Goal: Task Accomplishment & Management: Complete application form

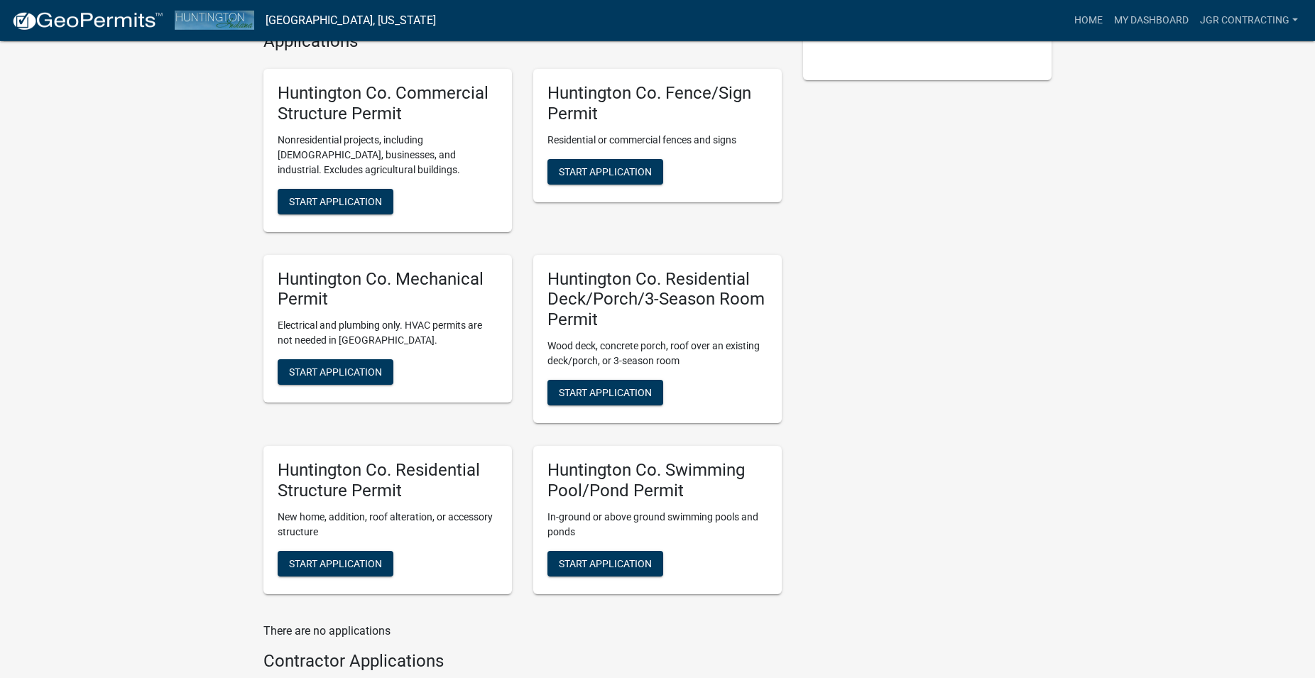
scroll to position [434, 0]
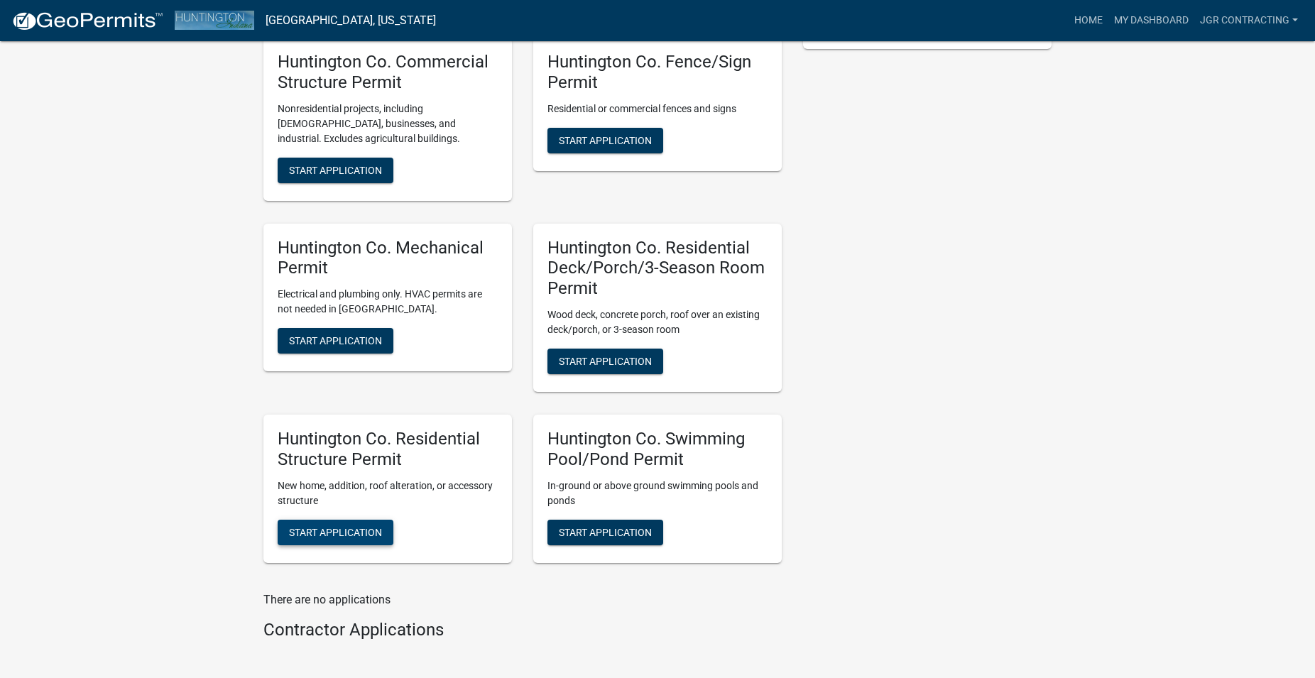
click at [336, 526] on span "Start Application" at bounding box center [335, 531] width 93 height 11
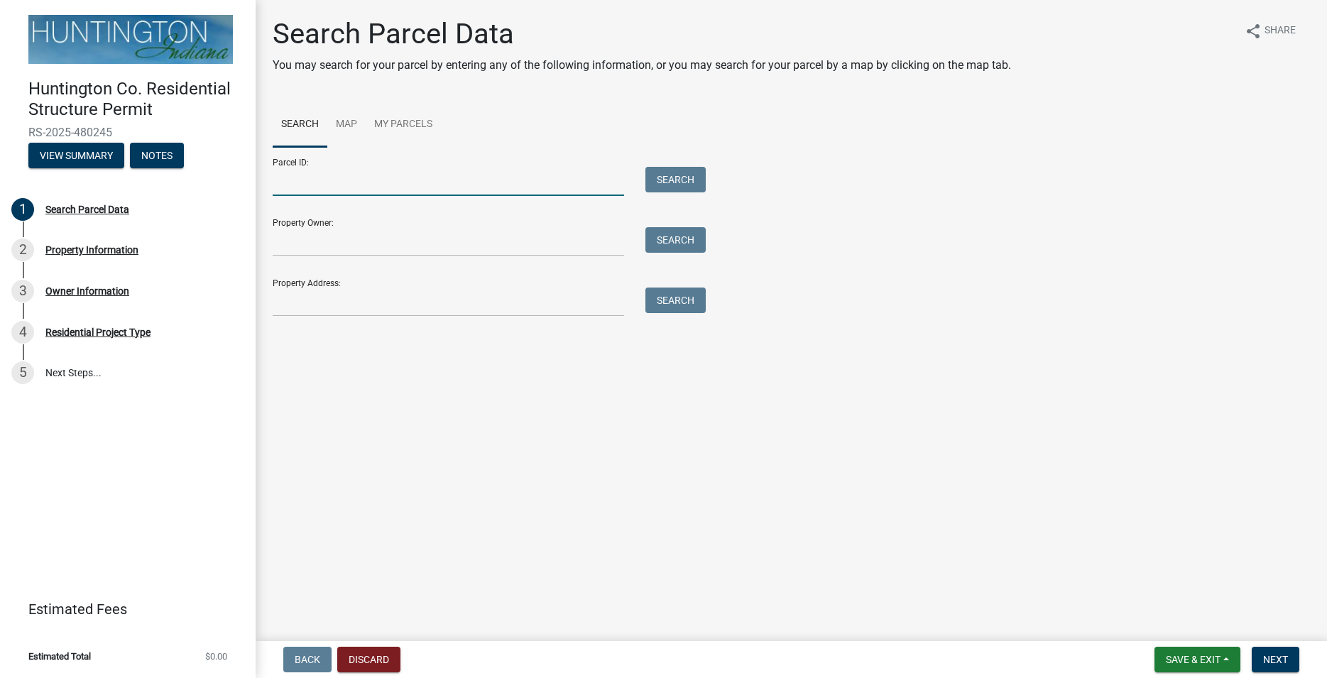
click at [335, 182] on input "Parcel ID:" at bounding box center [448, 181] width 351 height 29
click at [376, 239] on input "Property Owner:" at bounding box center [448, 241] width 351 height 29
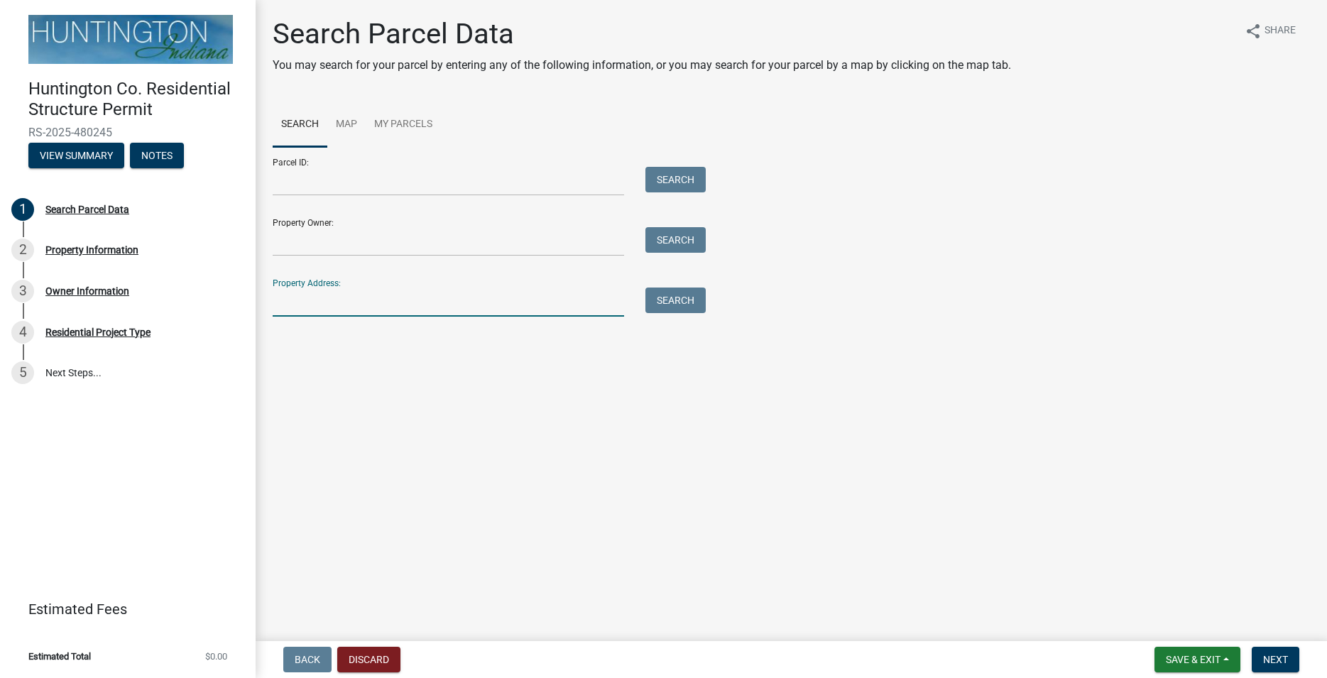
click at [344, 308] on input "Property Address:" at bounding box center [448, 301] width 351 height 29
paste input "[STREET_ADDRESS][PERSON_NAME]"
type input "[STREET_ADDRESS][PERSON_NAME]"
click at [679, 298] on button "Search" at bounding box center [675, 300] width 60 height 26
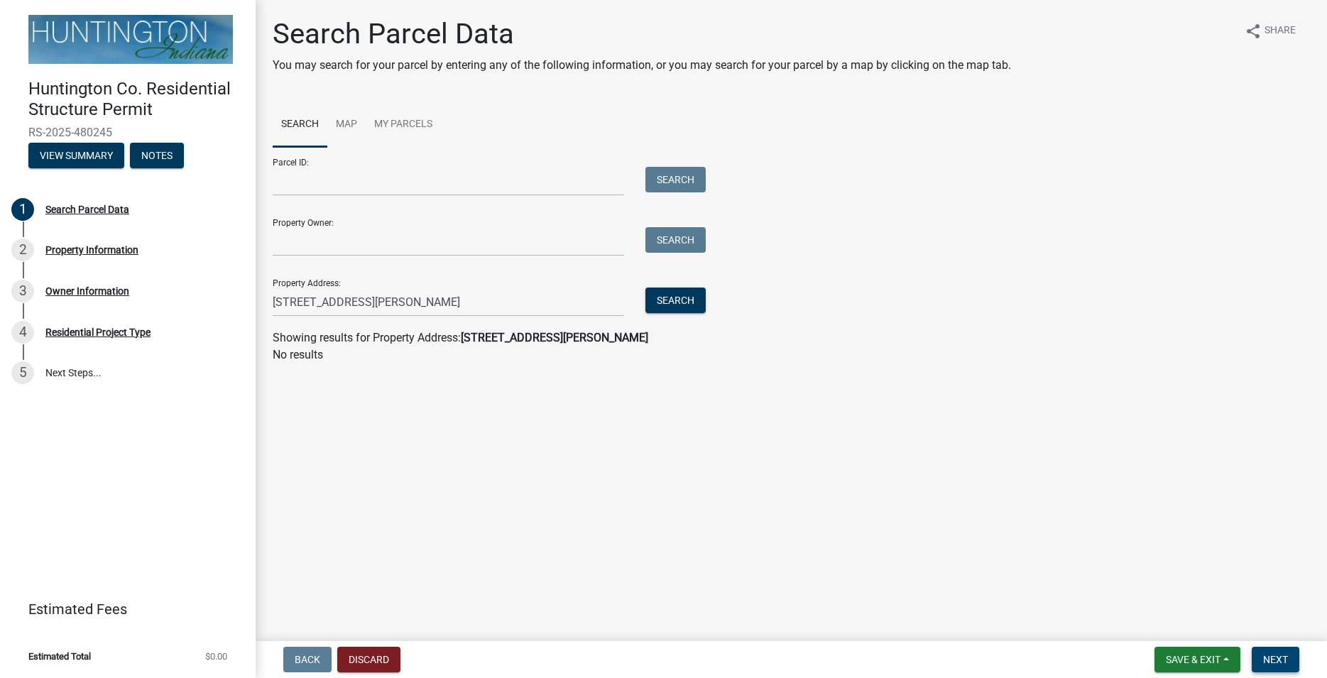
click at [1273, 655] on span "Next" at bounding box center [1275, 659] width 25 height 11
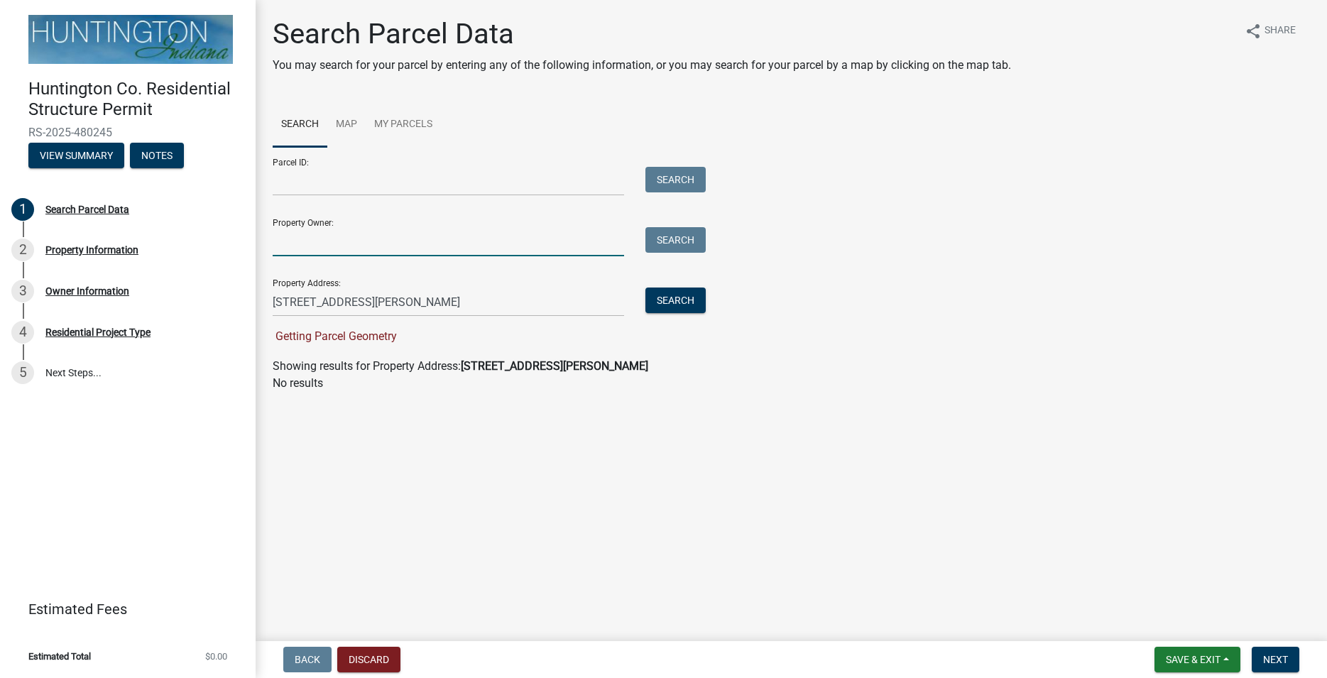
click at [317, 230] on input "Property Owner:" at bounding box center [448, 241] width 351 height 29
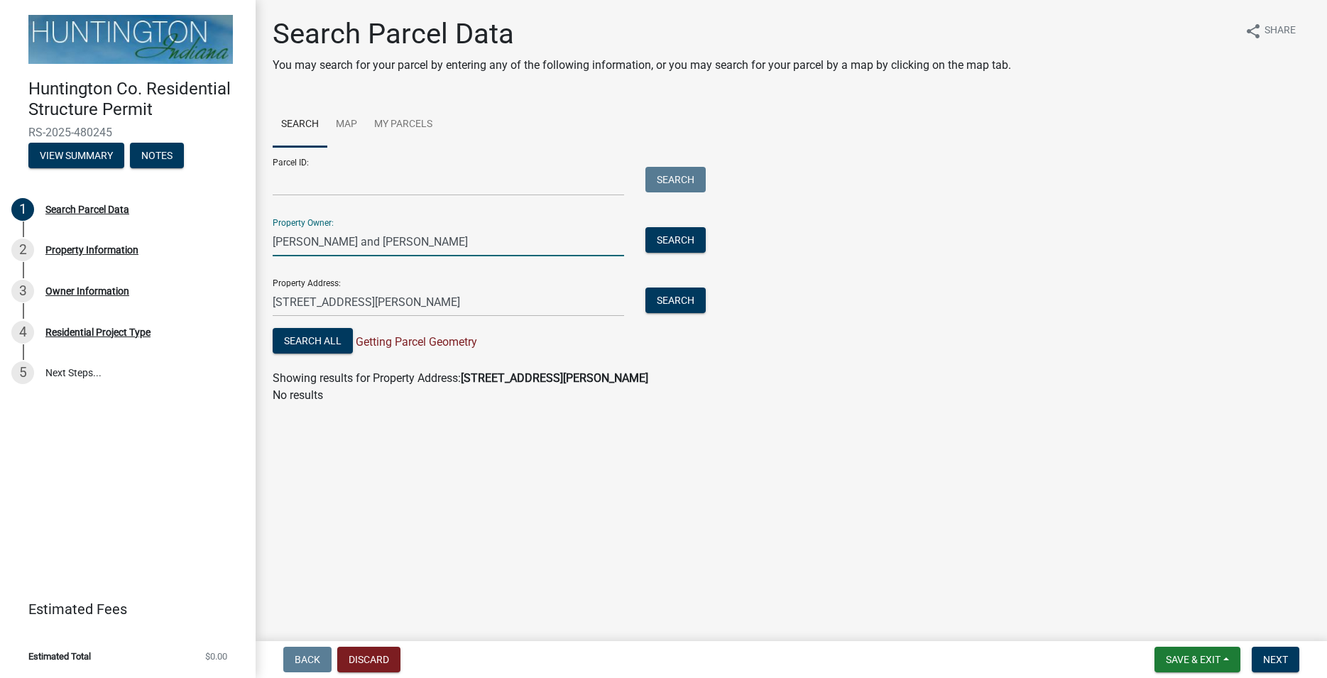
type input "[PERSON_NAME] and [PERSON_NAME]"
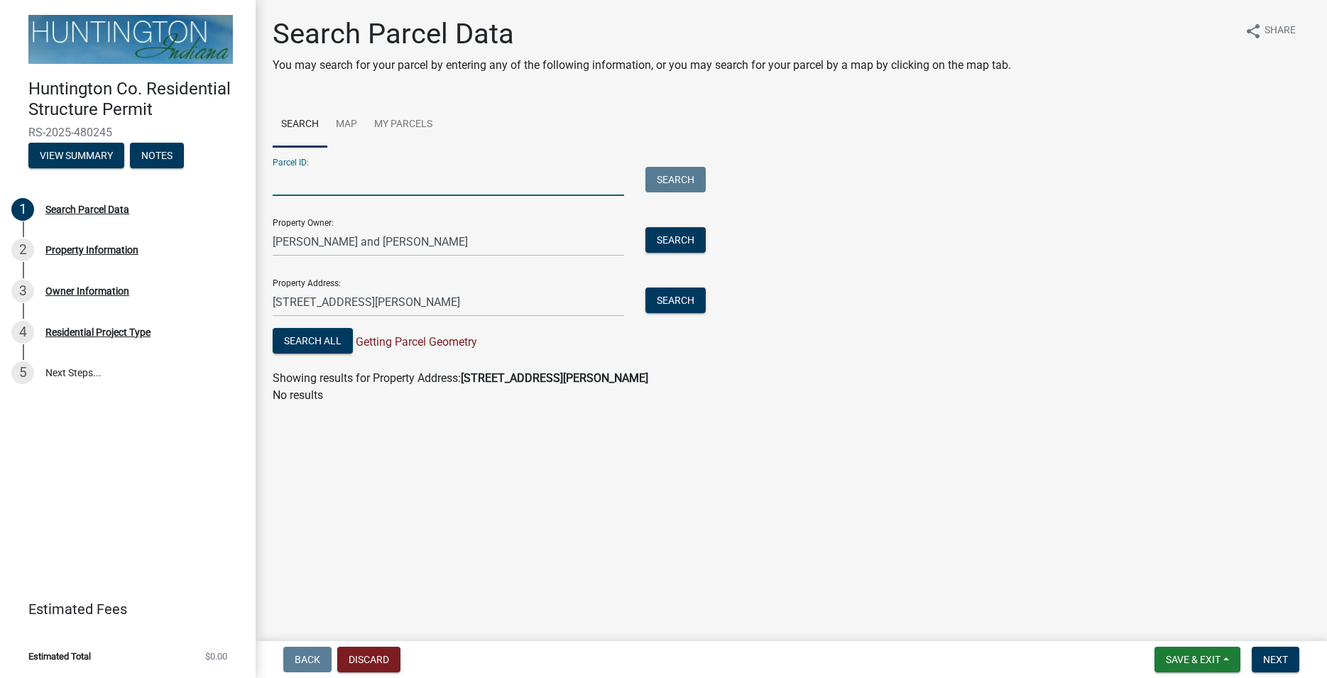
paste input "35-12-20-200-074.600-017"
type input "35-12-20-200-074.600-017"
click at [1180, 655] on span "Save & Exit" at bounding box center [1193, 659] width 55 height 11
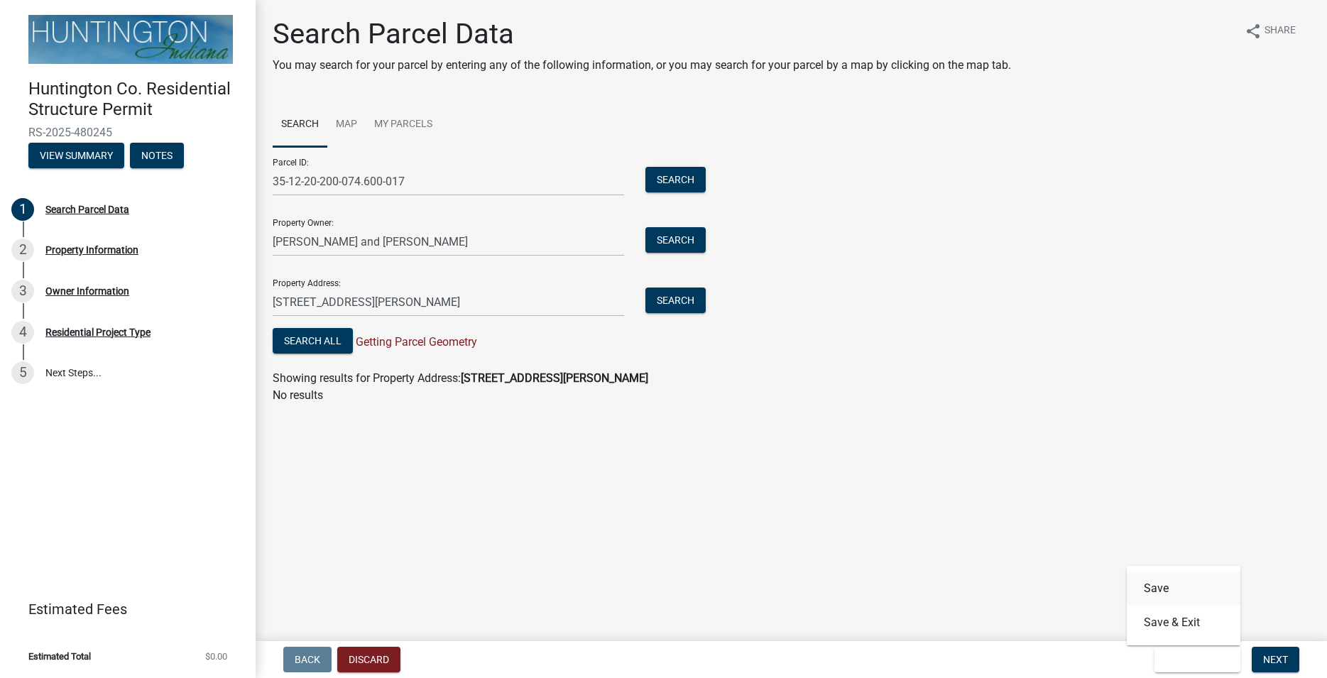
drag, startPoint x: 1146, startPoint y: 586, endPoint x: 1167, endPoint y: 593, distance: 22.2
click at [1146, 586] on button "Save" at bounding box center [1183, 588] width 114 height 34
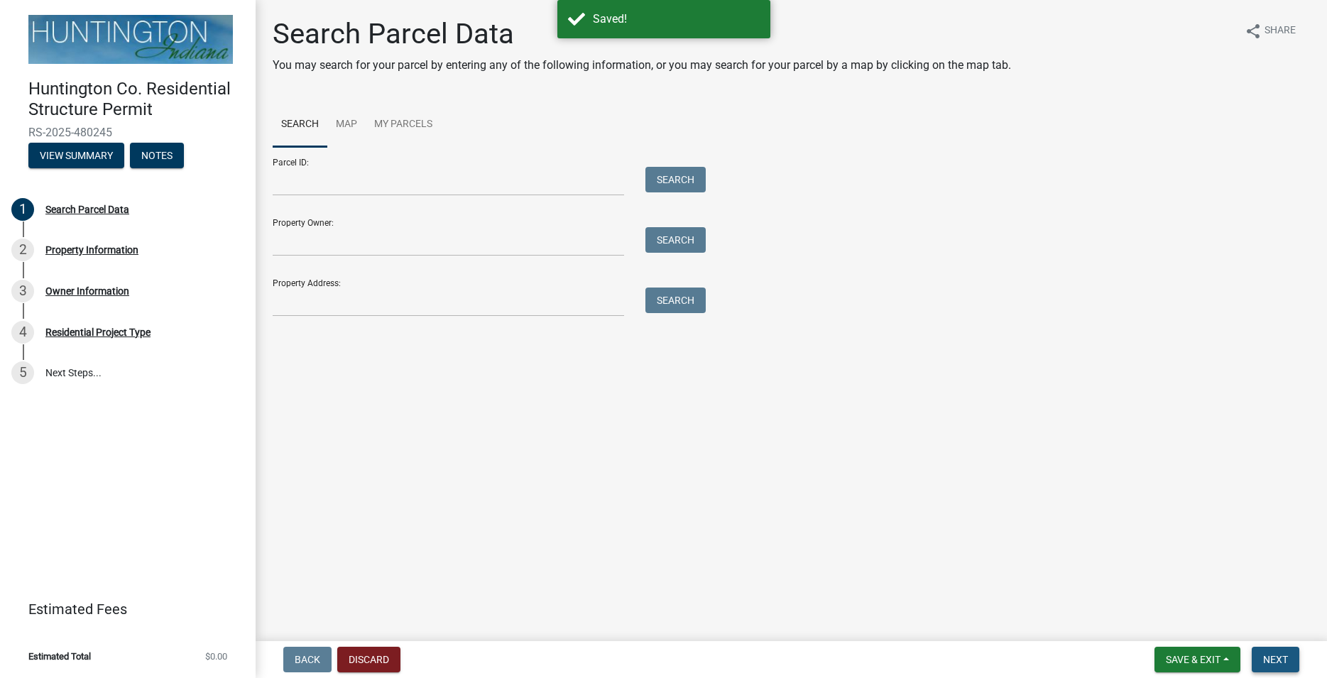
click at [1274, 657] on span "Next" at bounding box center [1275, 659] width 25 height 11
click at [1272, 659] on span "Next" at bounding box center [1275, 659] width 25 height 11
click at [1273, 657] on span "Next" at bounding box center [1275, 659] width 25 height 11
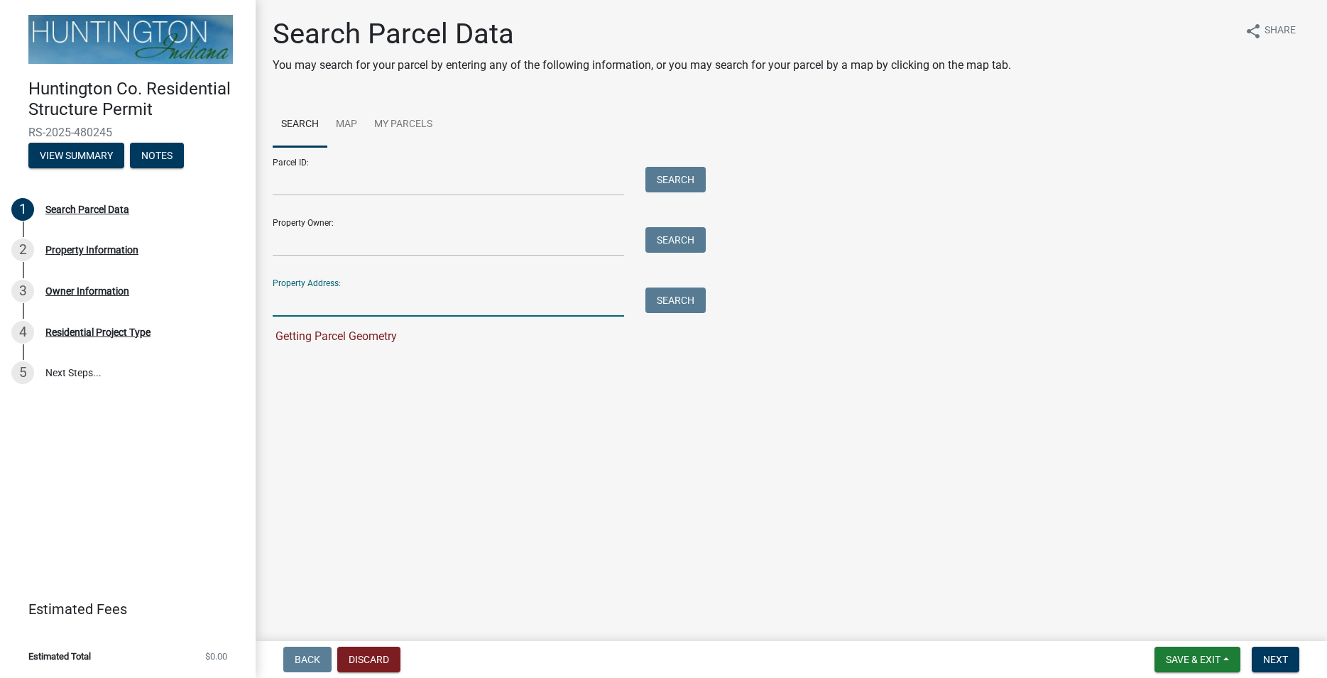
click at [311, 305] on input "Property Address:" at bounding box center [448, 301] width 351 height 29
click at [80, 249] on div "Property Information" at bounding box center [91, 250] width 93 height 10
click at [87, 209] on div "Search Parcel Data" at bounding box center [87, 209] width 84 height 10
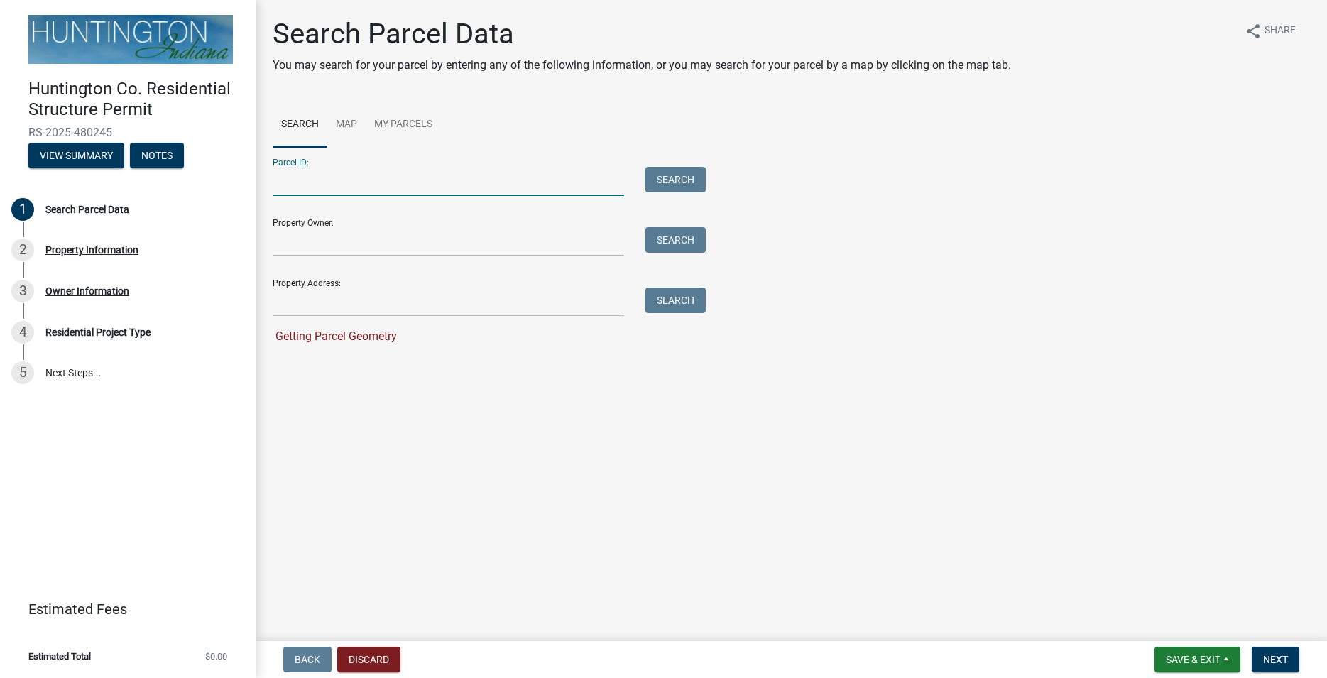
click at [345, 187] on input "Parcel ID:" at bounding box center [448, 181] width 351 height 29
paste input "35-12-20-200-074.600-017"
type input "35-12-20-200-074.600-017"
click at [324, 247] on input "Property Owner:" at bounding box center [448, 241] width 351 height 29
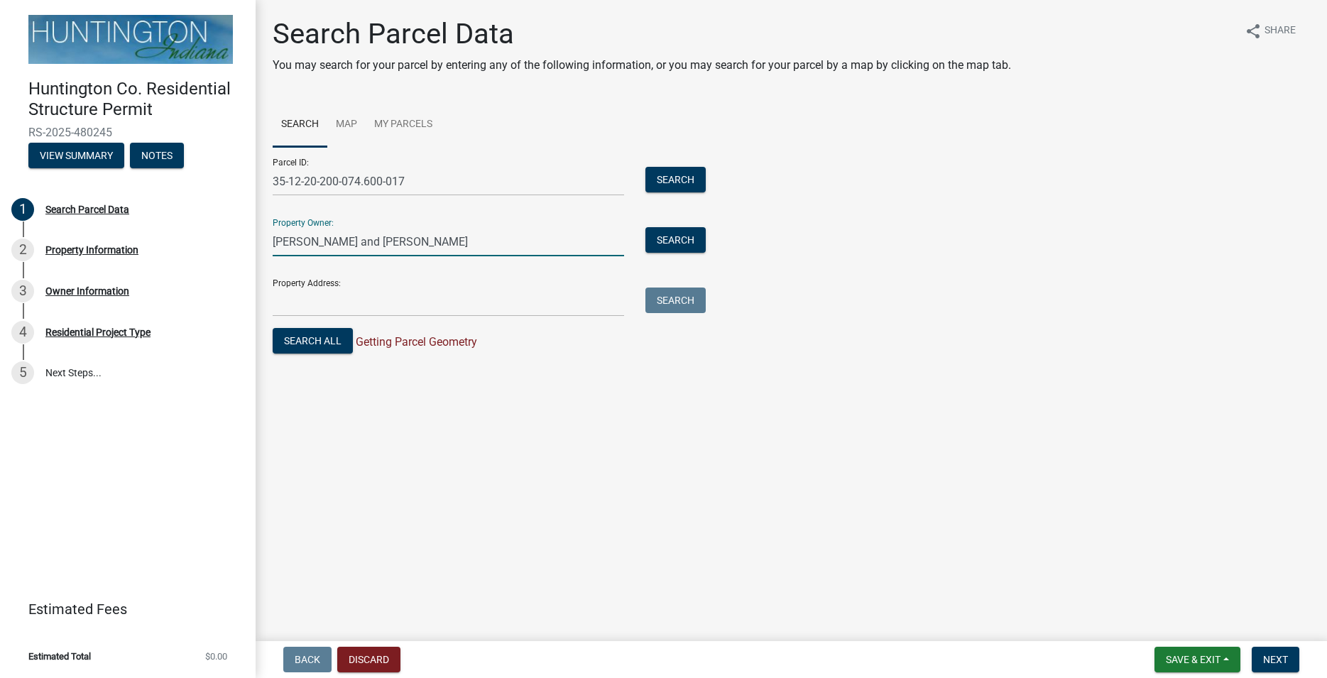
type input "[PERSON_NAME] and [PERSON_NAME]"
click at [335, 299] on input "Property Address:" at bounding box center [448, 301] width 351 height 29
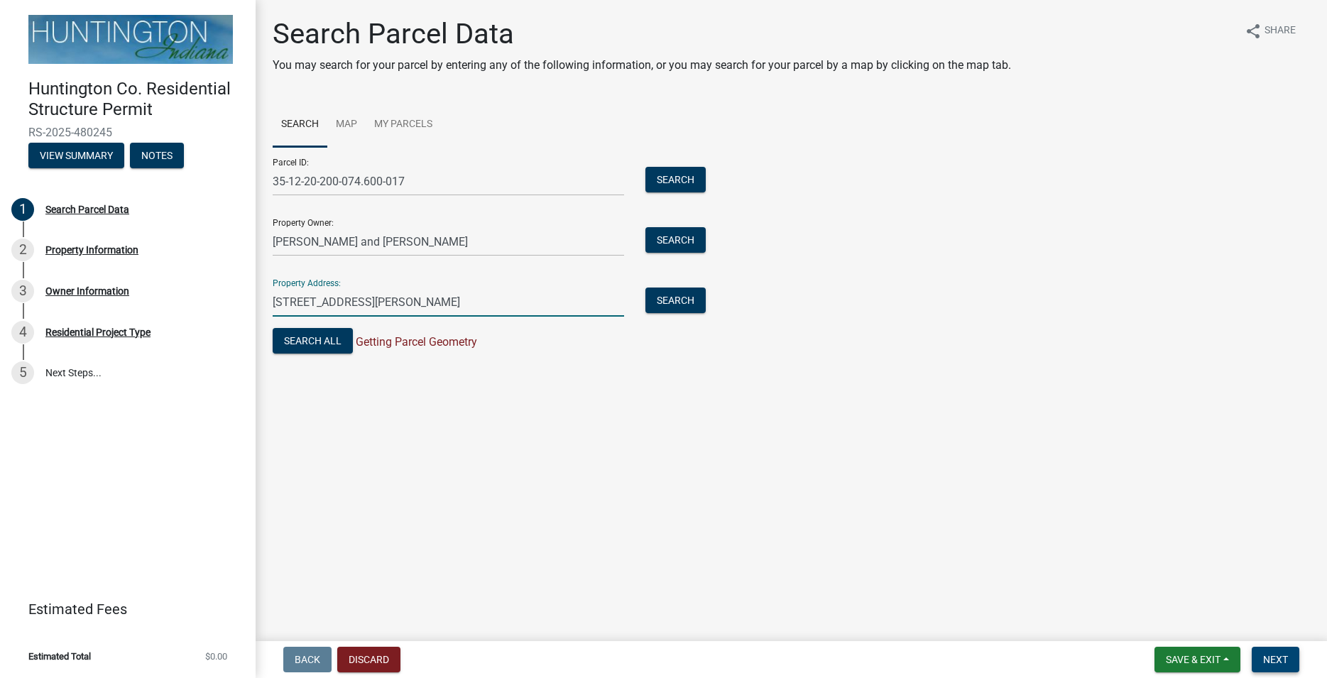
type input "[STREET_ADDRESS][PERSON_NAME]"
click at [1268, 662] on span "Next" at bounding box center [1275, 659] width 25 height 11
click at [1277, 658] on span "Next" at bounding box center [1275, 659] width 25 height 11
click at [328, 341] on button "Search All" at bounding box center [313, 341] width 80 height 26
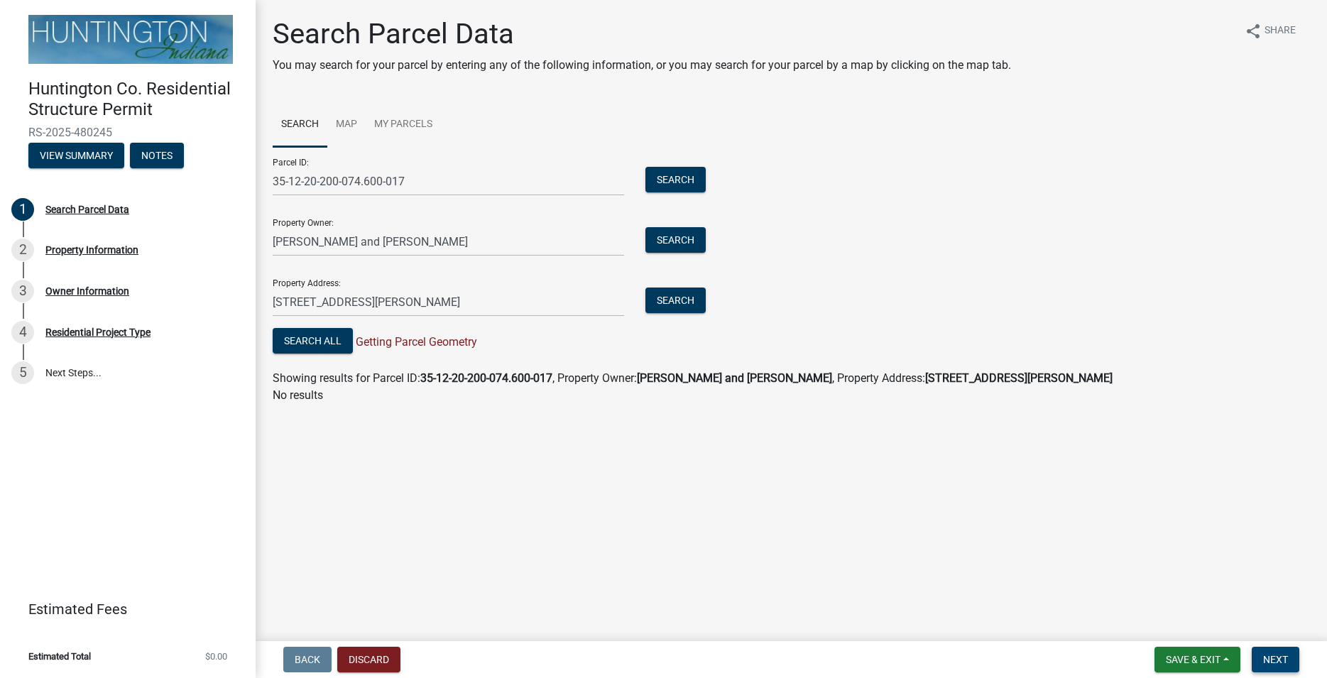
click at [1265, 659] on span "Next" at bounding box center [1275, 659] width 25 height 11
click at [1170, 657] on span "Save & Exit" at bounding box center [1193, 659] width 55 height 11
click at [1170, 594] on button "Save" at bounding box center [1183, 588] width 114 height 34
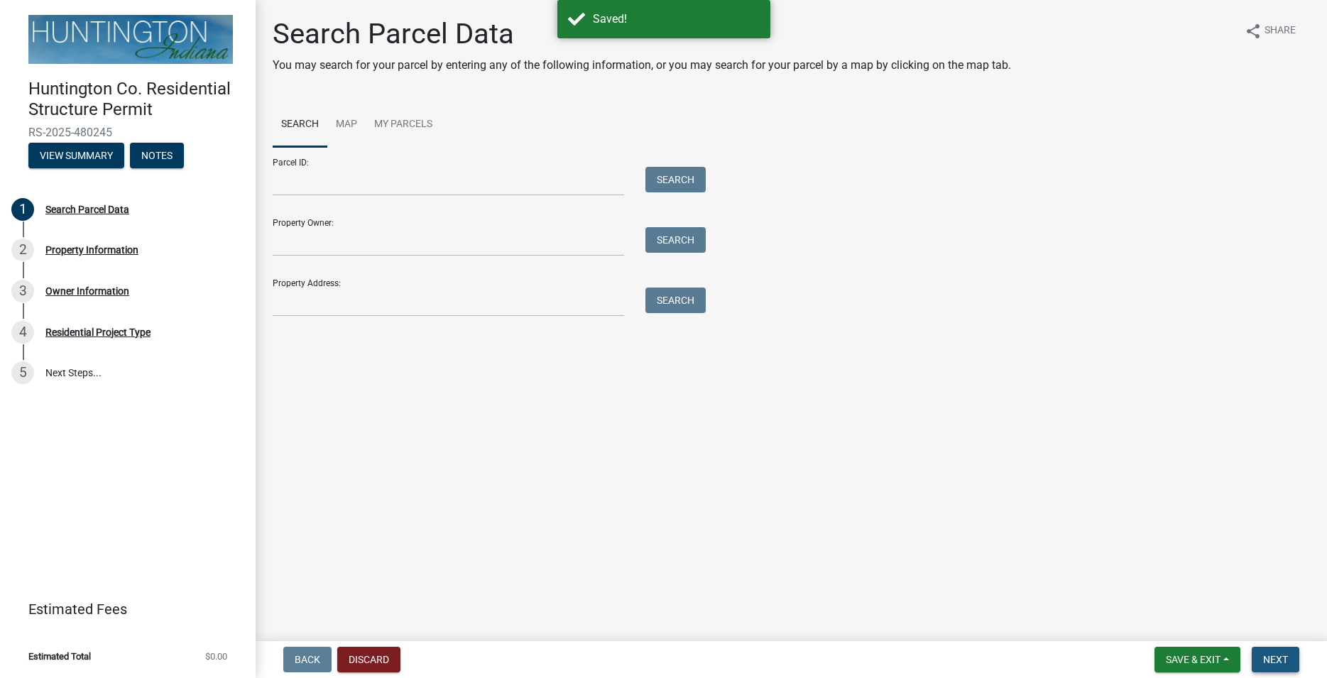
click at [1273, 660] on span "Next" at bounding box center [1275, 659] width 25 height 11
click at [1274, 661] on span "Next" at bounding box center [1275, 659] width 25 height 11
click at [319, 185] on input "Parcel ID:" at bounding box center [448, 181] width 351 height 29
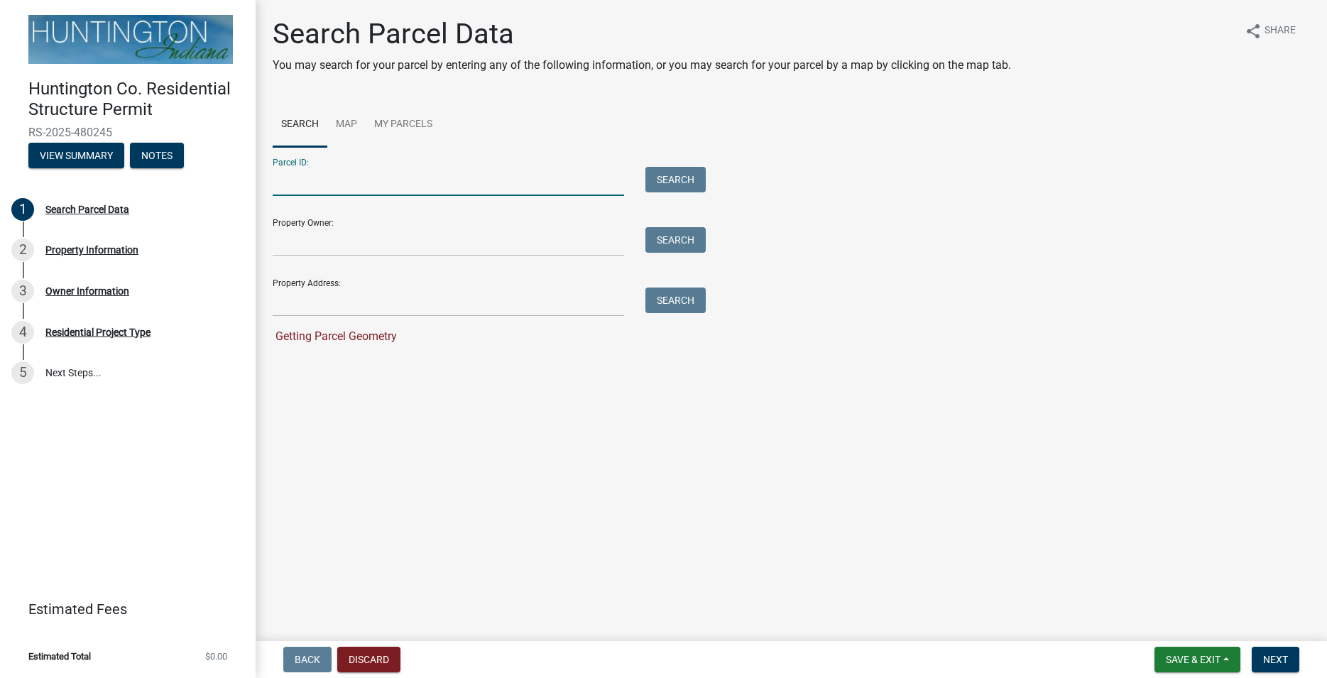
paste input "35-12-20-200-074.600-017"
type input "35-12-20-200-074.600-017"
click at [349, 242] on input "Property Owner:" at bounding box center [448, 241] width 351 height 29
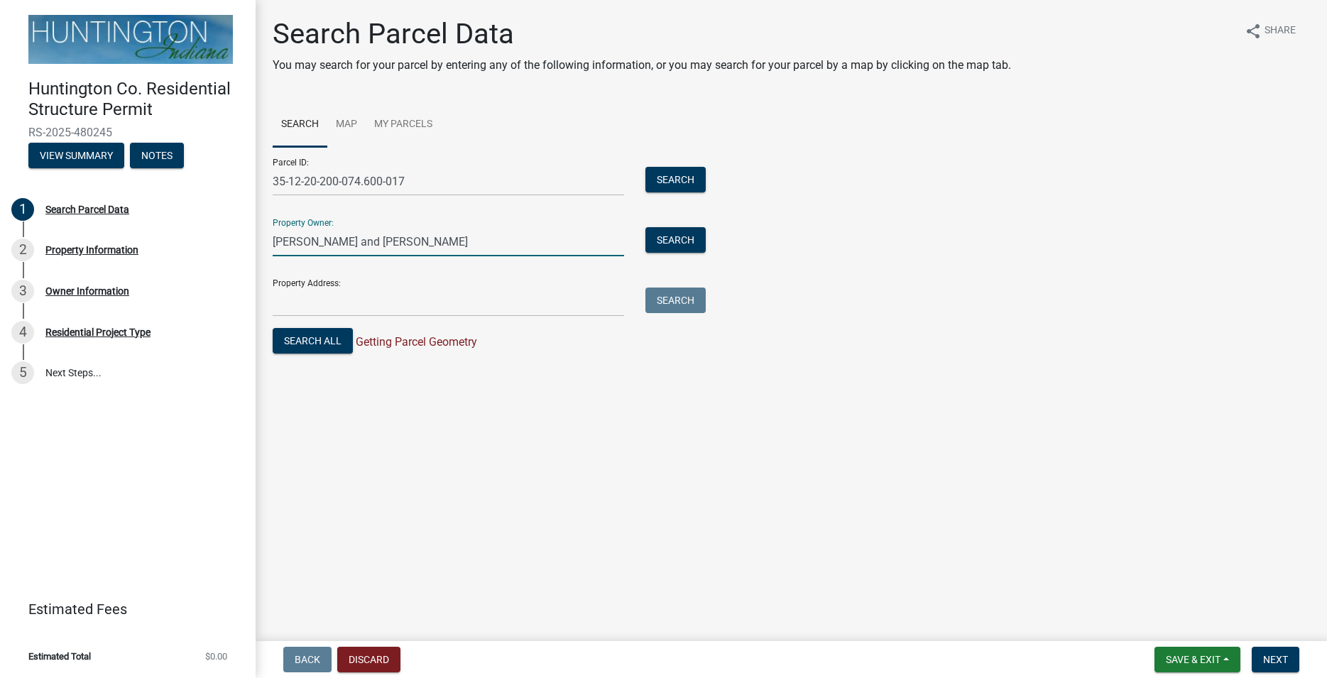
type input "[PERSON_NAME] and [PERSON_NAME]"
click at [359, 313] on input "Property Address:" at bounding box center [448, 301] width 351 height 29
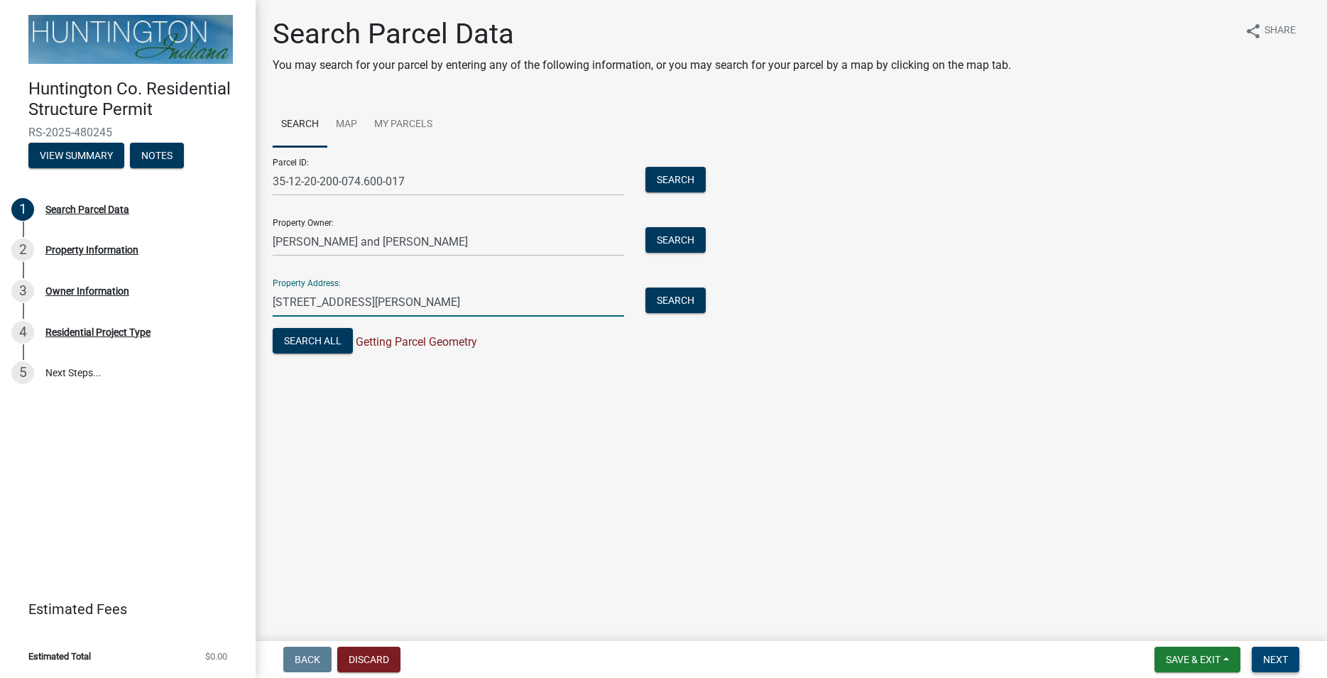
type input "[STREET_ADDRESS][PERSON_NAME]"
click at [1281, 659] on span "Next" at bounding box center [1275, 659] width 25 height 11
click at [1281, 658] on span "Next" at bounding box center [1275, 659] width 25 height 11
click at [1281, 656] on span "Next" at bounding box center [1275, 659] width 25 height 11
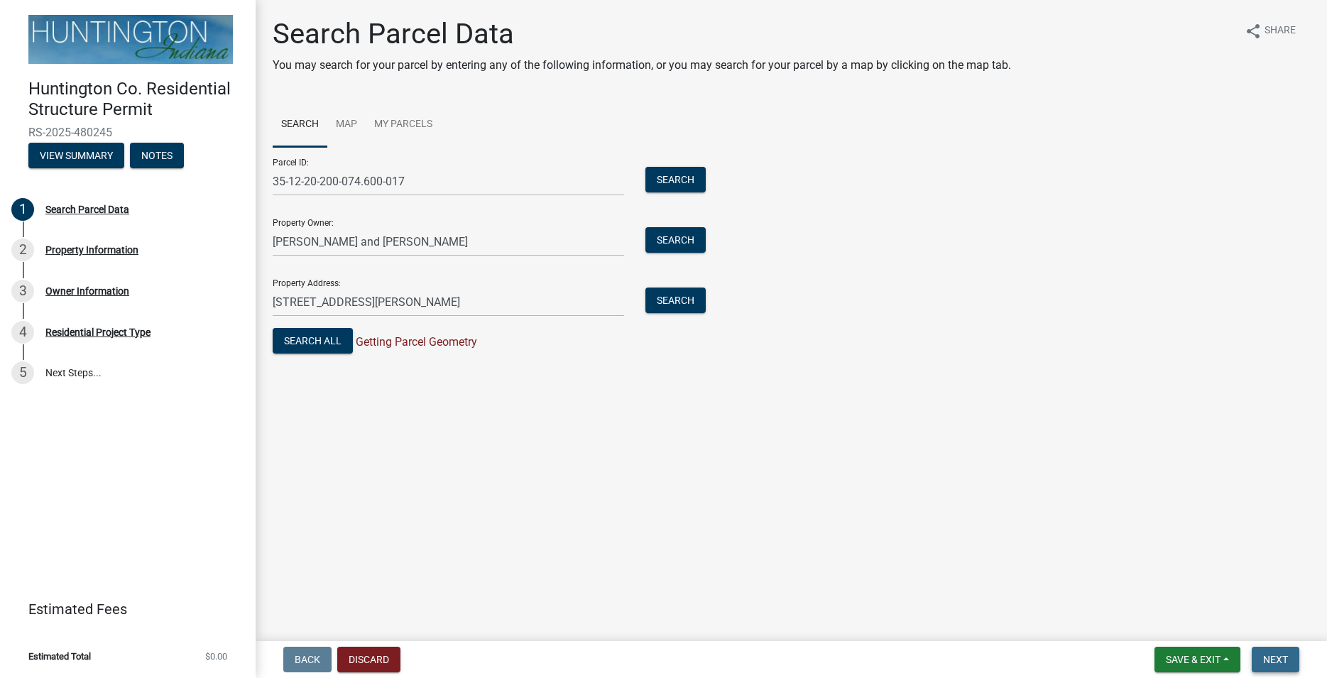
click at [1280, 655] on span "Next" at bounding box center [1275, 659] width 25 height 11
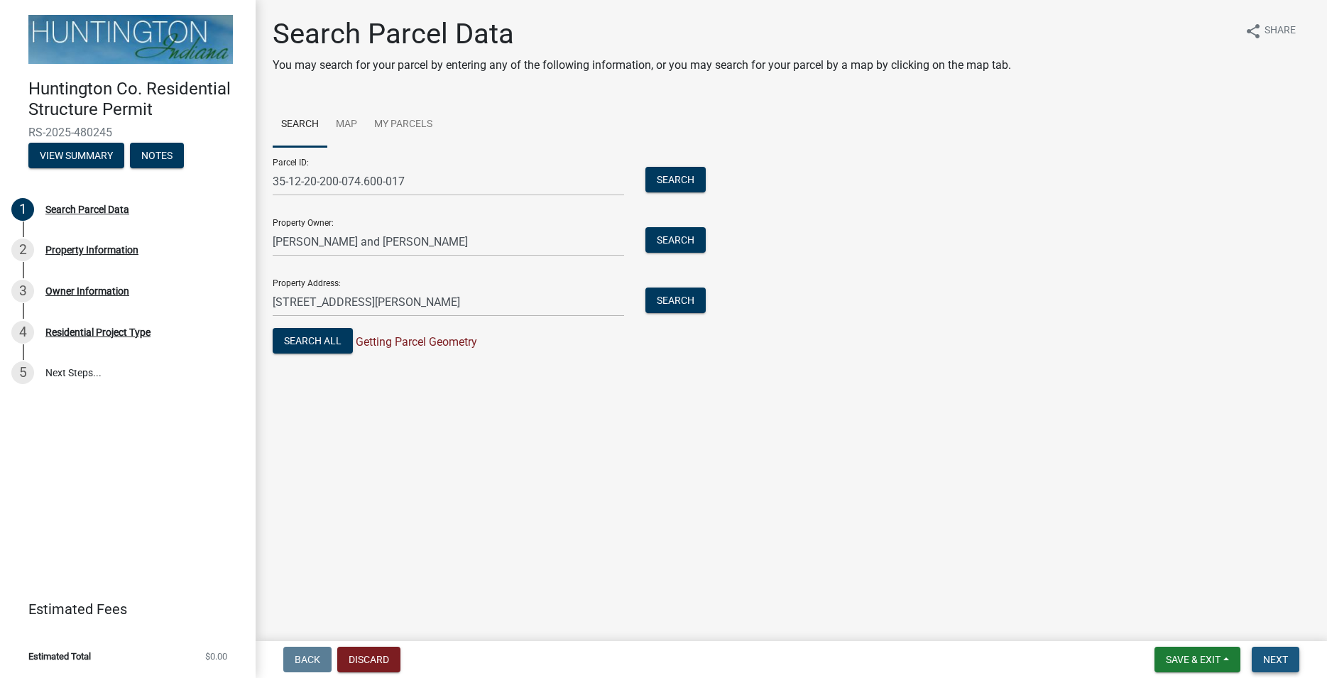
drag, startPoint x: 1280, startPoint y: 655, endPoint x: 1266, endPoint y: 630, distance: 29.2
click at [1279, 655] on span "Next" at bounding box center [1275, 659] width 25 height 11
click at [1278, 651] on button "Next" at bounding box center [1275, 660] width 48 height 26
click at [432, 234] on input "[PERSON_NAME] and [PERSON_NAME]" at bounding box center [448, 241] width 351 height 29
type input "[PERSON_NAME] and [PERSON_NAME], husband and wife"
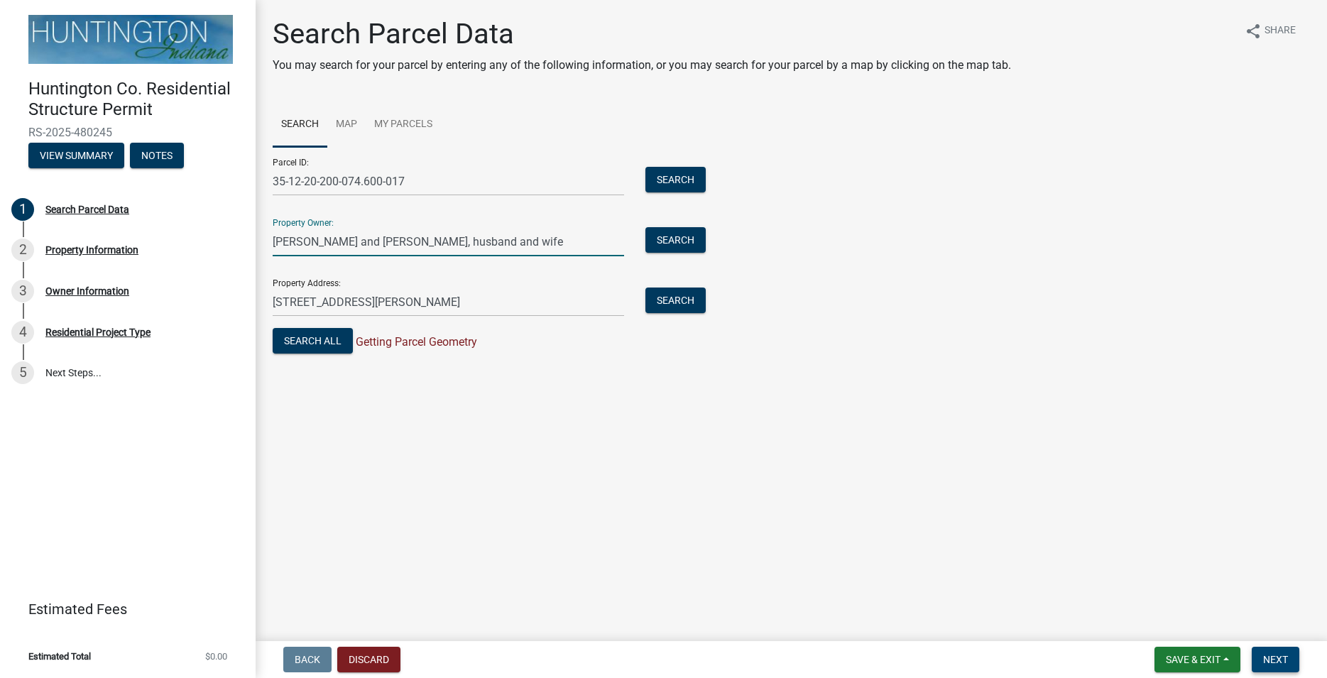
click at [1255, 660] on button "Next" at bounding box center [1275, 660] width 48 height 26
click at [1273, 657] on span "Next" at bounding box center [1275, 659] width 25 height 11
click at [1283, 656] on span "Next" at bounding box center [1275, 659] width 25 height 11
click at [1283, 655] on span "Next" at bounding box center [1275, 659] width 25 height 11
click at [1284, 655] on span "Next" at bounding box center [1275, 659] width 25 height 11
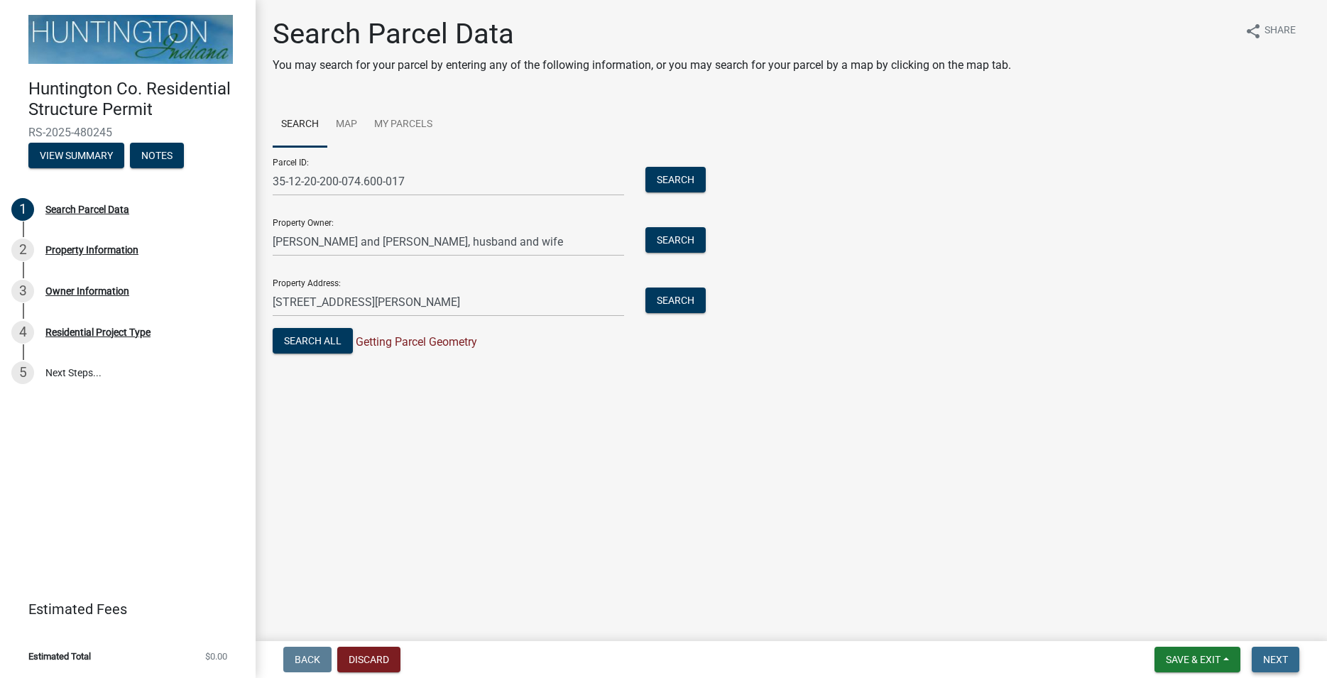
click at [1284, 655] on span "Next" at bounding box center [1275, 659] width 25 height 11
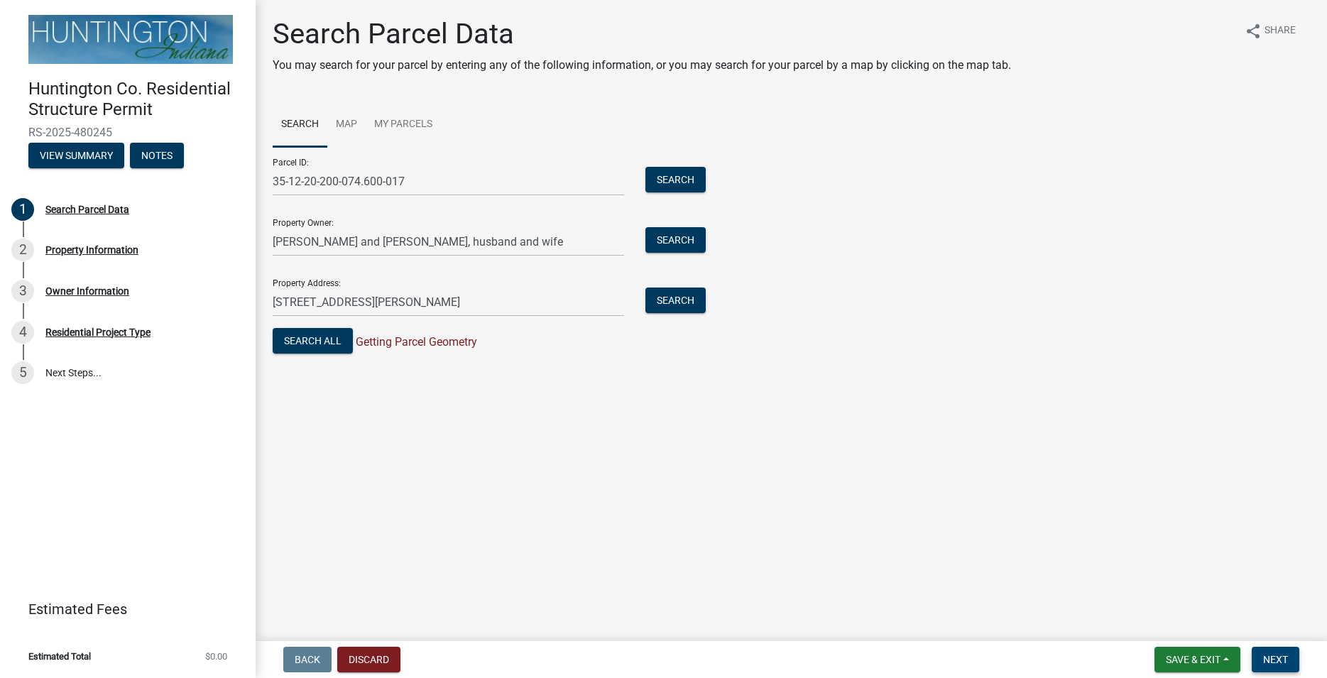
click at [1281, 661] on span "Next" at bounding box center [1275, 659] width 25 height 11
click at [70, 248] on div "Property Information" at bounding box center [91, 250] width 93 height 10
click at [58, 209] on div "Search Parcel Data" at bounding box center [87, 209] width 84 height 10
click at [659, 185] on button "Search" at bounding box center [675, 180] width 60 height 26
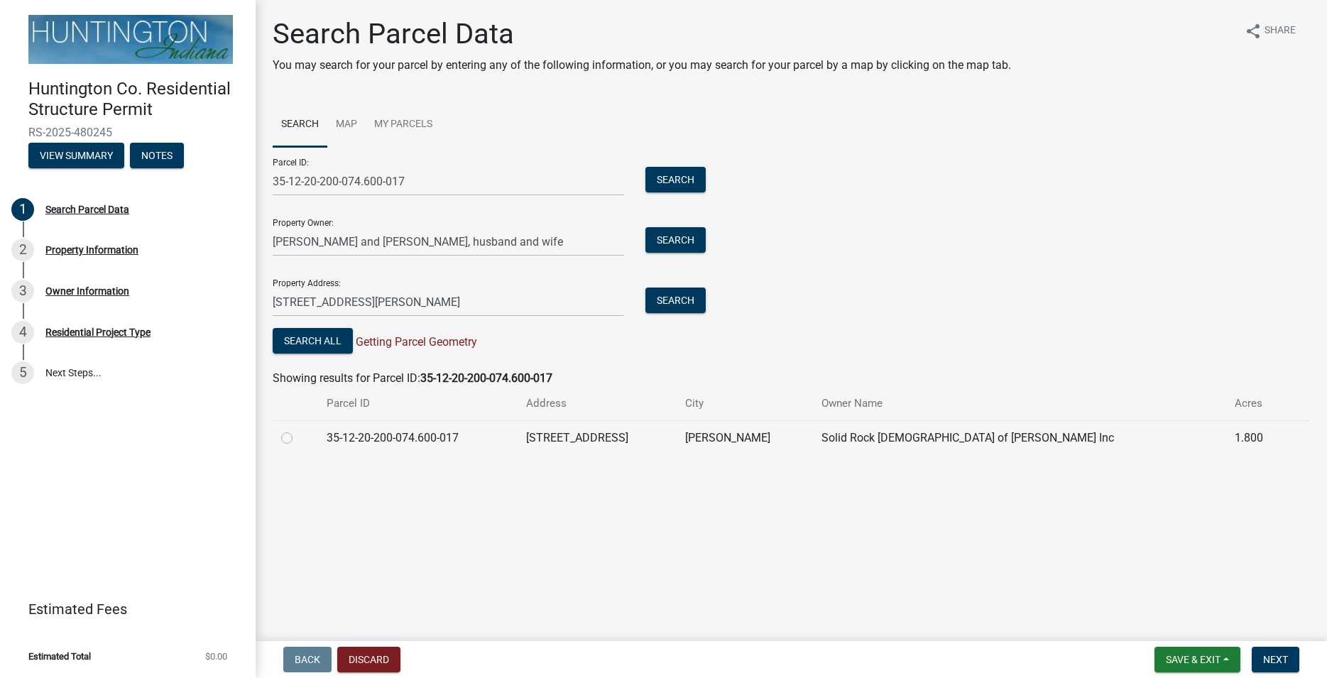
click at [298, 429] on label at bounding box center [298, 429] width 0 height 0
click at [298, 439] on input "radio" at bounding box center [302, 433] width 9 height 9
radio input "true"
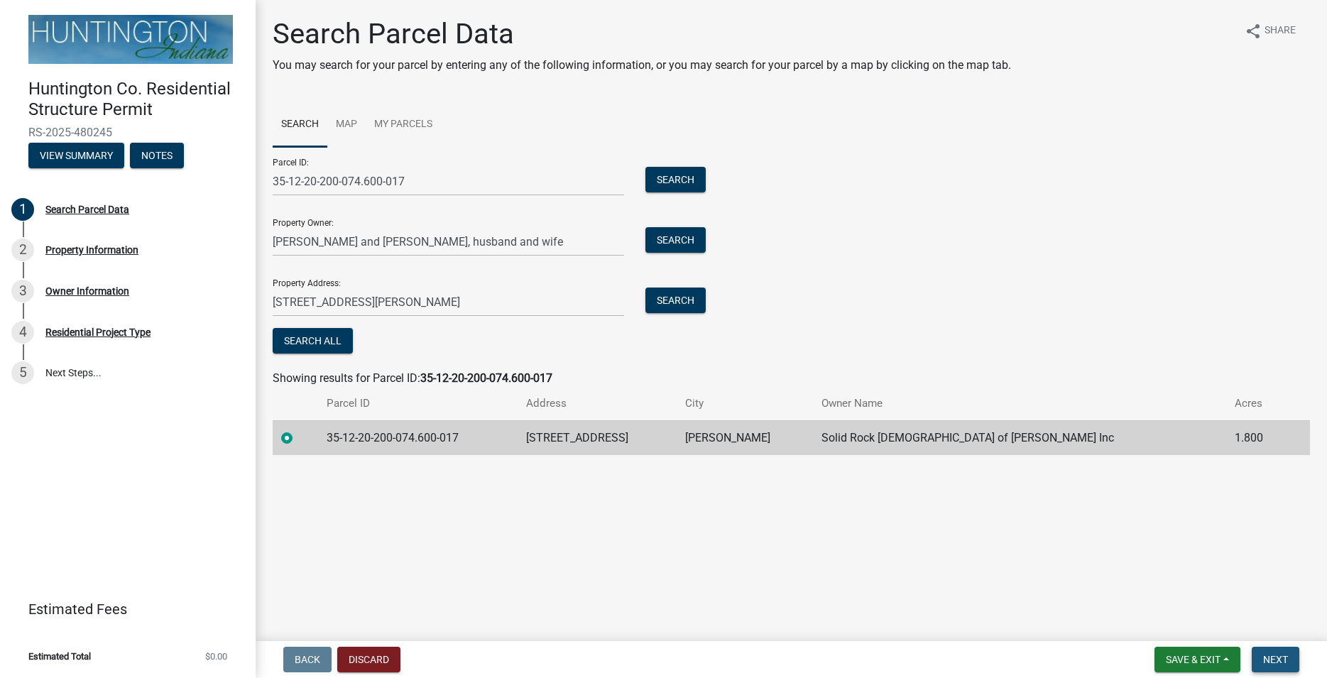
click at [1278, 656] on span "Next" at bounding box center [1275, 659] width 25 height 11
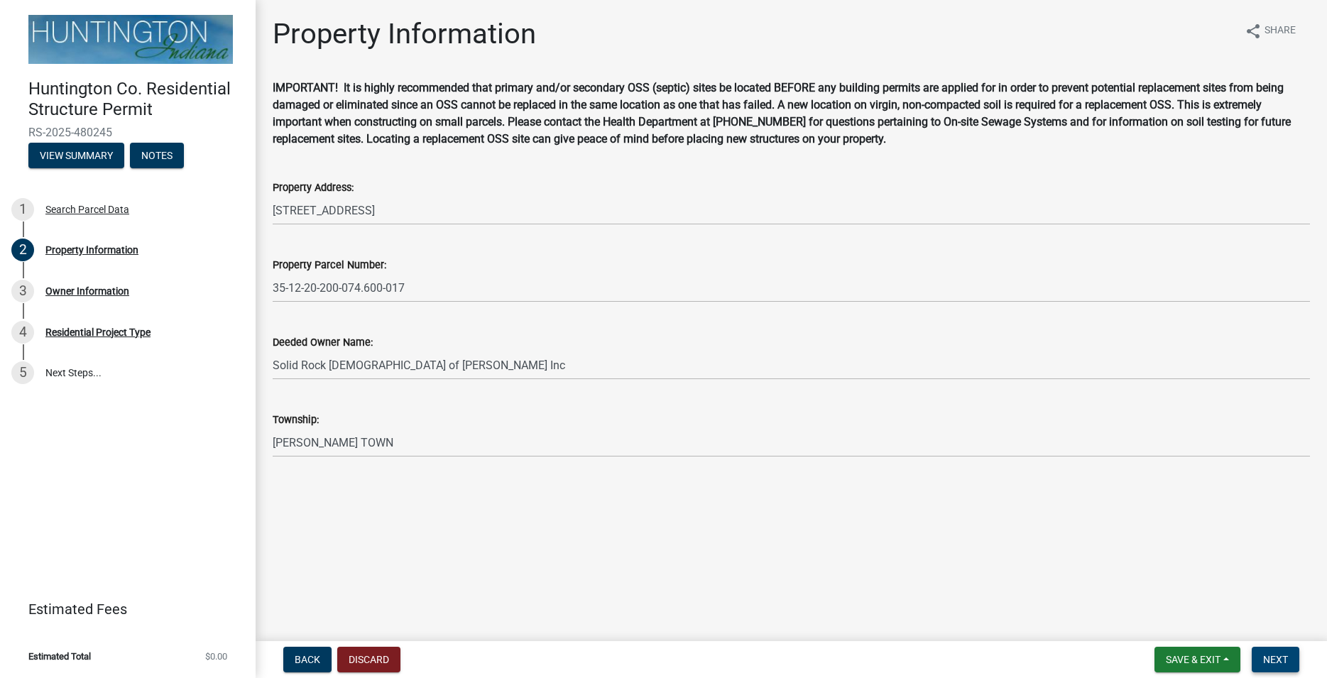
click at [1284, 659] on span "Next" at bounding box center [1275, 659] width 25 height 11
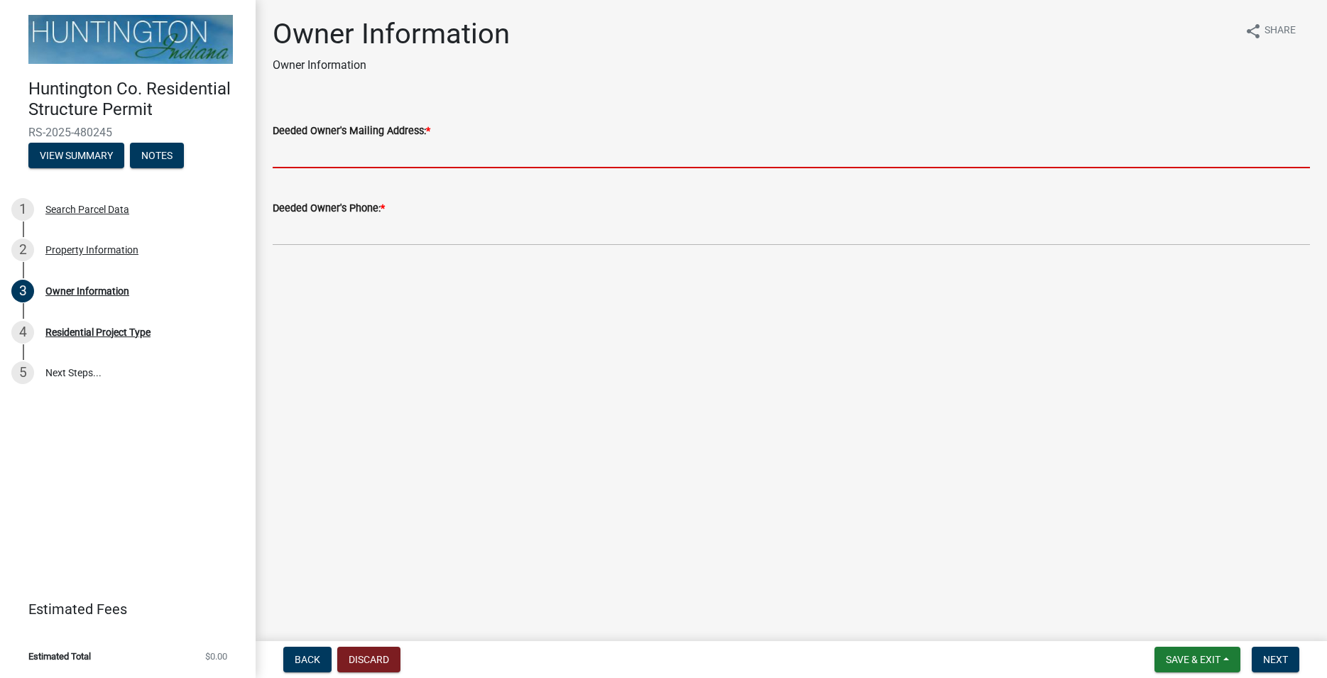
click at [312, 141] on input "Deeded Owner's Mailing Address: *" at bounding box center [791, 153] width 1037 height 29
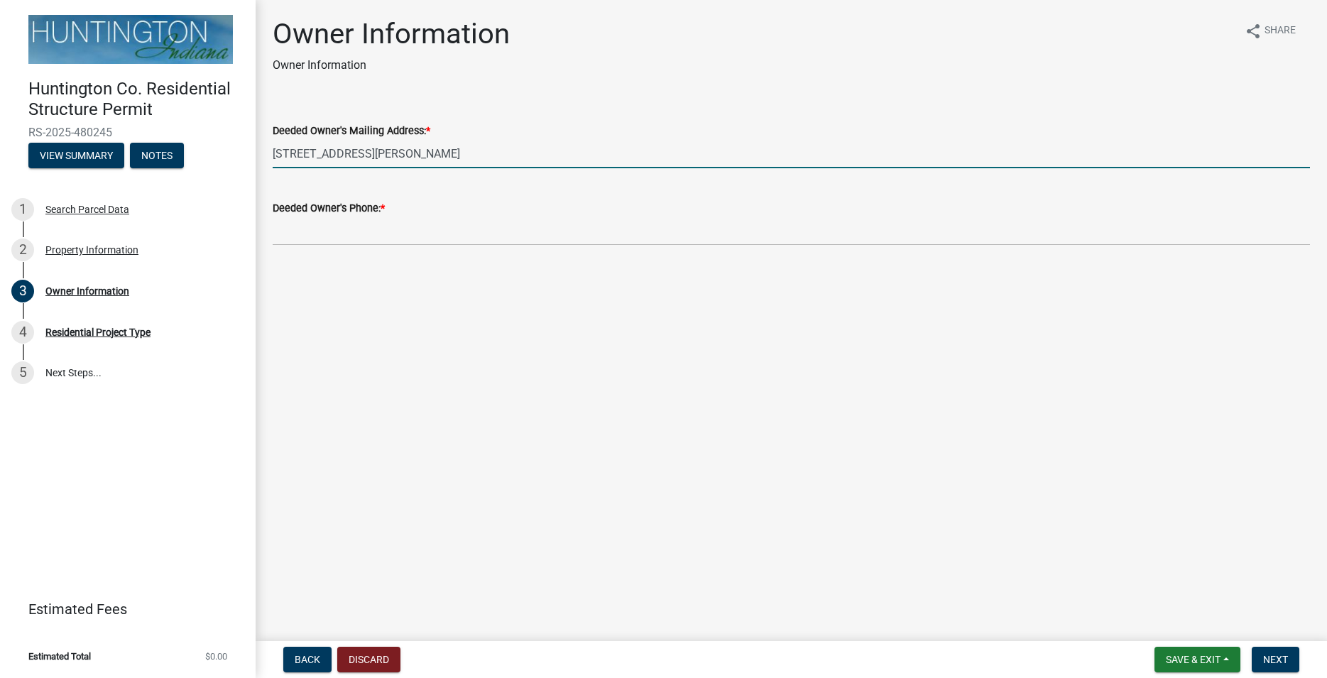
type input "[STREET_ADDRESS][PERSON_NAME]"
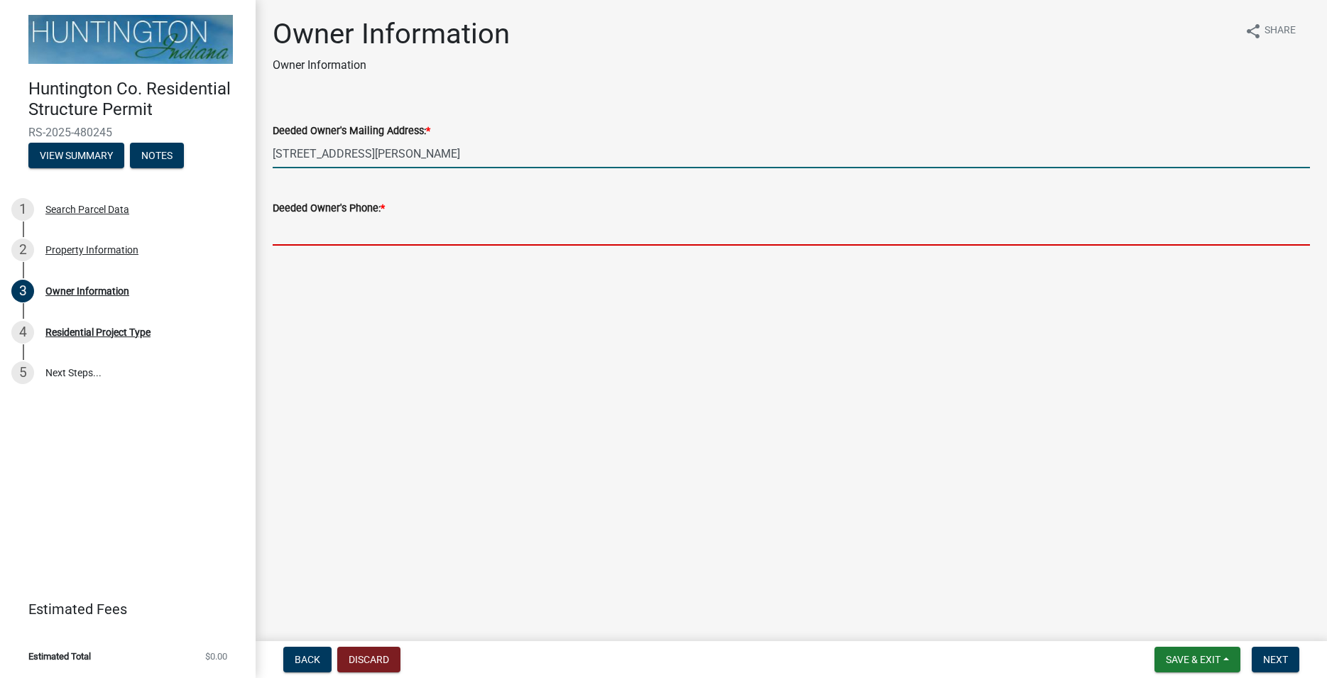
click at [298, 241] on input "Deeded Owner's Phone: *" at bounding box center [791, 230] width 1037 height 29
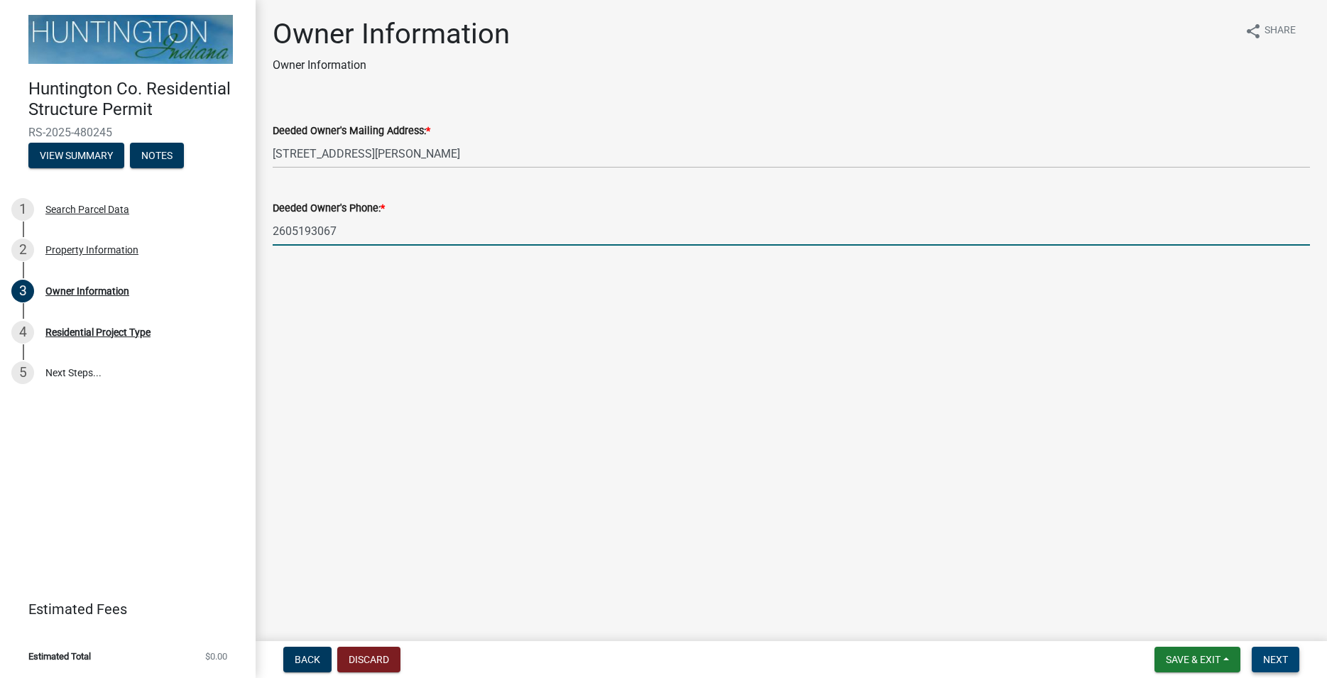
type input "2605193067"
click at [1267, 649] on button "Next" at bounding box center [1275, 660] width 48 height 26
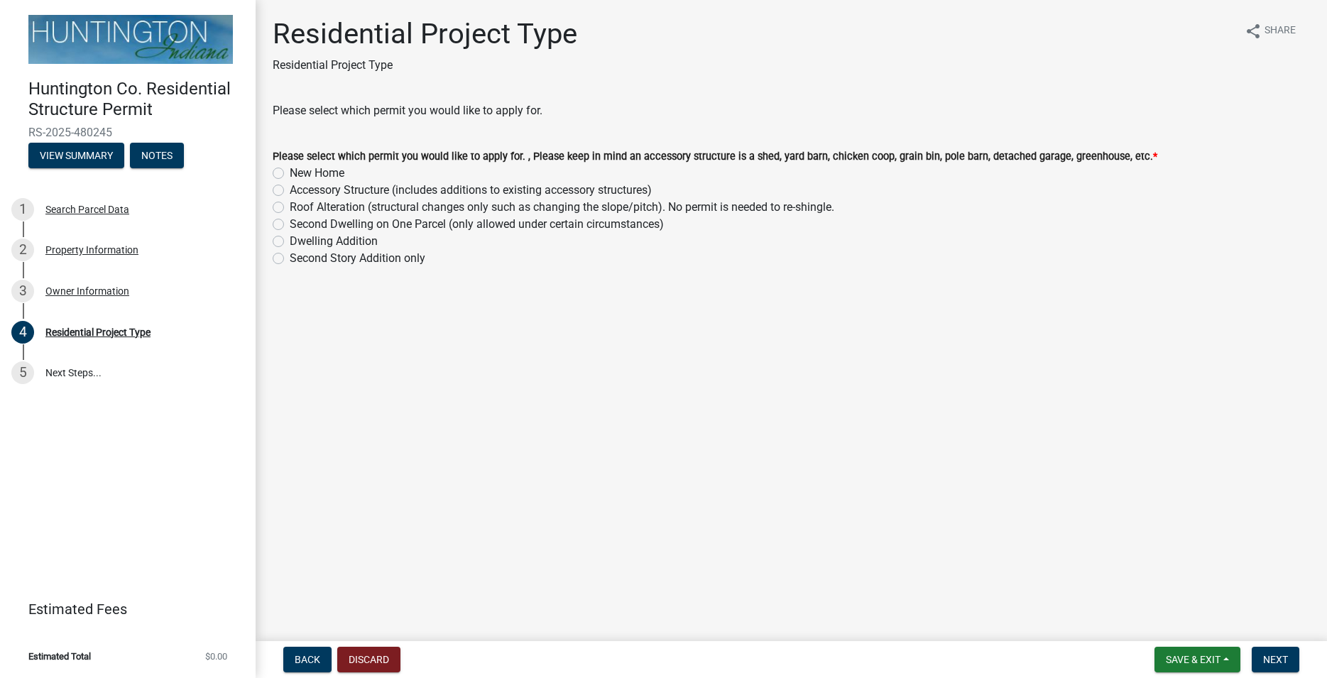
click at [287, 171] on div "New Home" at bounding box center [791, 173] width 1037 height 17
click at [268, 173] on div "Please select which permit you would like to apply for. , Please keep in mind a…" at bounding box center [791, 199] width 1058 height 136
click at [290, 173] on label "New Home" at bounding box center [317, 173] width 55 height 17
click at [290, 173] on input "New Home" at bounding box center [294, 169] width 9 height 9
radio input "true"
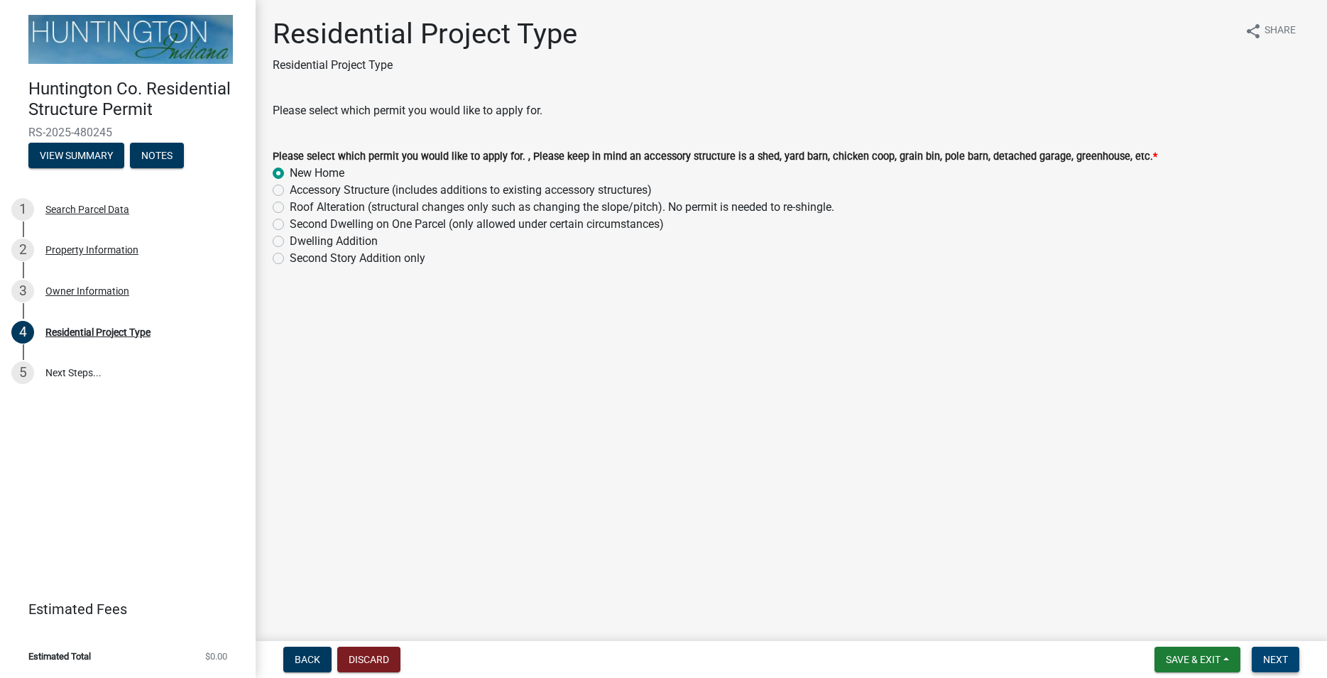
click at [1273, 658] on span "Next" at bounding box center [1275, 659] width 25 height 11
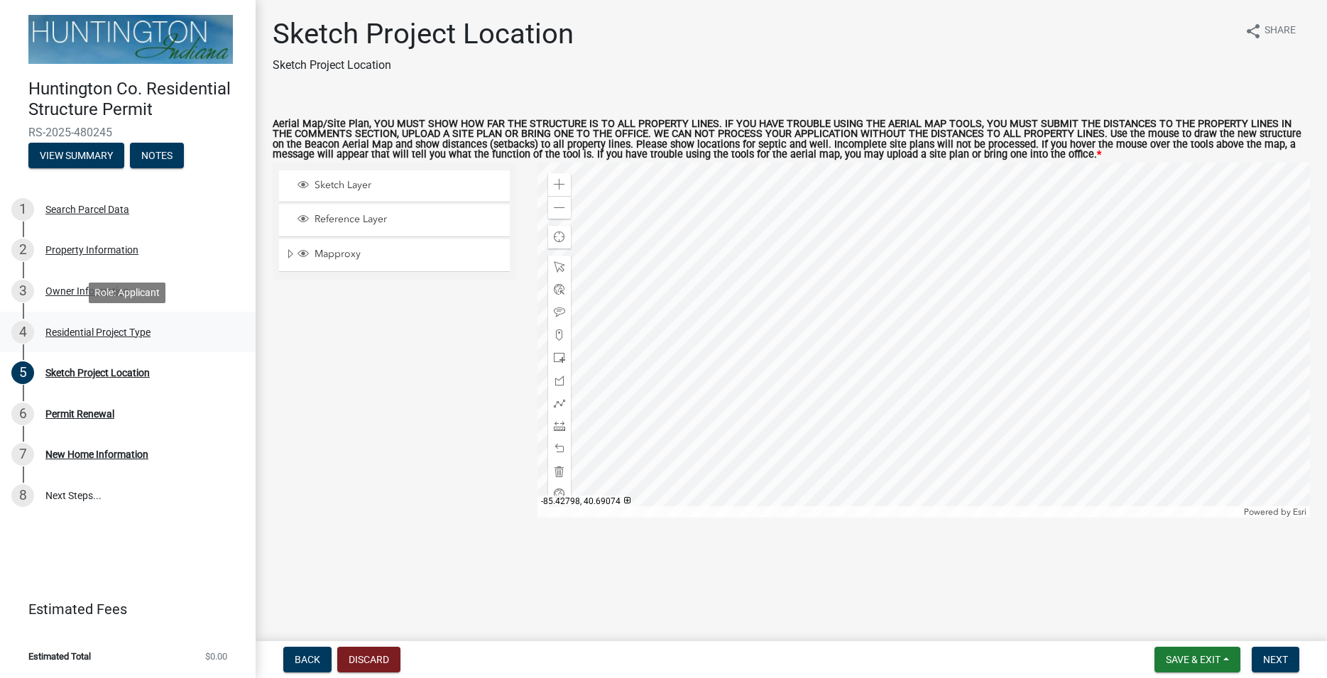
click at [95, 330] on div "Residential Project Type" at bounding box center [97, 332] width 105 height 10
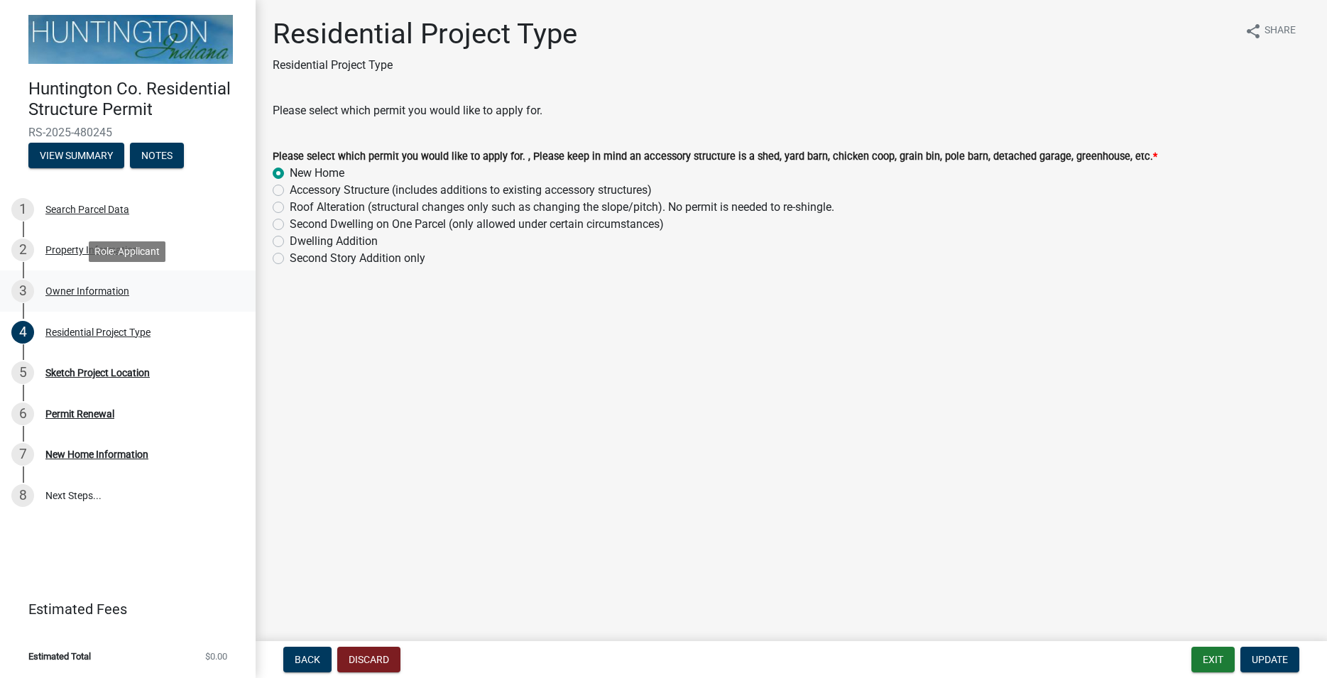
click at [84, 288] on div "Owner Information" at bounding box center [87, 291] width 84 height 10
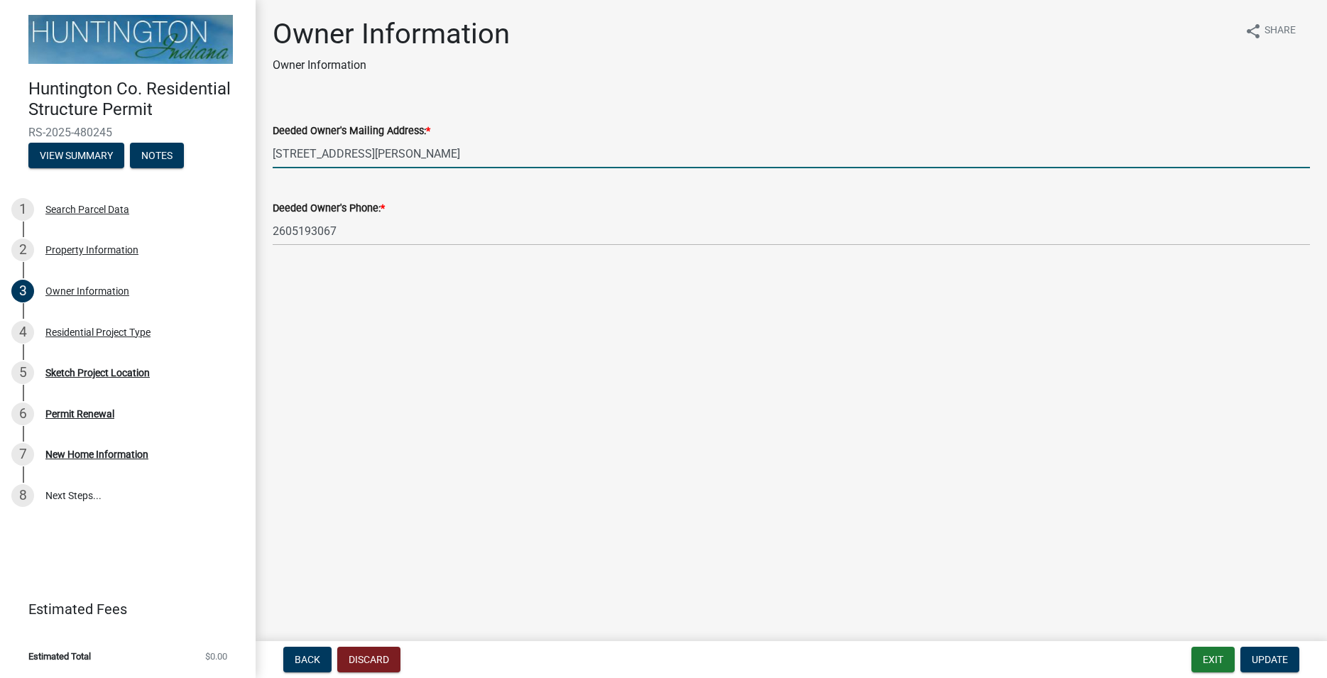
drag, startPoint x: 344, startPoint y: 153, endPoint x: 261, endPoint y: 153, distance: 83.0
click at [273, 153] on input "[STREET_ADDRESS][PERSON_NAME]" at bounding box center [791, 153] width 1037 height 29
type input "P.o. [STREET_ADDRESS][PERSON_NAME]"
click at [1267, 658] on span "Update" at bounding box center [1269, 659] width 36 height 11
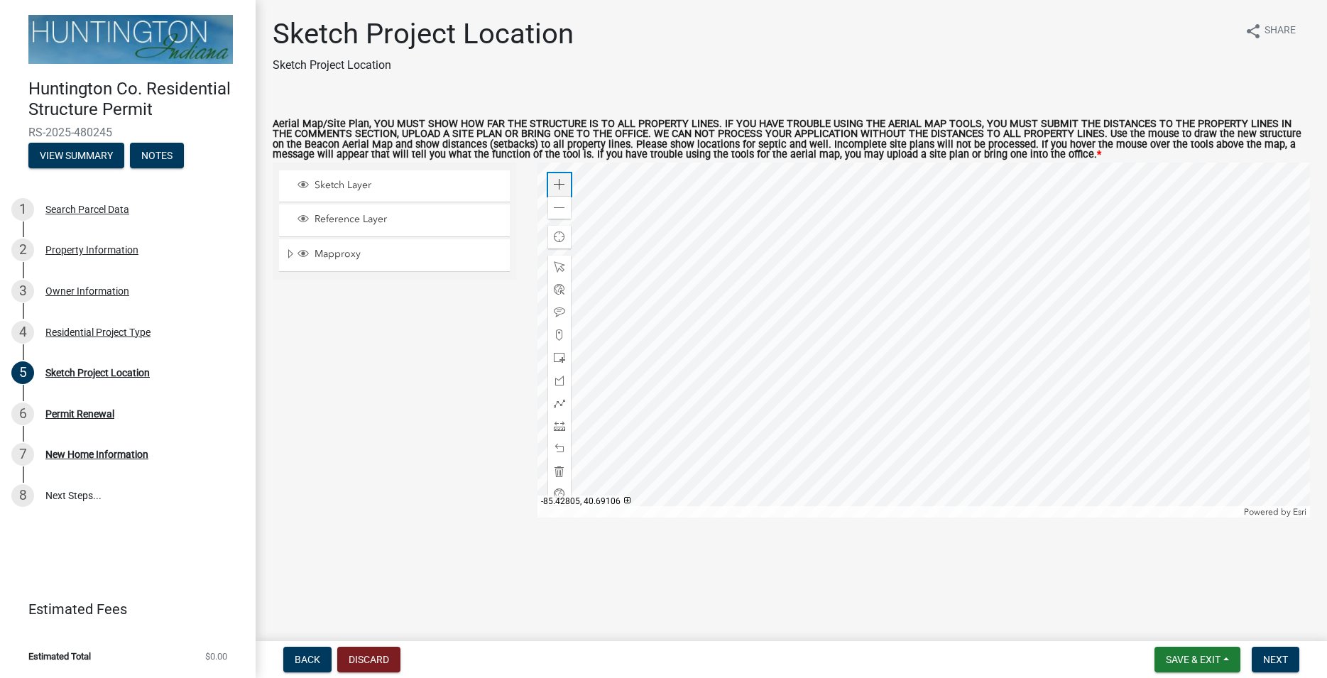
click at [557, 185] on span at bounding box center [559, 184] width 11 height 11
click at [567, 213] on div "Zoom out" at bounding box center [559, 207] width 23 height 23
click at [561, 426] on span at bounding box center [559, 425] width 11 height 11
click at [1011, 287] on div at bounding box center [923, 340] width 772 height 355
click at [979, 287] on div at bounding box center [923, 340] width 772 height 355
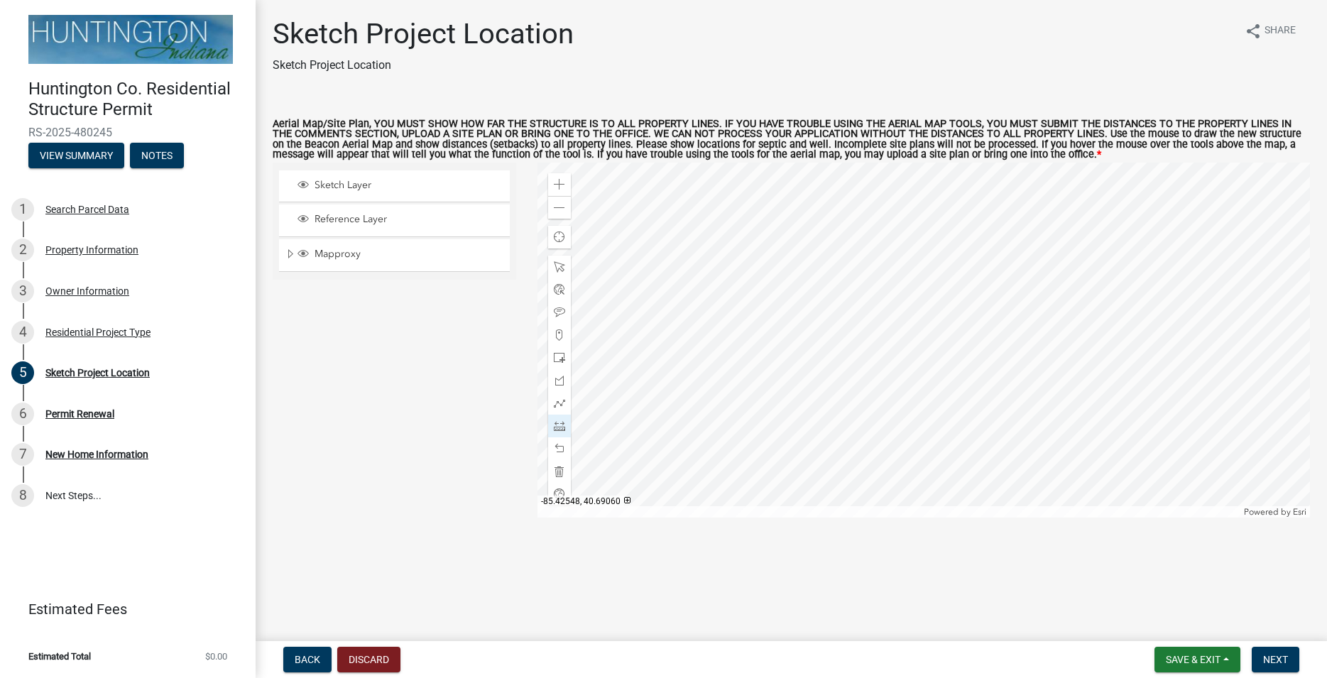
click at [980, 286] on div at bounding box center [923, 340] width 772 height 355
click at [560, 448] on span at bounding box center [559, 448] width 11 height 11
click at [943, 253] on div at bounding box center [923, 340] width 772 height 355
click at [942, 291] on div at bounding box center [923, 340] width 772 height 355
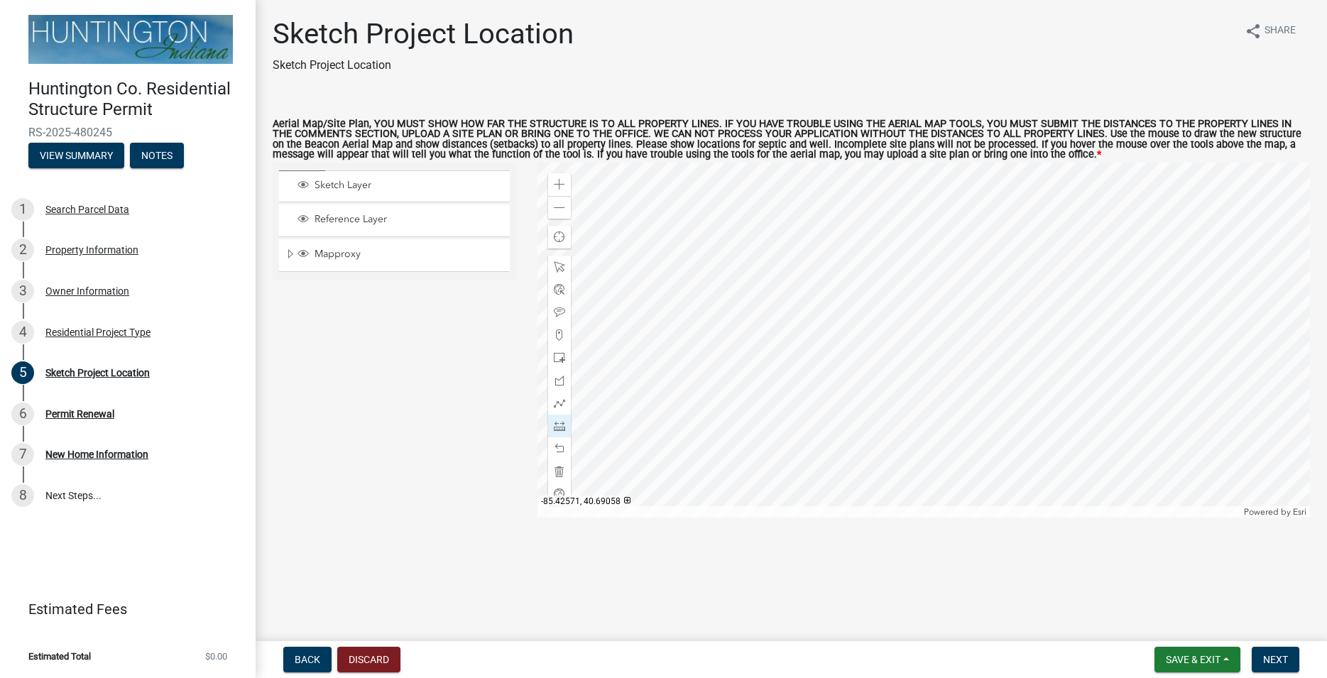
click at [942, 291] on div at bounding box center [923, 340] width 772 height 355
click at [559, 446] on span at bounding box center [559, 448] width 11 height 11
click at [564, 448] on span at bounding box center [559, 448] width 11 height 11
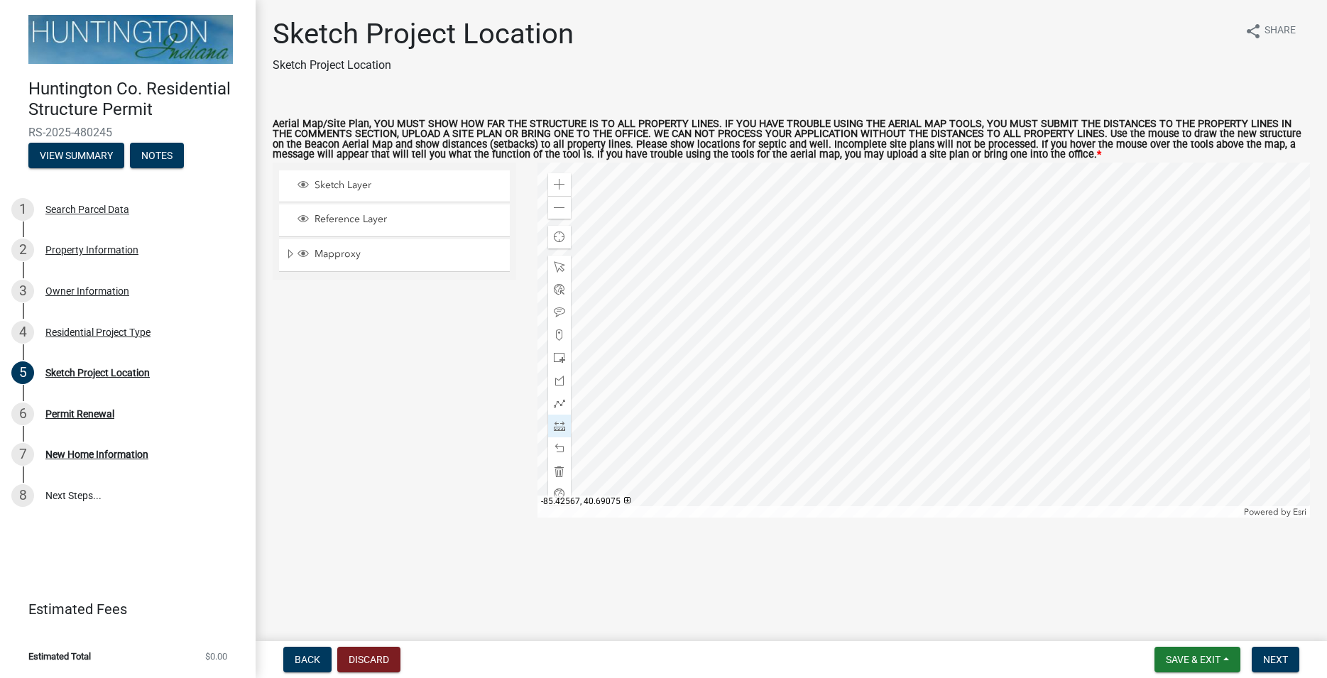
click at [948, 253] on div at bounding box center [923, 340] width 772 height 355
click at [949, 291] on div at bounding box center [923, 340] width 772 height 355
click at [1011, 302] on div at bounding box center [923, 340] width 772 height 355
click at [980, 302] on div at bounding box center [923, 340] width 772 height 355
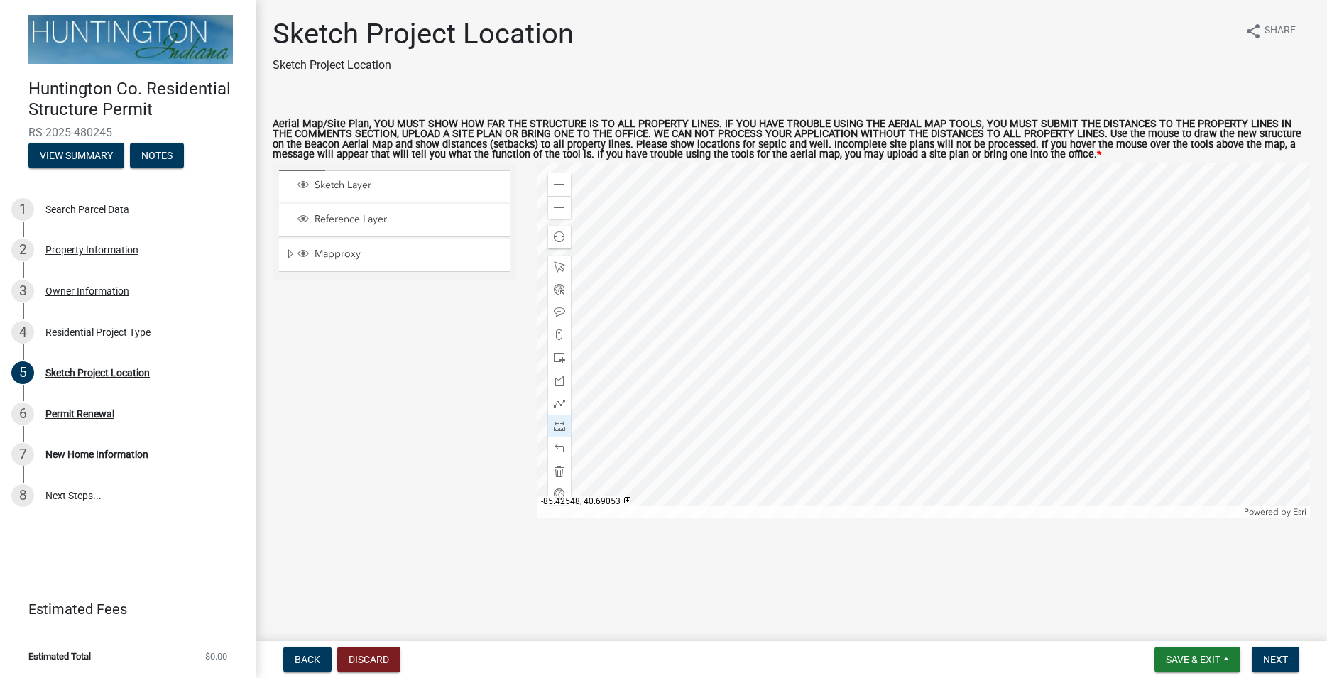
click at [980, 302] on div at bounding box center [923, 340] width 772 height 355
click at [557, 358] on span at bounding box center [559, 357] width 11 height 11
click at [931, 323] on div at bounding box center [923, 340] width 772 height 355
click at [559, 425] on span at bounding box center [559, 425] width 11 height 11
click at [953, 324] on div at bounding box center [923, 340] width 772 height 355
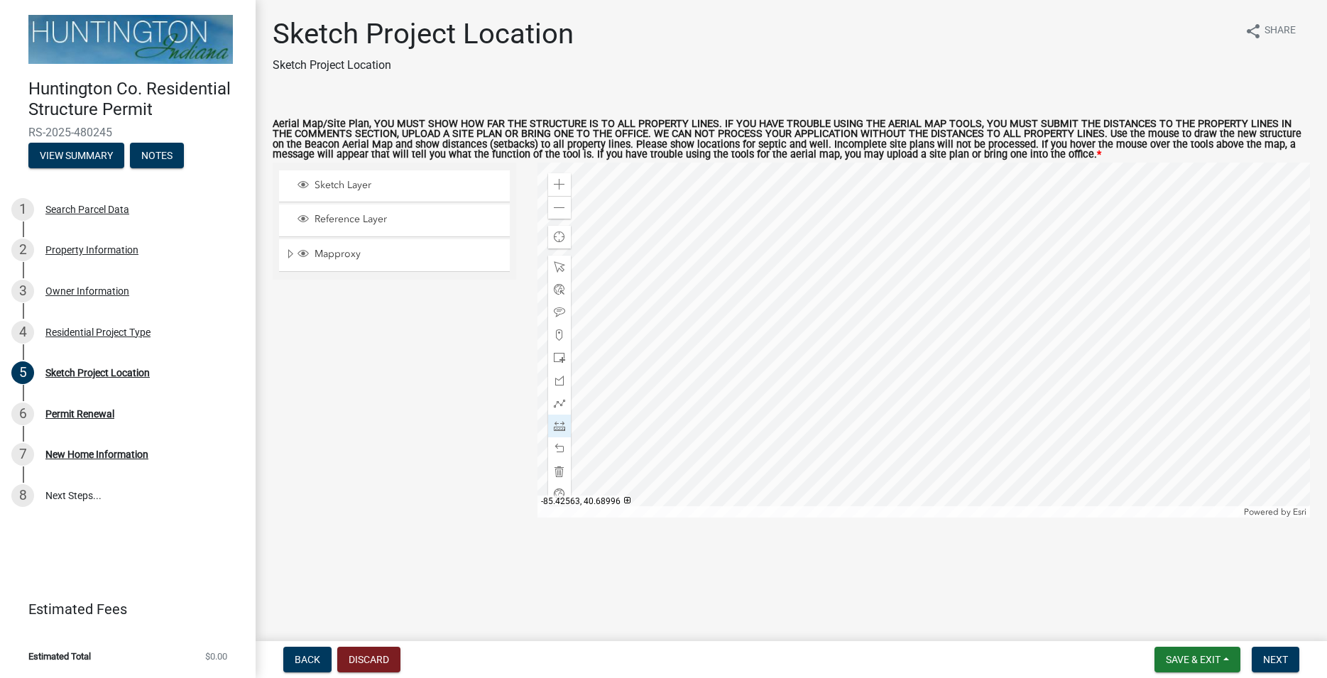
click at [955, 429] on div at bounding box center [923, 340] width 772 height 355
click at [931, 308] on div at bounding box center [923, 340] width 772 height 355
click at [838, 307] on div at bounding box center [923, 340] width 772 height 355
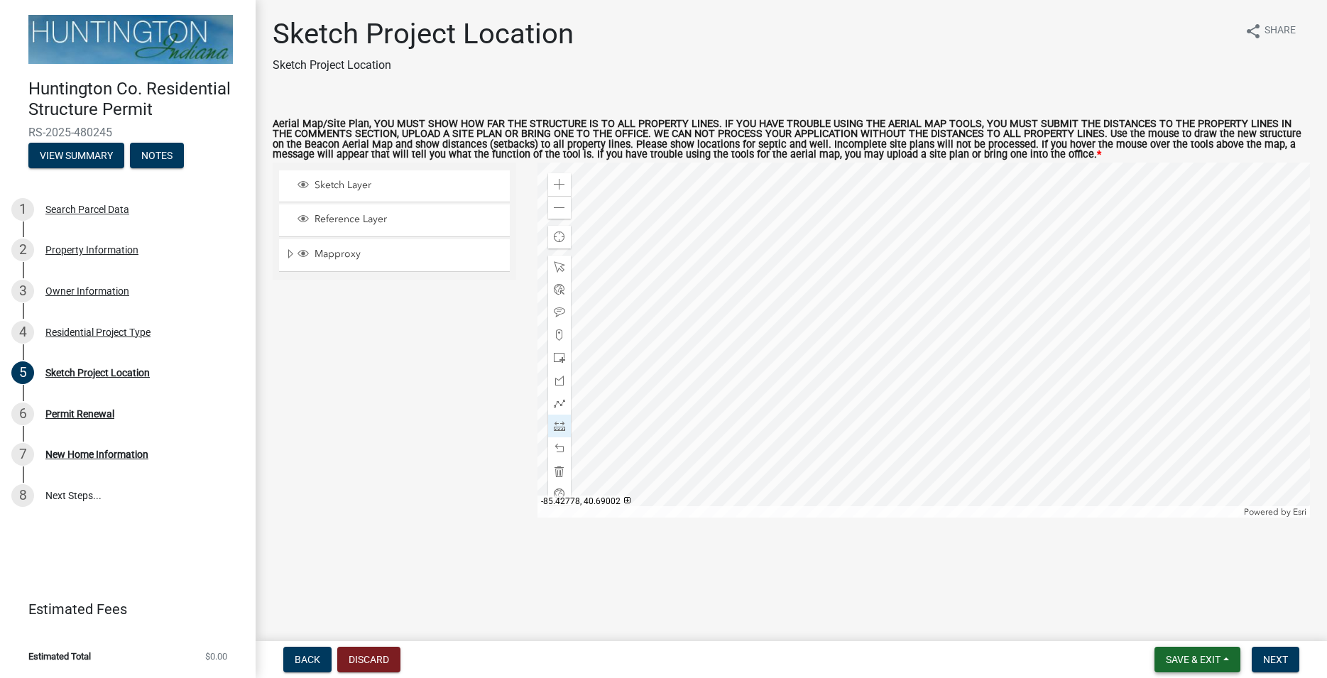
click at [1173, 654] on span "Save & Exit" at bounding box center [1193, 659] width 55 height 11
click at [1185, 592] on button "Save" at bounding box center [1183, 588] width 114 height 34
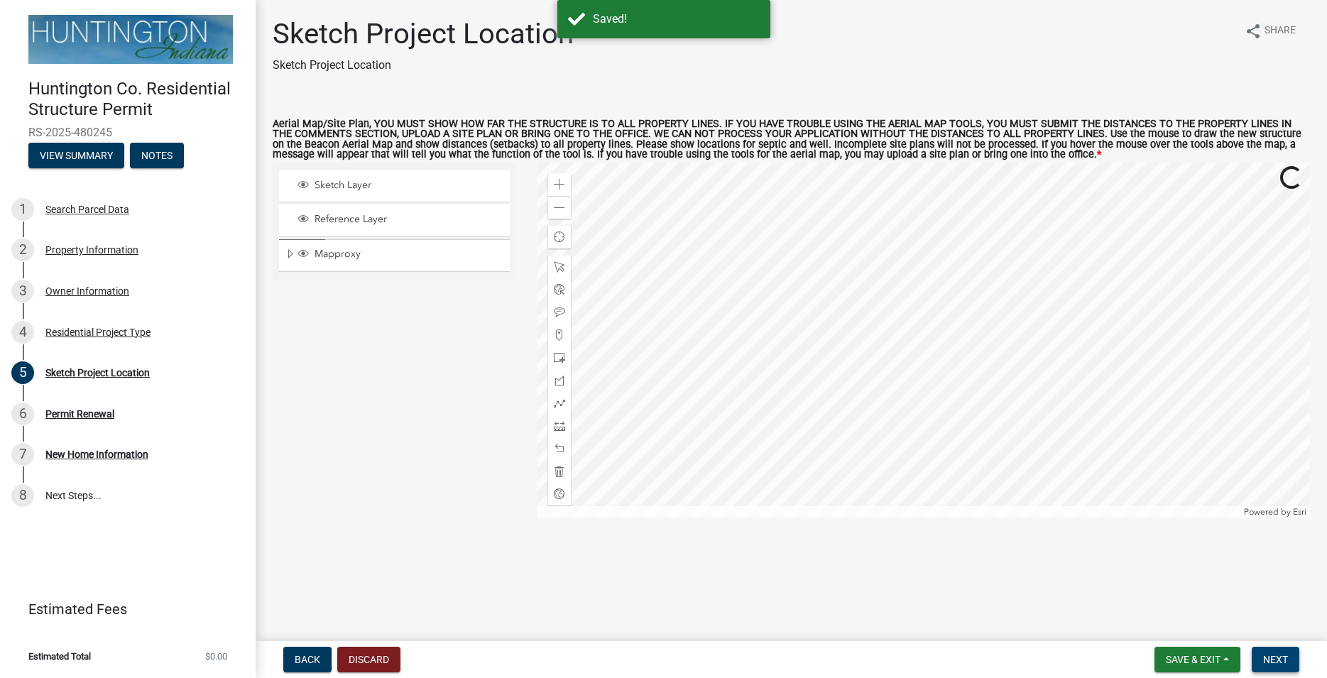
click at [1273, 658] on span "Next" at bounding box center [1275, 659] width 25 height 11
click at [1273, 657] on span "Next" at bounding box center [1275, 659] width 25 height 11
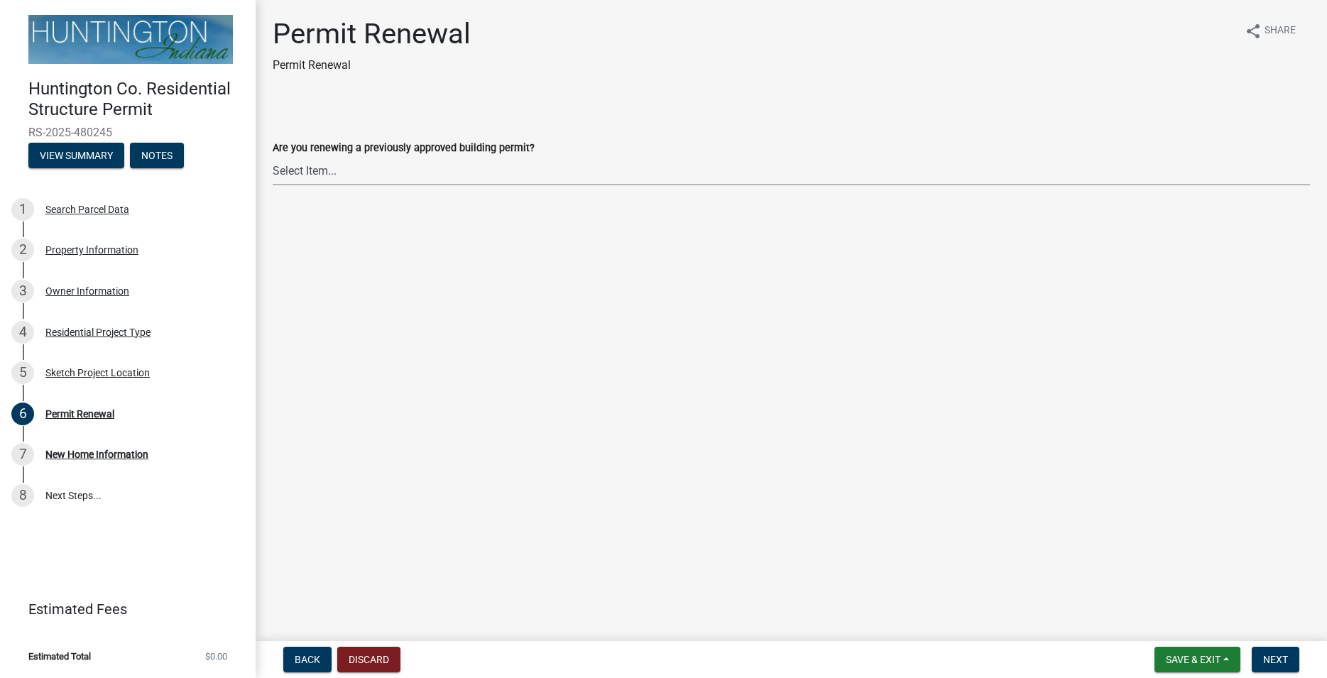
click at [273, 156] on select "Select Item... Yes No" at bounding box center [791, 170] width 1037 height 29
click option "No" at bounding box center [0, 0] width 0 height 0
select select "7022fa2c-6c9f-4a5e-8d19-47b221a2a07d"
click at [1275, 655] on span "Next" at bounding box center [1275, 659] width 25 height 11
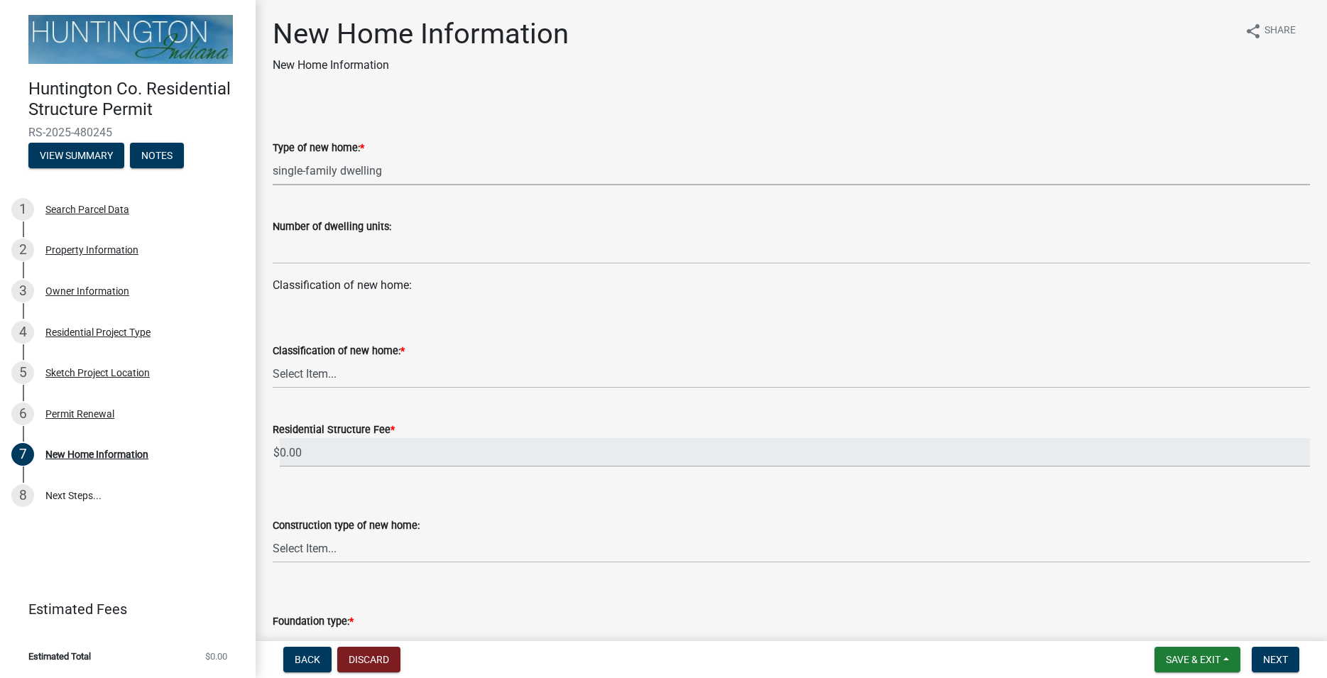
click option "single-family dwelling" at bounding box center [0, 0] width 0 height 0
select select "a50e9ddb-1b16-496f-b25c-a9ac2ddf3e7c"
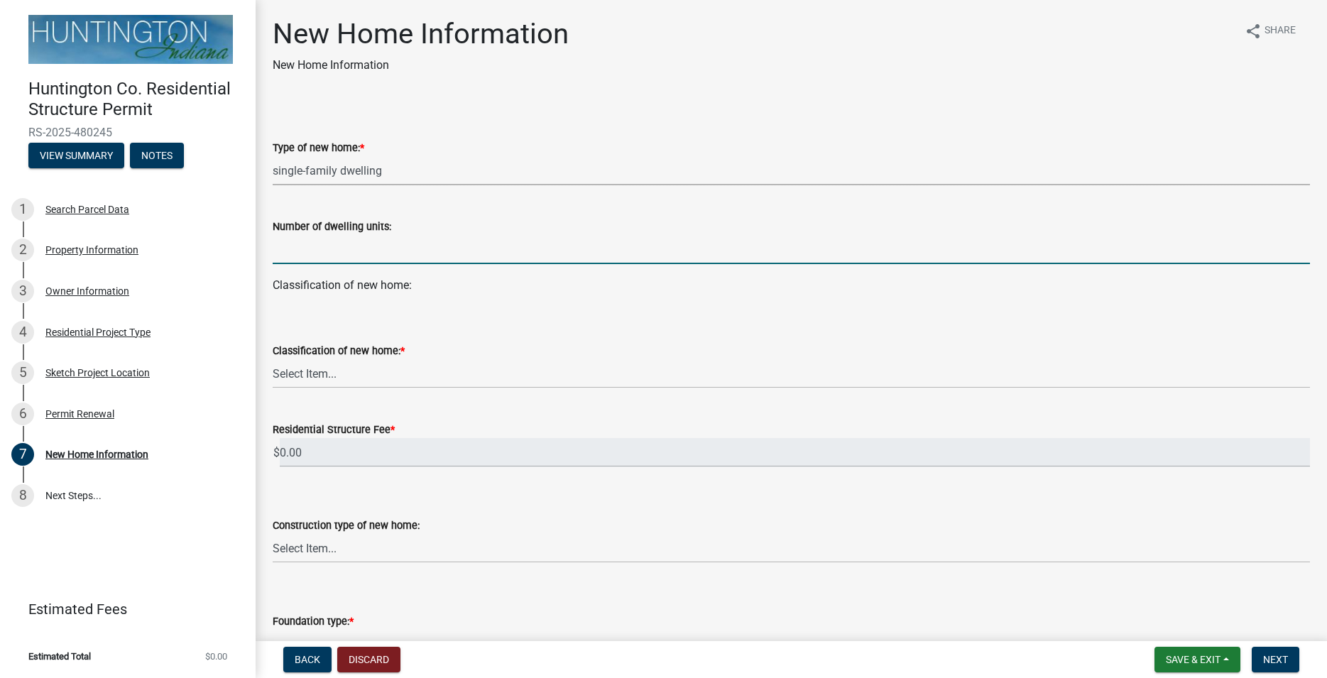
click at [330, 251] on input "text" at bounding box center [791, 249] width 1037 height 29
click at [273, 359] on select "Select Item... stick-built modular manufactured" at bounding box center [791, 373] width 1037 height 29
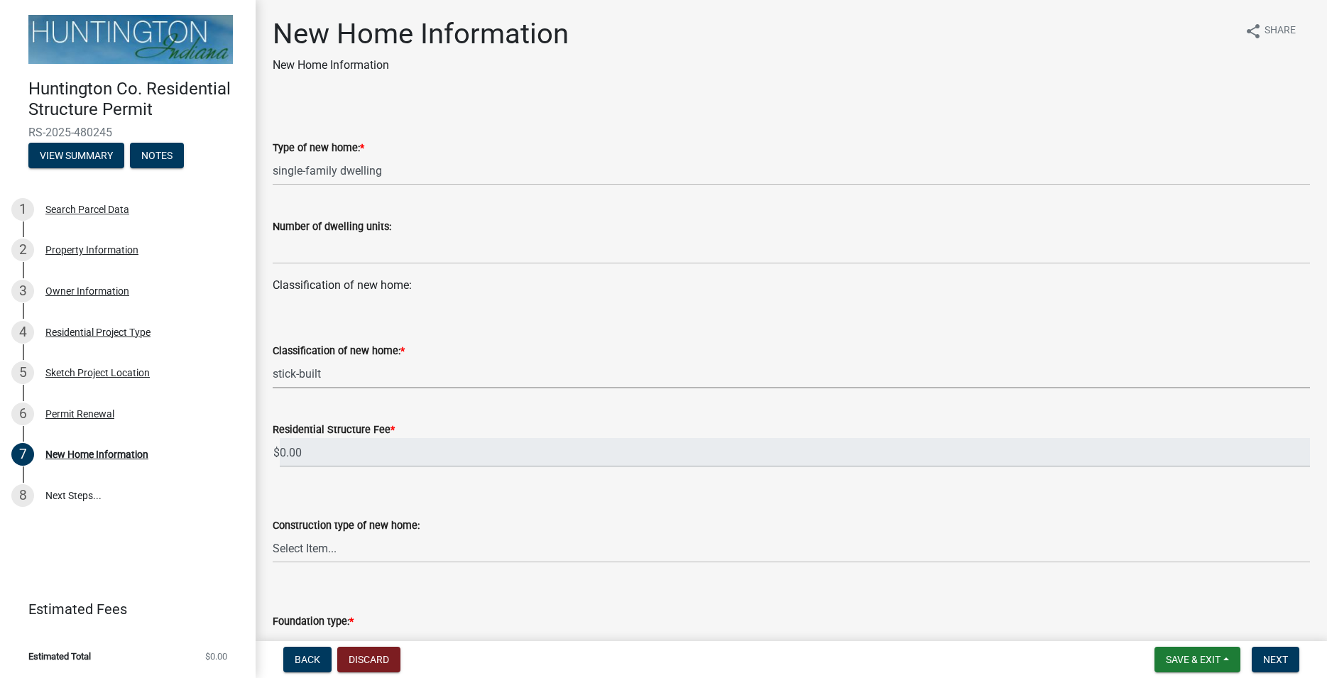
click option "stick-built" at bounding box center [0, 0] width 0 height 0
select select "534643a5-49eb-4eef-b055-3574304c1da7"
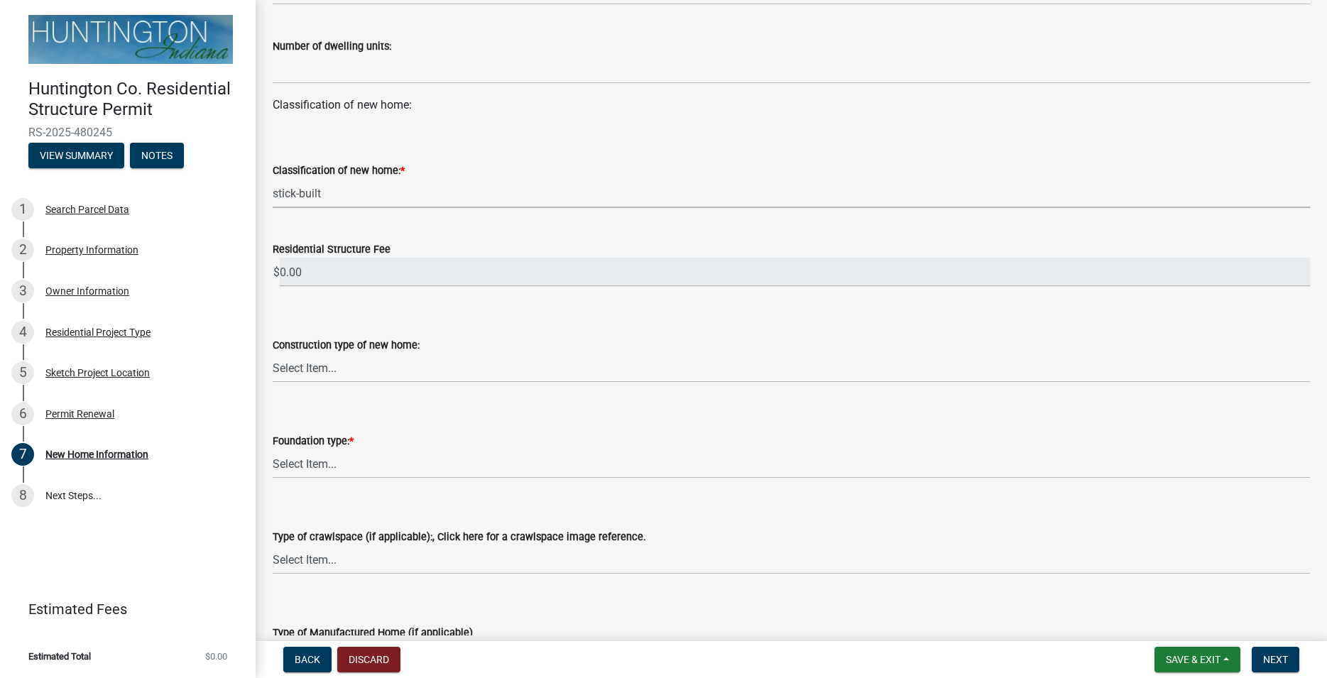
scroll to position [243, 0]
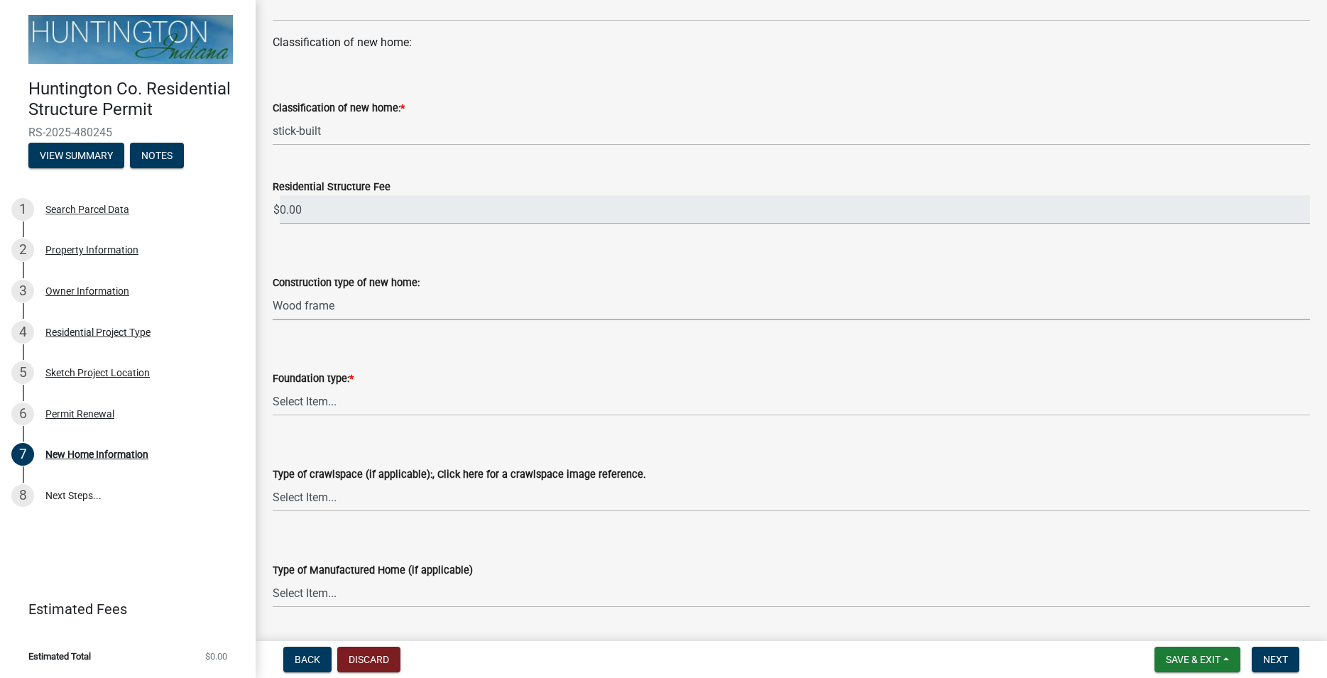
click option "Wood frame" at bounding box center [0, 0] width 0 height 0
select select "7ac50c75-bd19-4200-a472-7ff7759bf044"
click option "Slab on grade: The minimum requirement is a 3.5" thick slab with vapor barrier." at bounding box center [0, 0] width 0 height 0
select select "41a20be5-04ab-4379-9276-11703055c681"
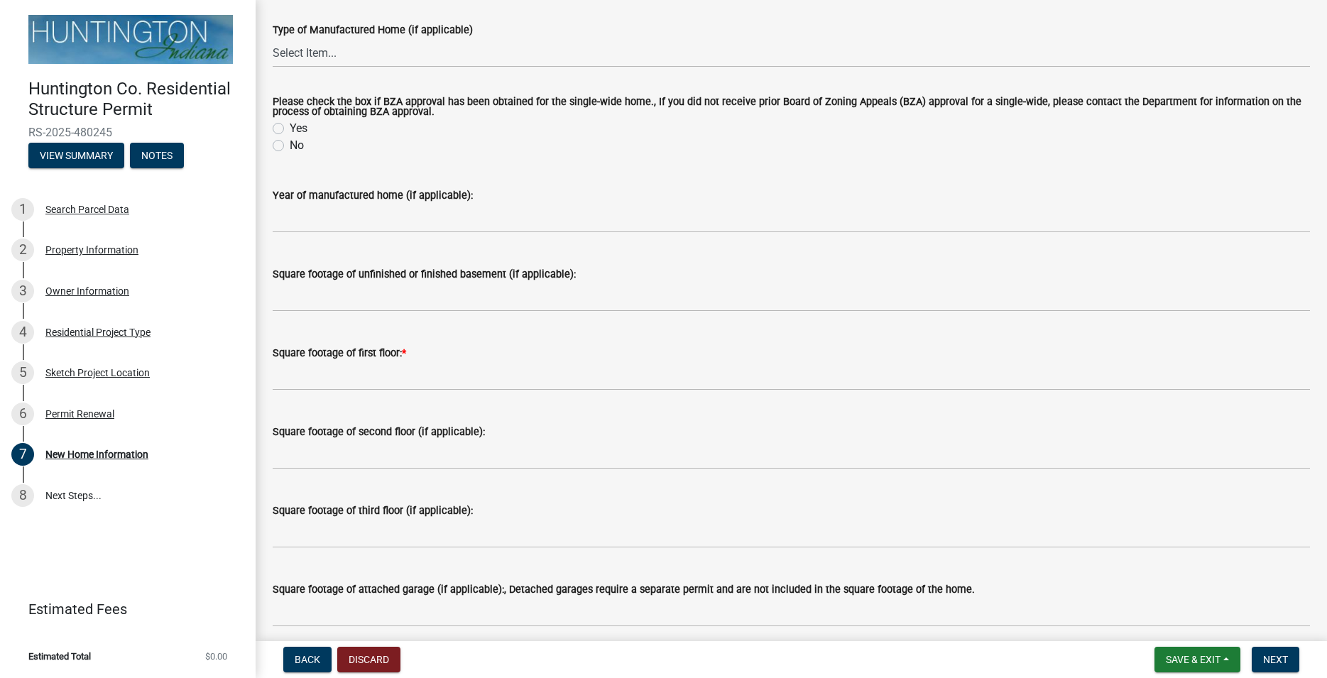
scroll to position [809, 0]
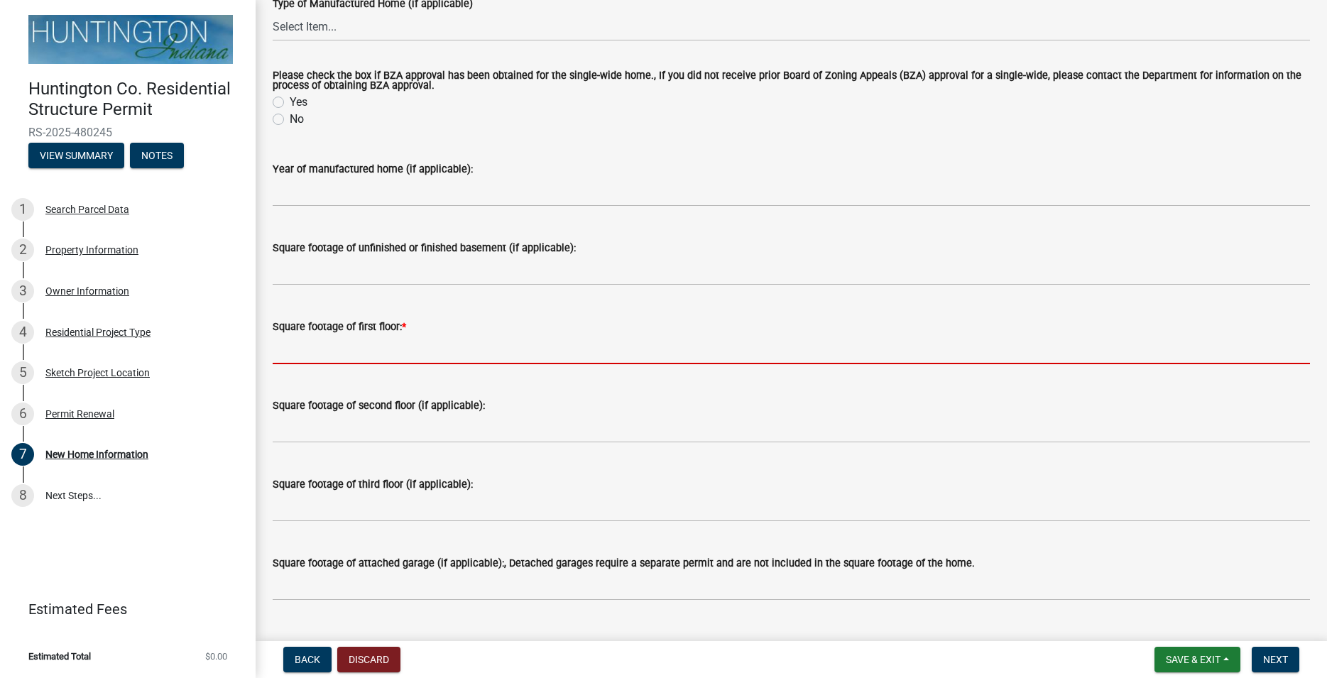
click at [344, 353] on input "text" at bounding box center [791, 349] width 1037 height 29
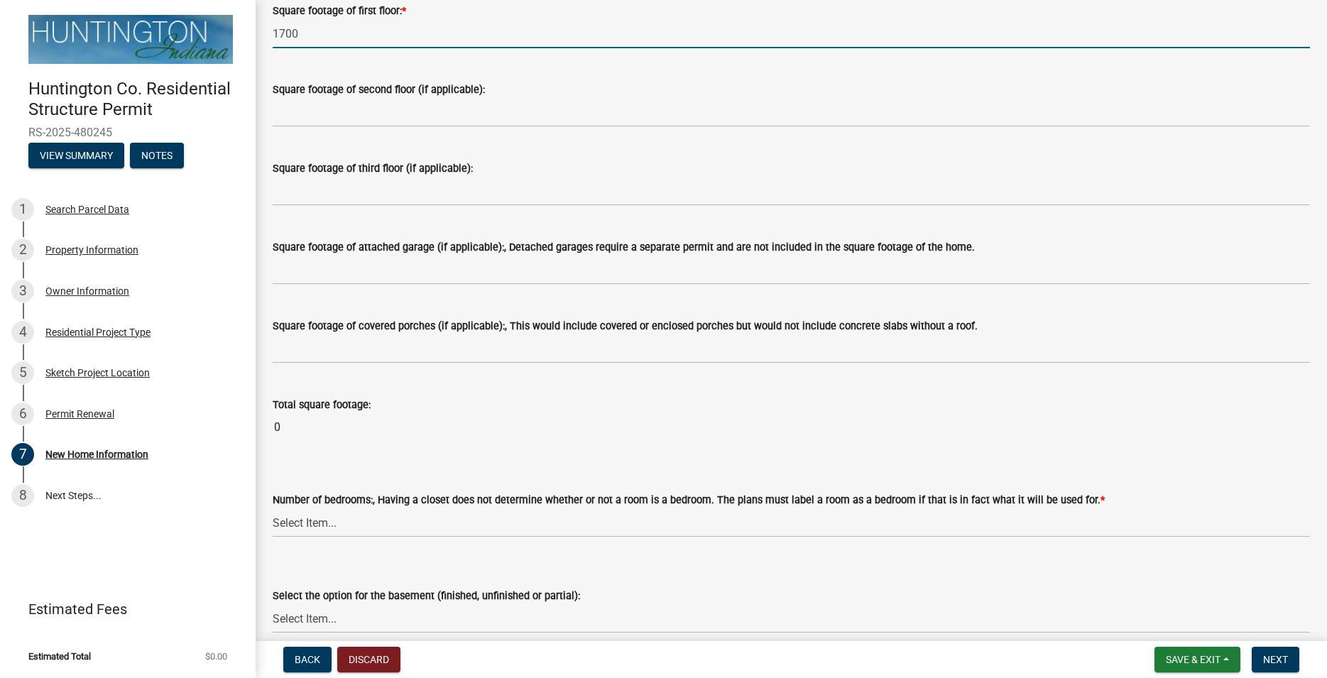
scroll to position [1133, 0]
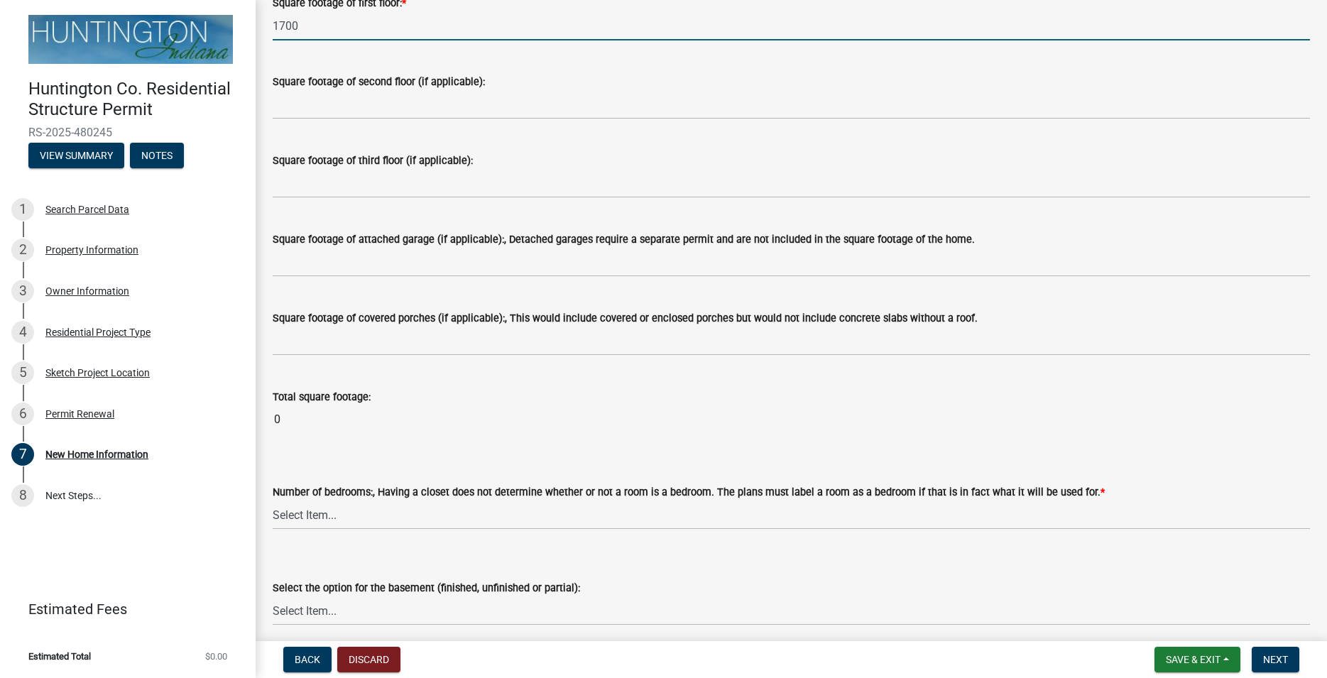
type input "1700"
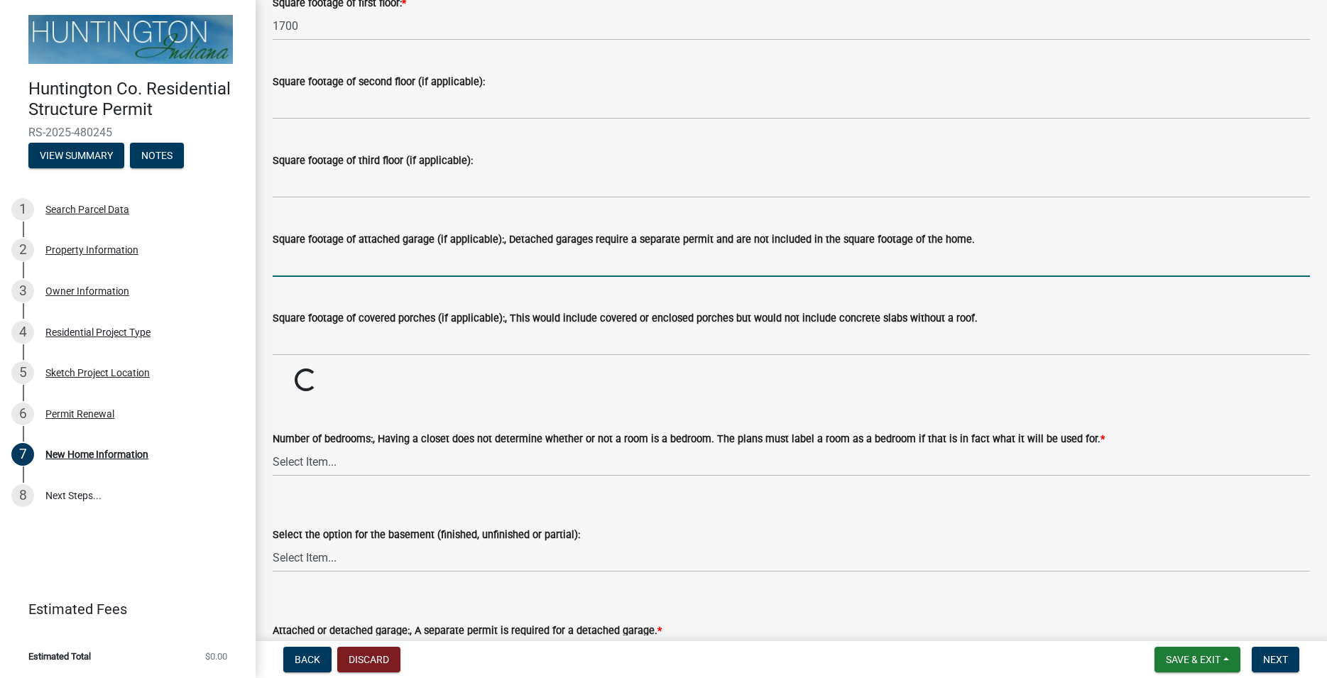
click at [367, 277] on input "text" at bounding box center [791, 262] width 1037 height 29
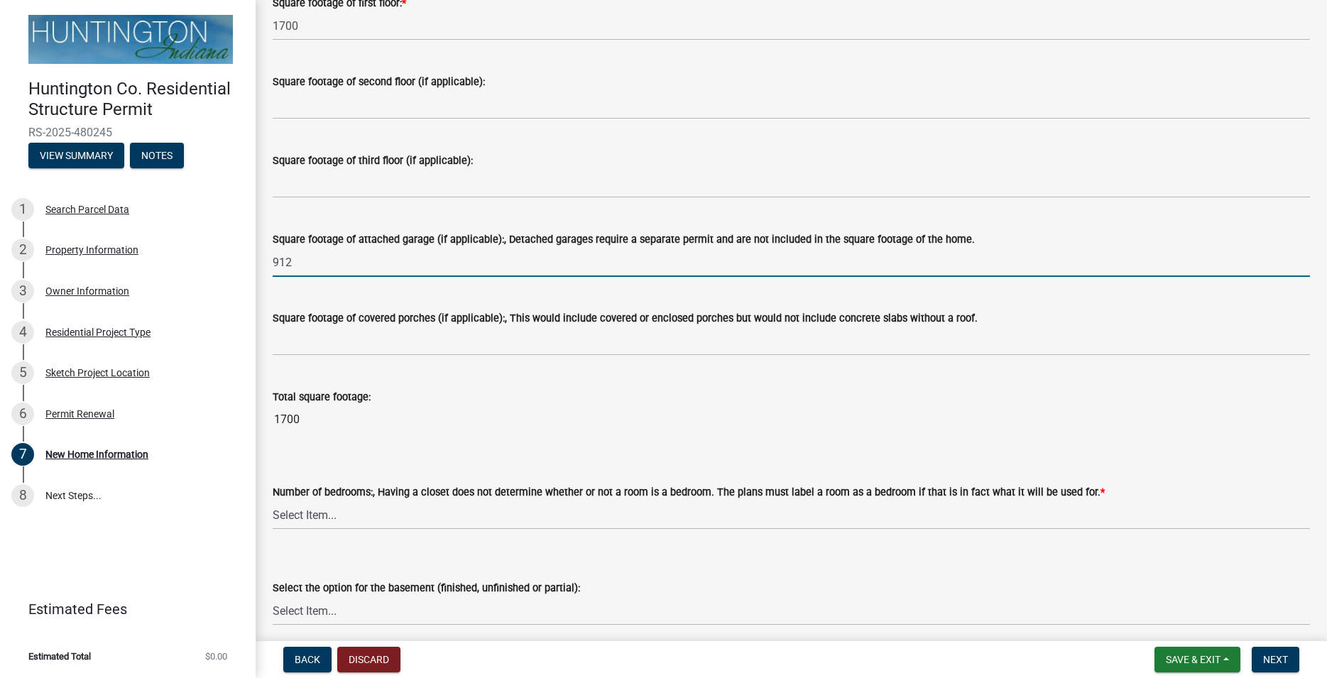
type input "912"
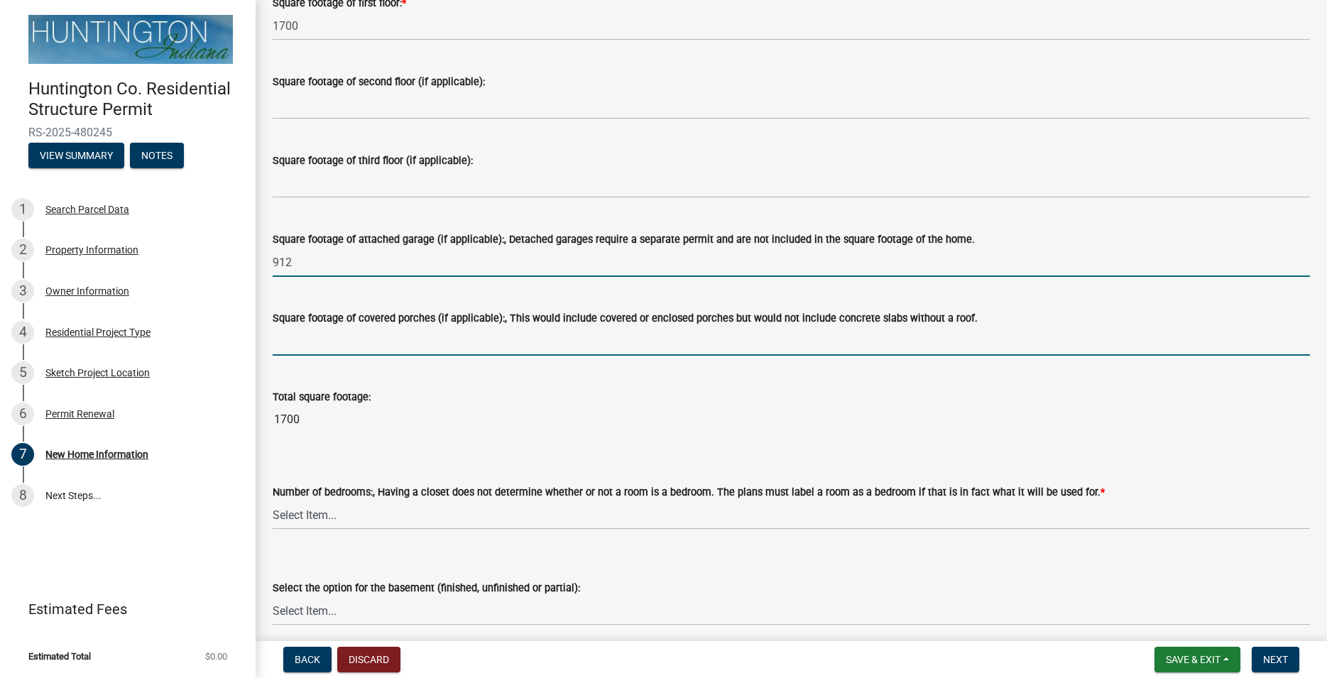
click at [416, 344] on input "text" at bounding box center [791, 341] width 1037 height 29
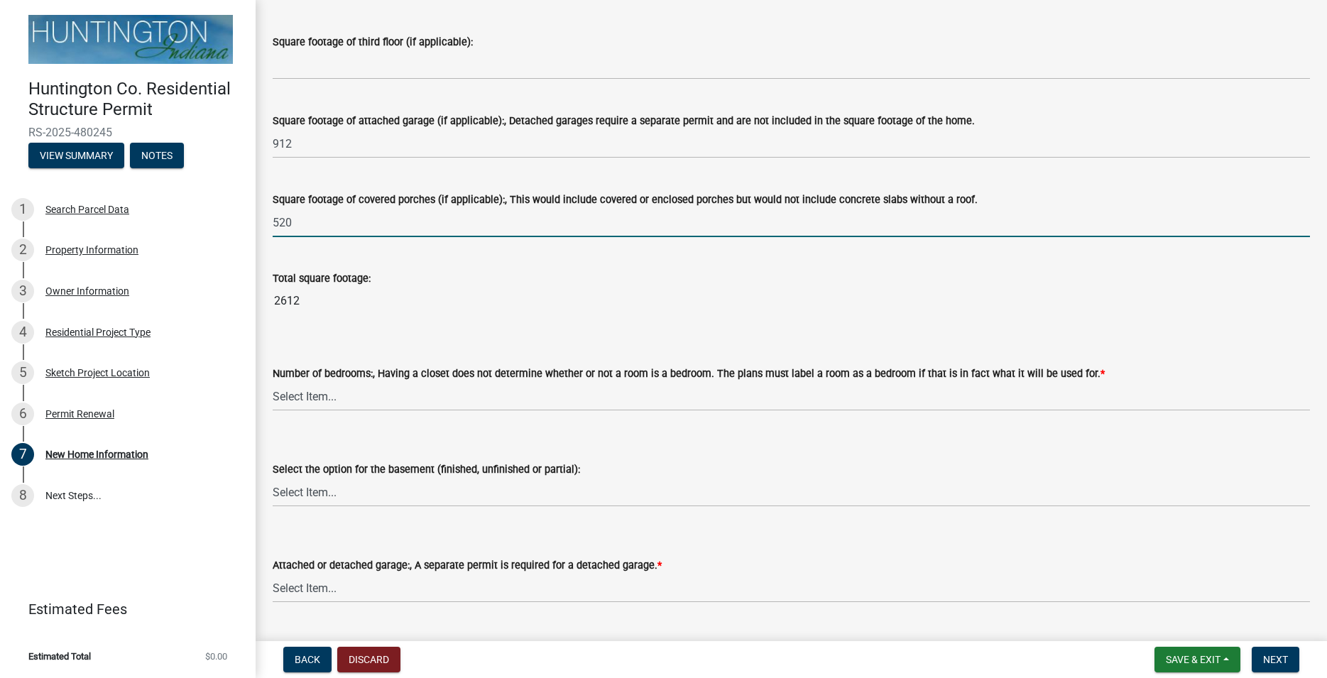
scroll to position [1376, 0]
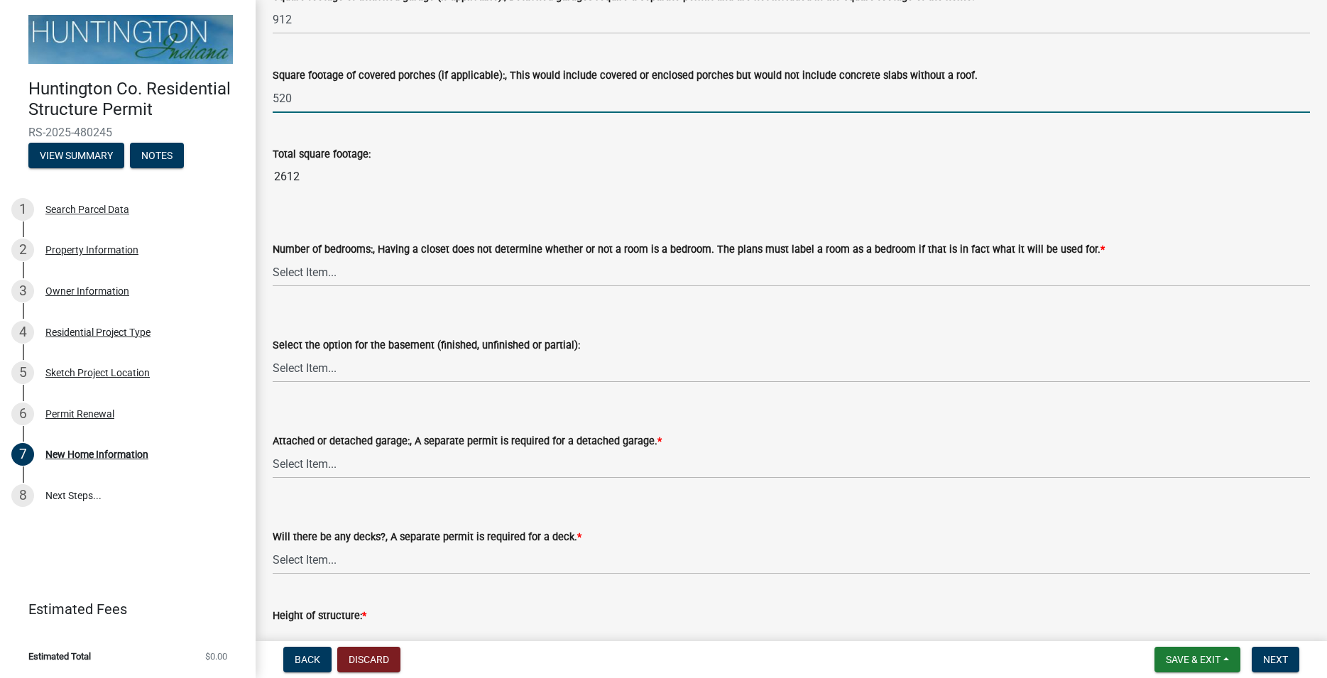
type input "520"
click at [273, 258] on select "Select Item... One Two Three Four Five Six or more" at bounding box center [791, 272] width 1037 height 29
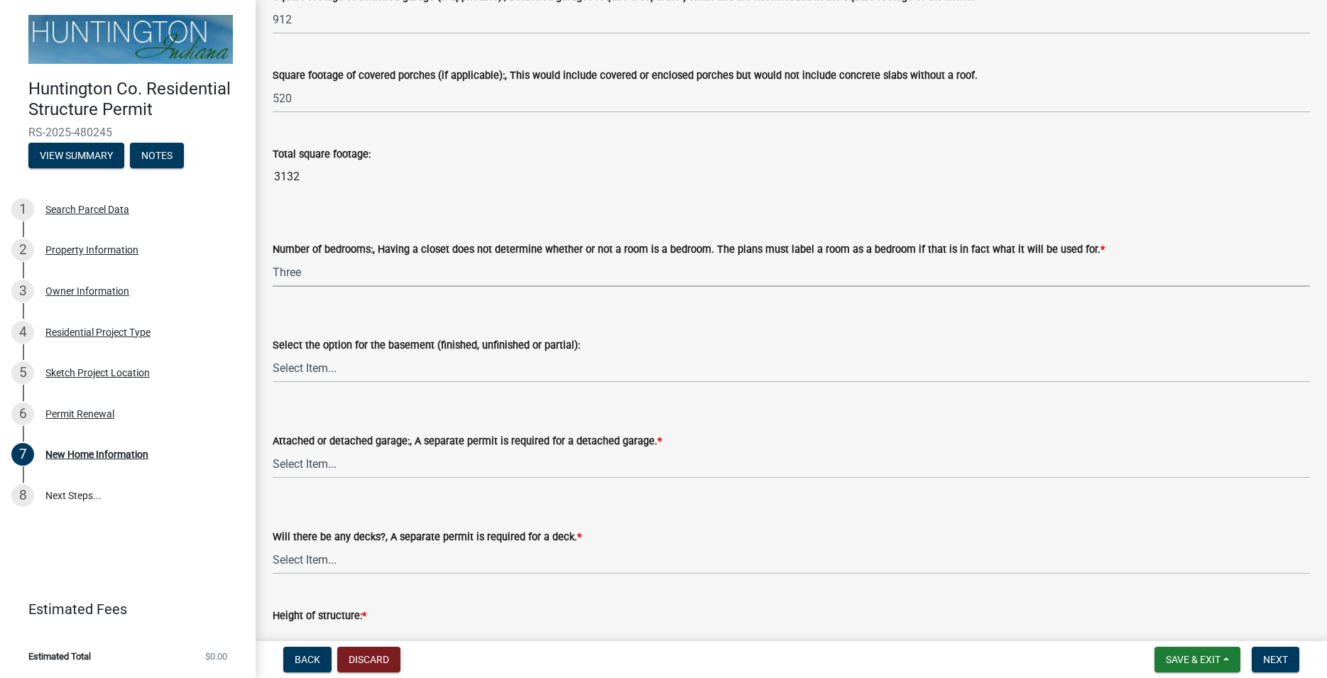
click option "Three" at bounding box center [0, 0] width 0 height 0
select select "49fa7b98-40b8-4bac-8f72-f60d248456ac"
click at [273, 353] on select "Select Item... Completely finished Not finished at all Partially finished" at bounding box center [791, 367] width 1037 height 29
click at [345, 351] on label "Select the option for the basement (finished, unfinished or partial):" at bounding box center [426, 346] width 307 height 10
click at [345, 353] on select "Select Item... Completely finished Not finished at all Partially finished" at bounding box center [791, 367] width 1037 height 29
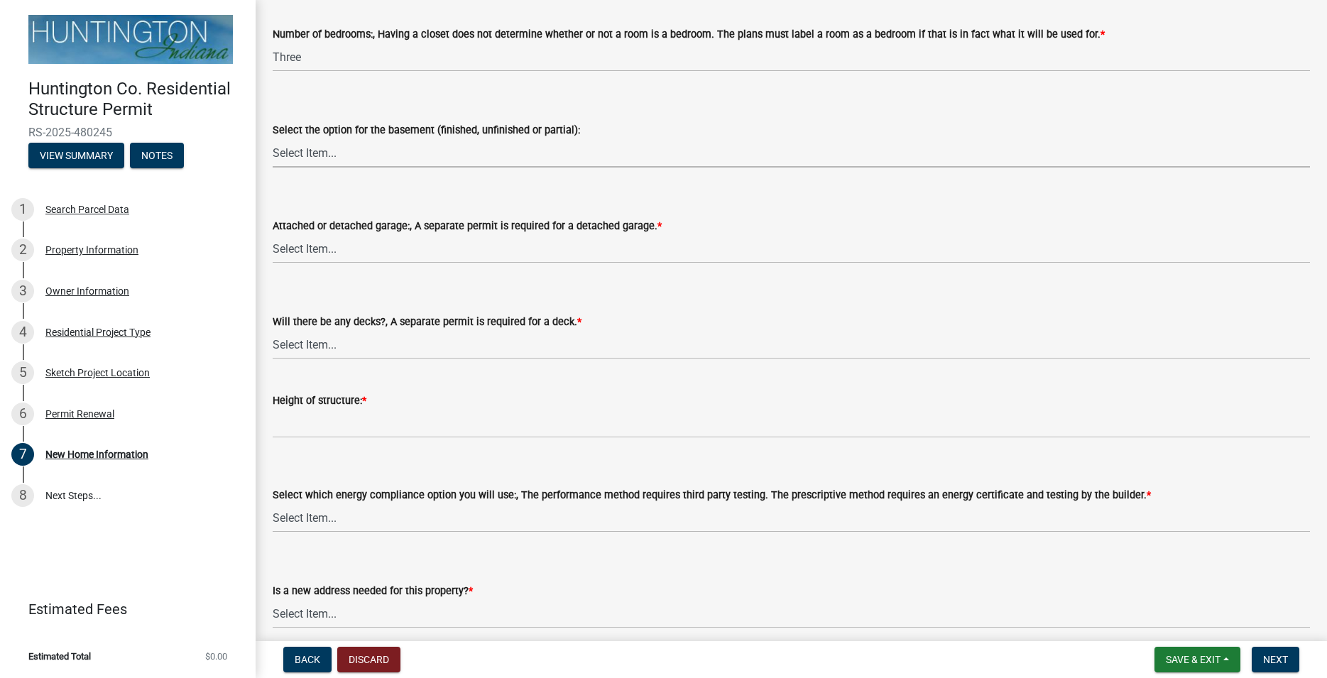
scroll to position [1618, 0]
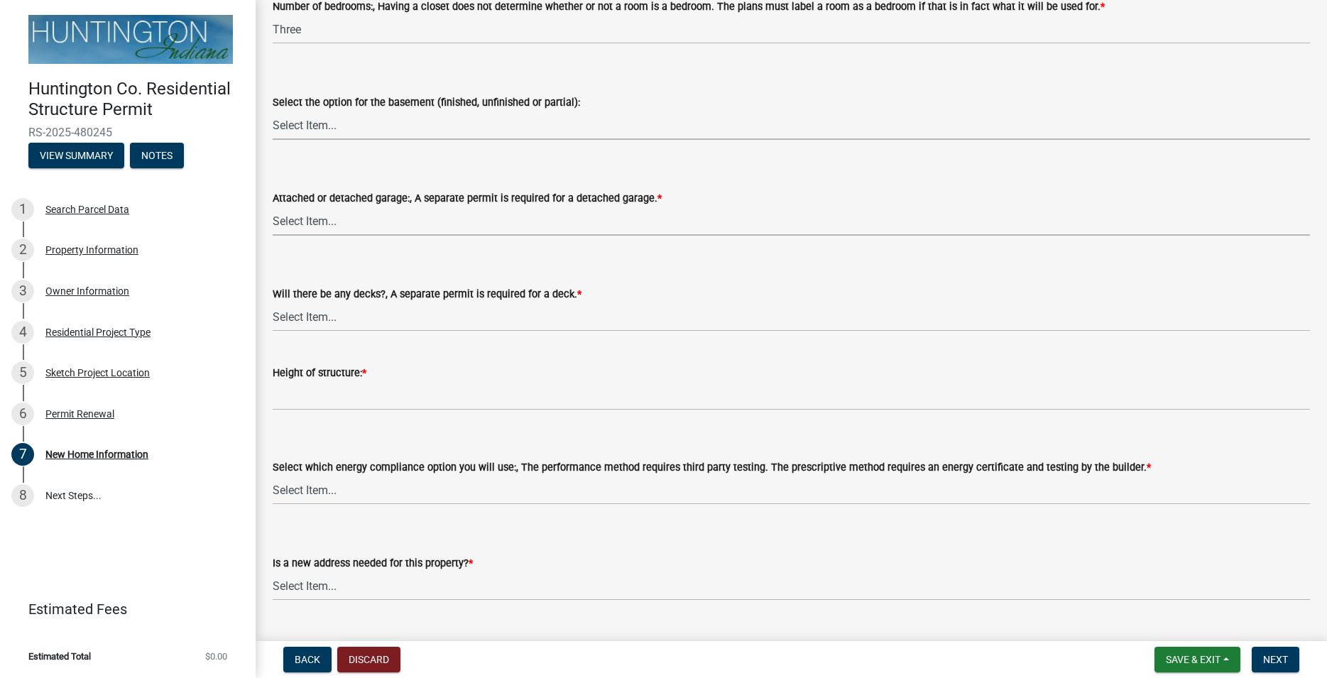
click at [273, 207] on select "Select Item... Attached garage Detached garage No garage" at bounding box center [791, 221] width 1037 height 29
click option "Attached garage" at bounding box center [0, 0] width 0 height 0
select select "d2a8bd4c-a097-4bce-9a5a-ff12fb5849af"
click at [273, 302] on select "Select Item... Yes No" at bounding box center [791, 316] width 1037 height 29
click option "No" at bounding box center [0, 0] width 0 height 0
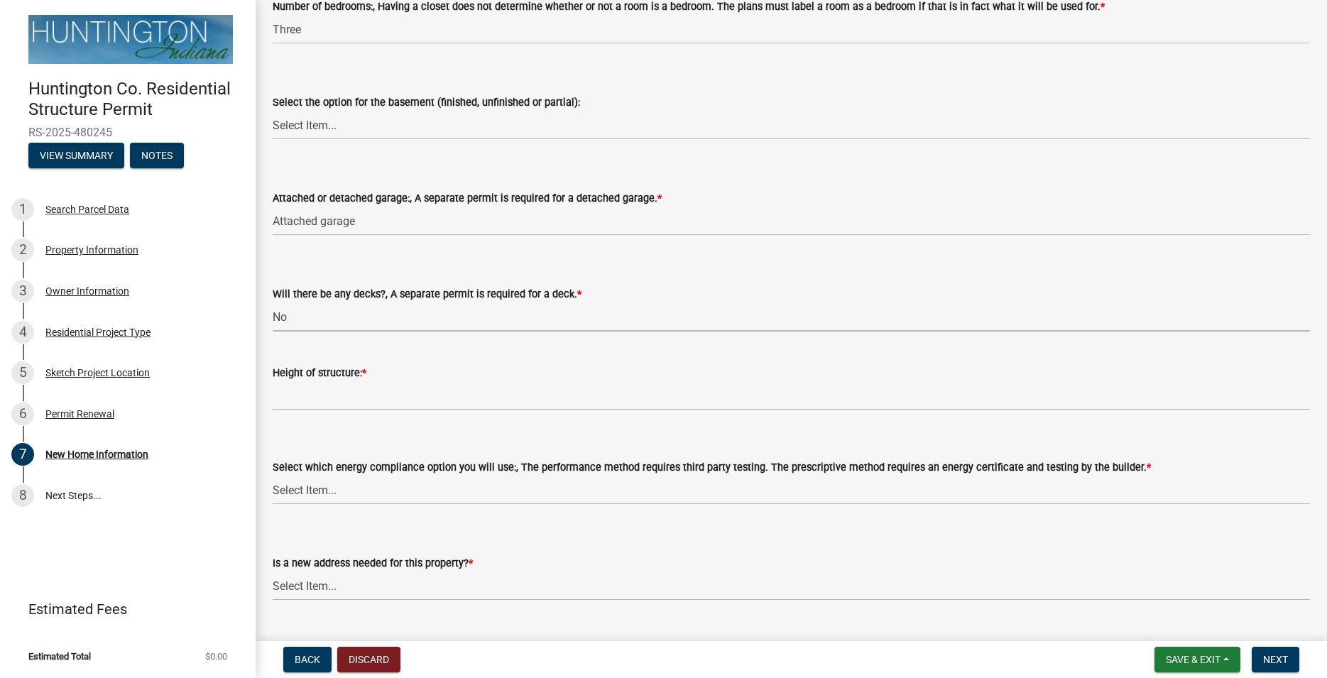
select select "0af2c62b-a54b-41df-9440-7e06c81f5ee1"
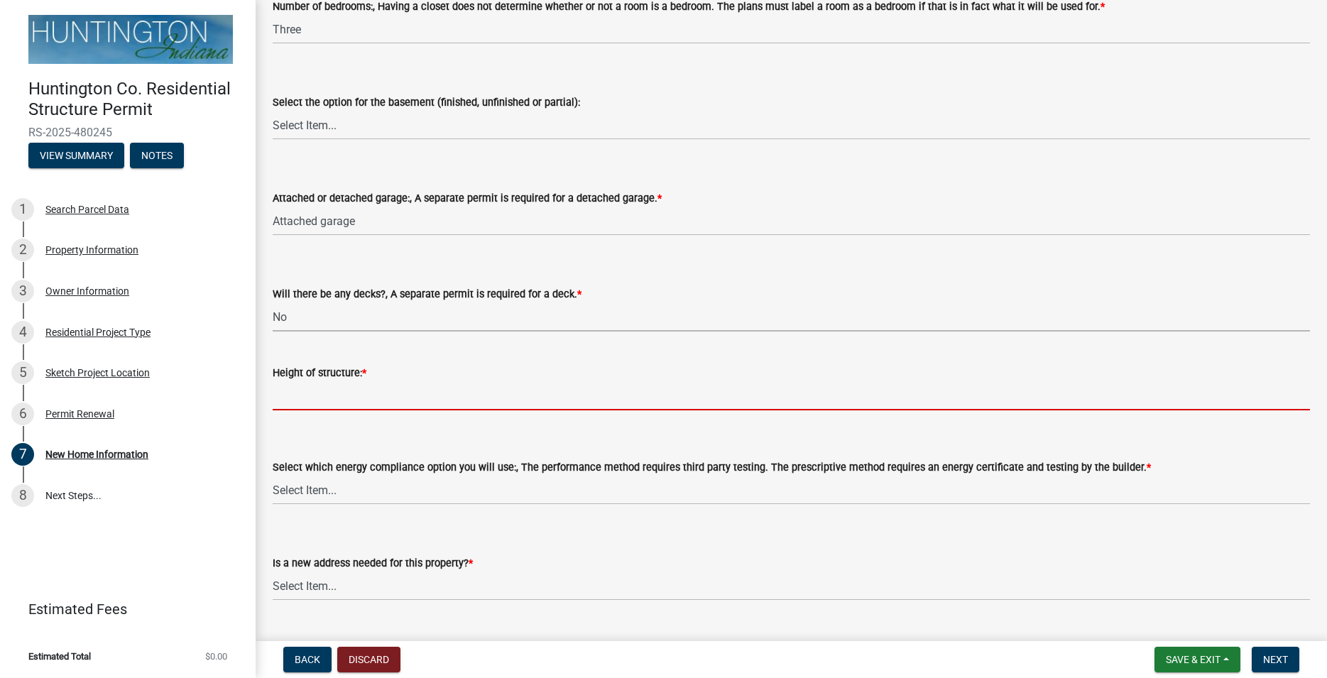
click at [334, 395] on input "Height of structure: *" at bounding box center [791, 395] width 1037 height 29
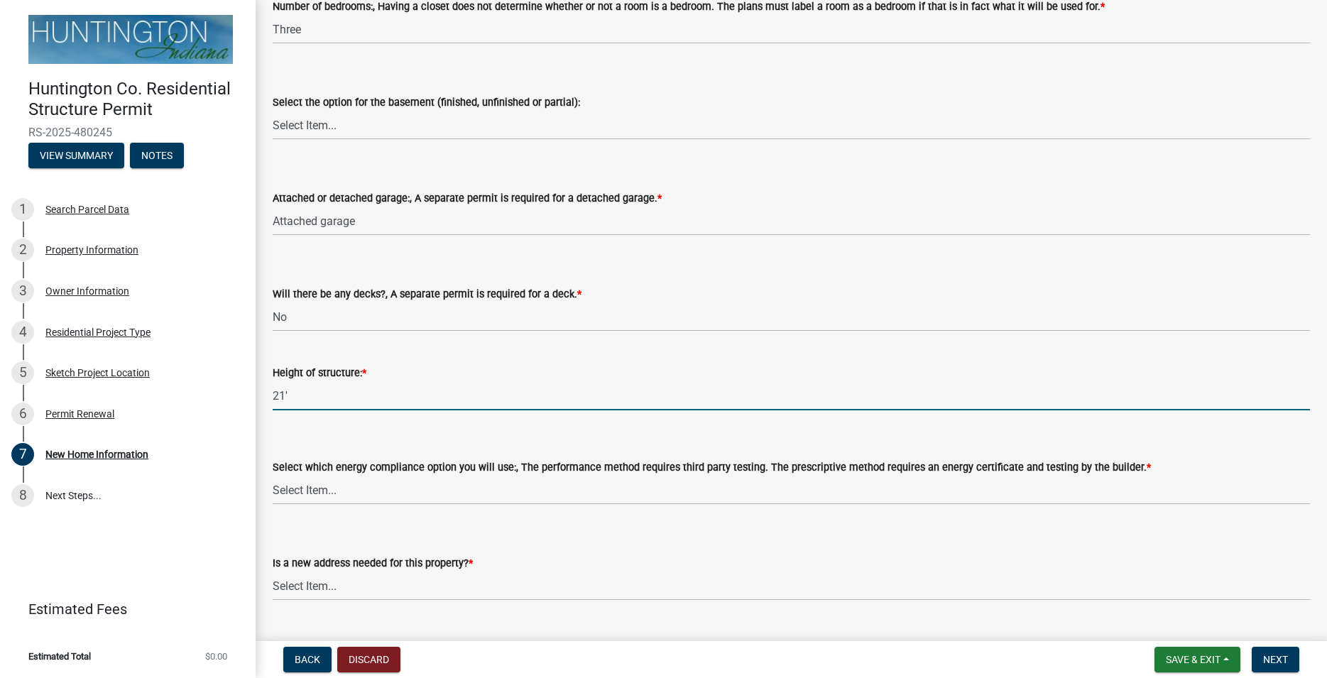
scroll to position [1652, 0]
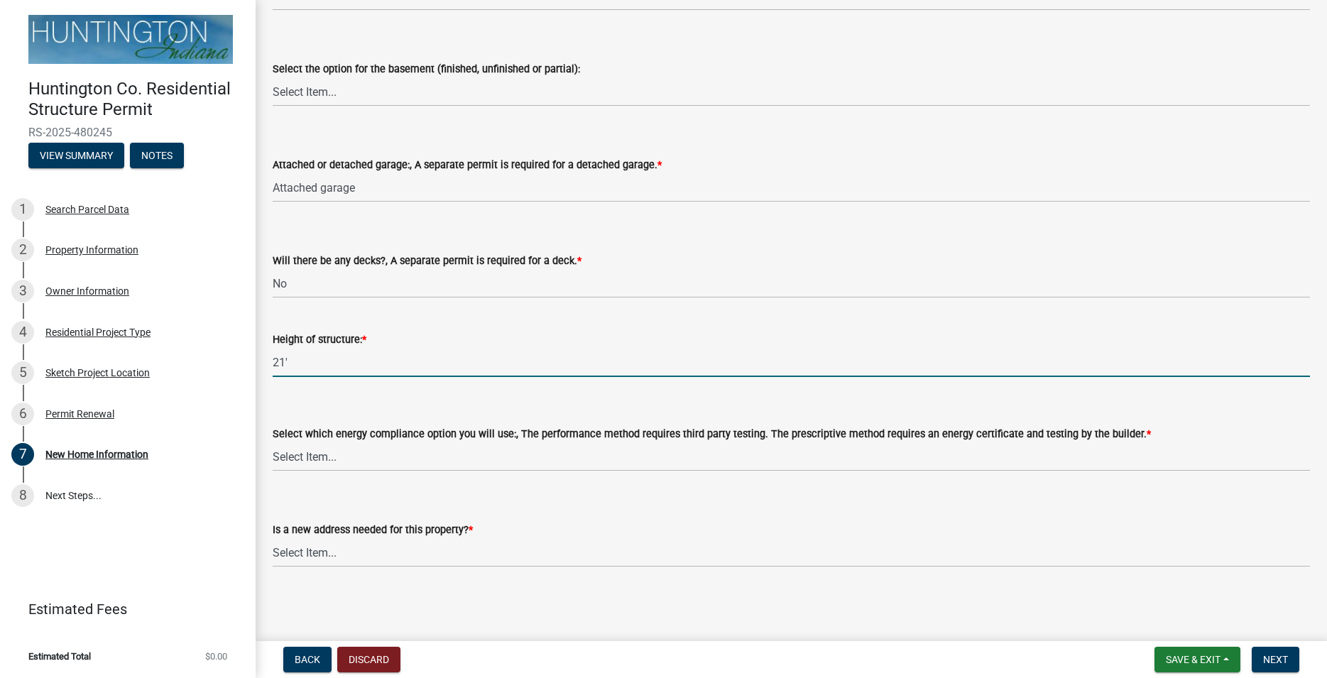
type input "21'"
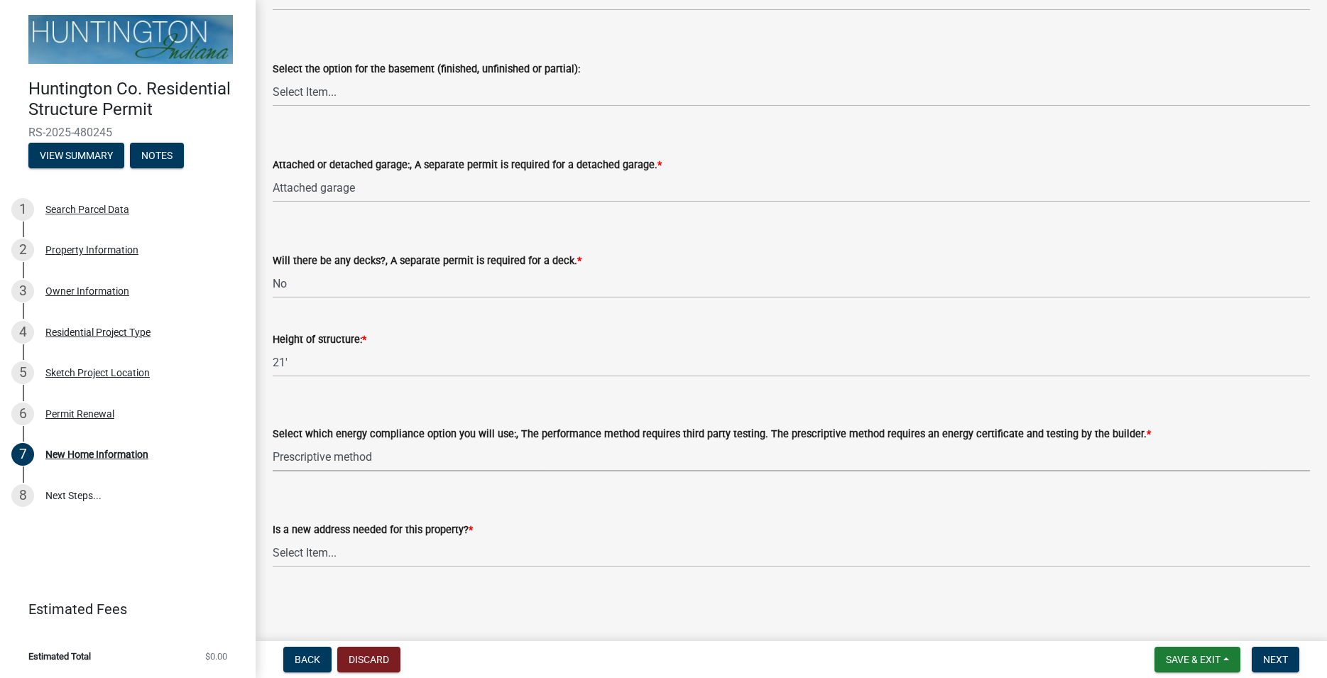
click option "Prescriptive method" at bounding box center [0, 0] width 0 height 0
select select "8ebc9eb4-8ddc-4615-a23c-dd01b61ed39a"
click at [273, 538] on select "Select Item... Yes No" at bounding box center [791, 552] width 1037 height 29
click option "No" at bounding box center [0, 0] width 0 height 0
select select "d638f1d7-1d1f-46dd-bcea-eee6395e296b"
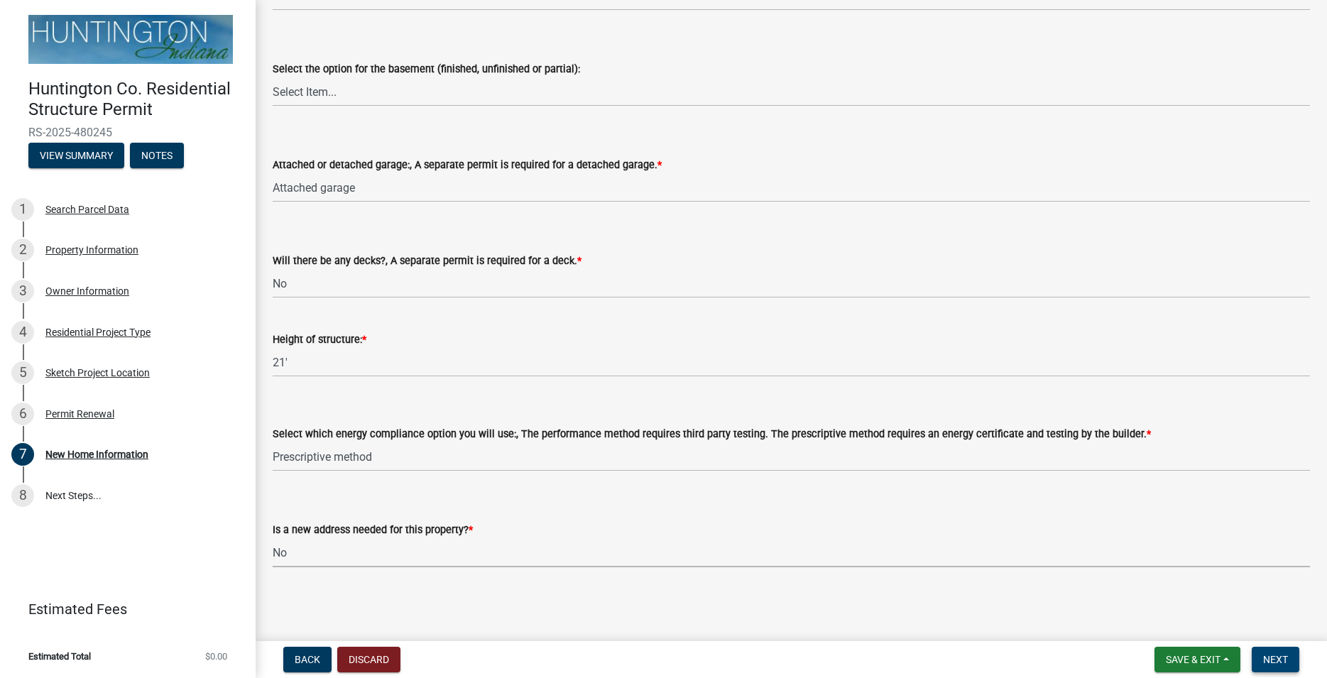
click at [1273, 653] on button "Next" at bounding box center [1275, 660] width 48 height 26
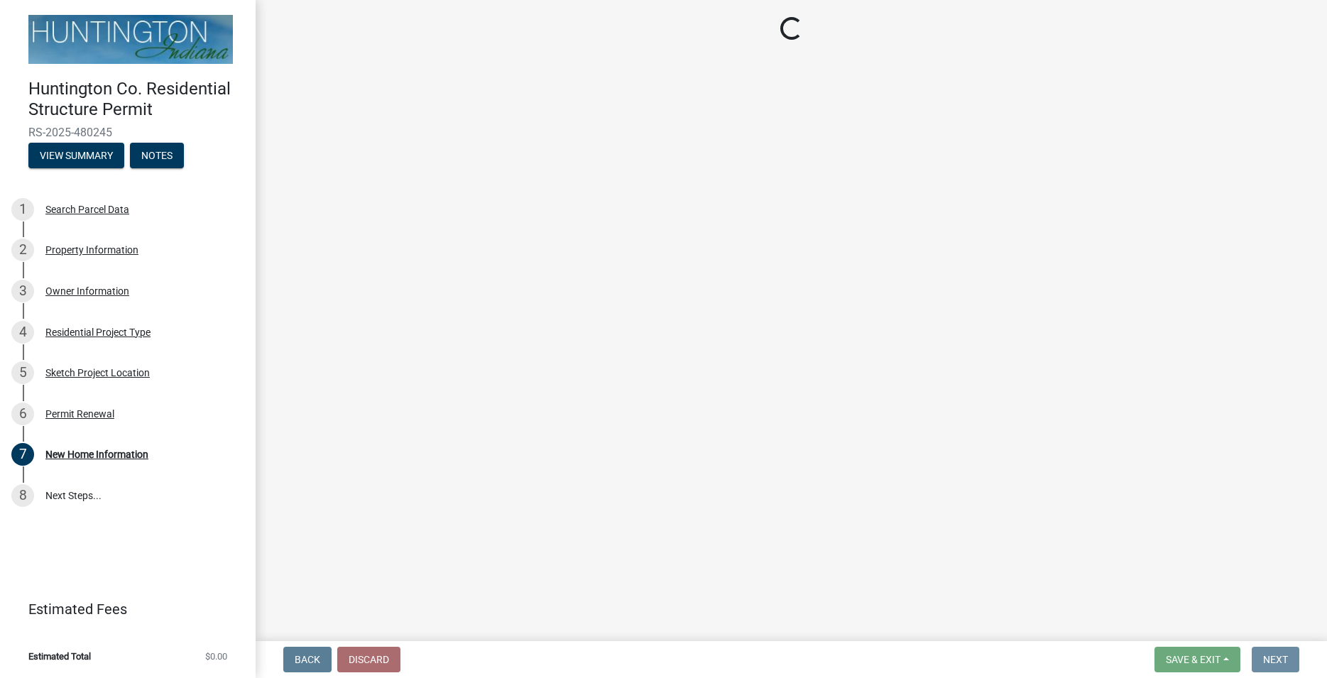
scroll to position [0, 0]
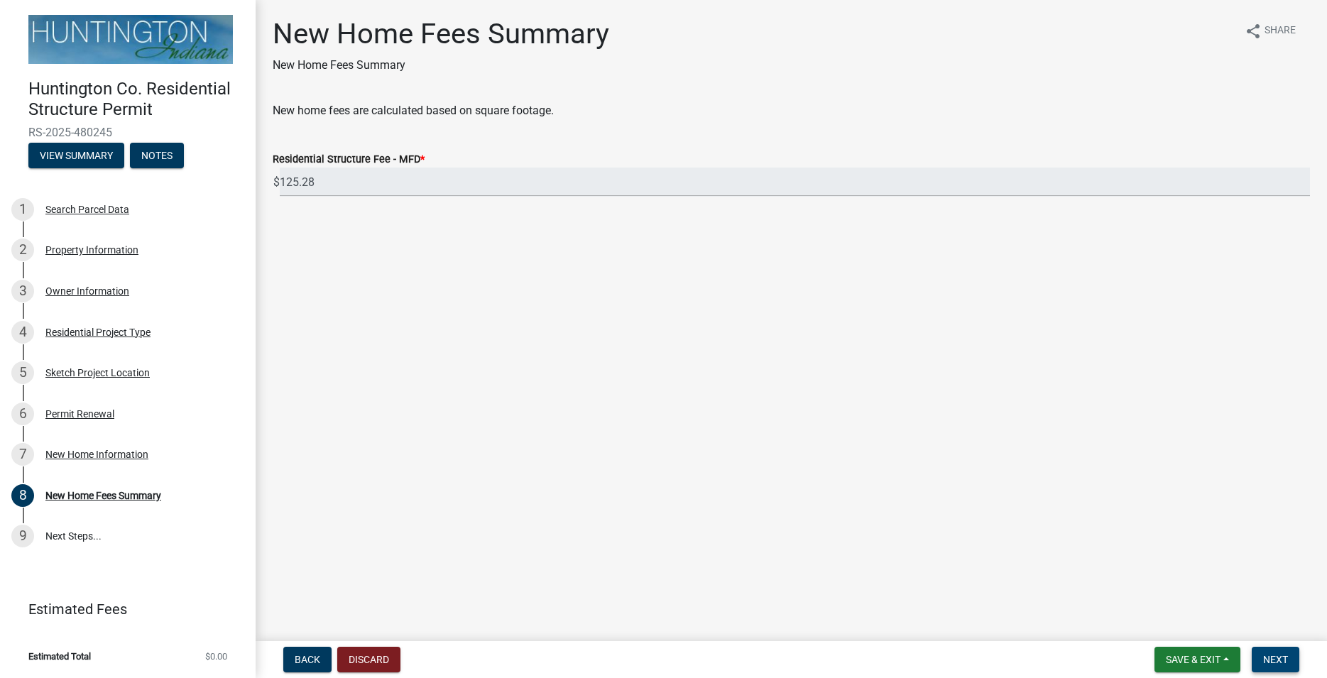
click at [1267, 657] on span "Next" at bounding box center [1275, 659] width 25 height 11
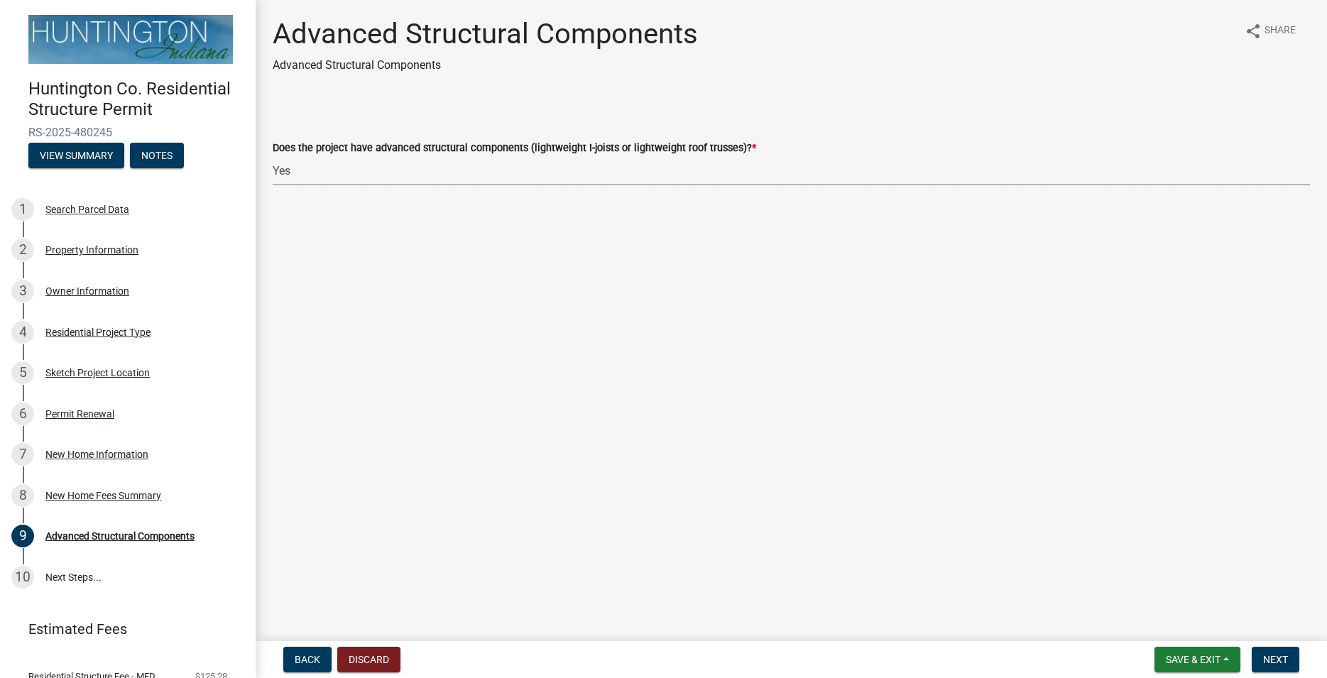
click option "Yes" at bounding box center [0, 0] width 0 height 0
select select "fae8fb42-3835-4822-bdeb-baf422068d54"
click at [1283, 659] on span "Next" at bounding box center [1275, 659] width 25 height 11
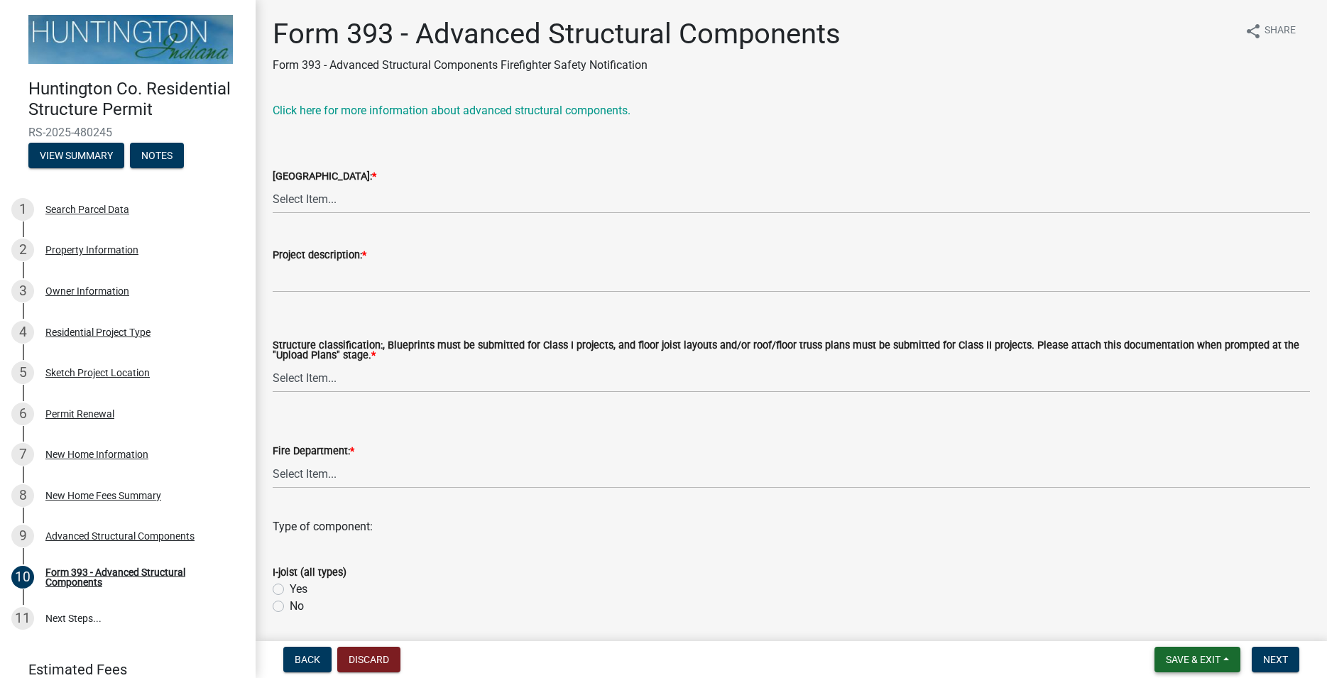
click at [1194, 659] on span "Save & Exit" at bounding box center [1193, 659] width 55 height 11
click at [1173, 581] on button "Save" at bounding box center [1183, 588] width 114 height 34
click at [273, 185] on select "Select Item... Clear Creek [GEOGRAPHIC_DATA] [GEOGRAPHIC_DATA] [GEOGRAPHIC_DATA…" at bounding box center [791, 199] width 1037 height 29
click option "Salamonie" at bounding box center [0, 0] width 0 height 0
select select "013e6e8d-2d19-4d12-98e9-1bf833ce084a"
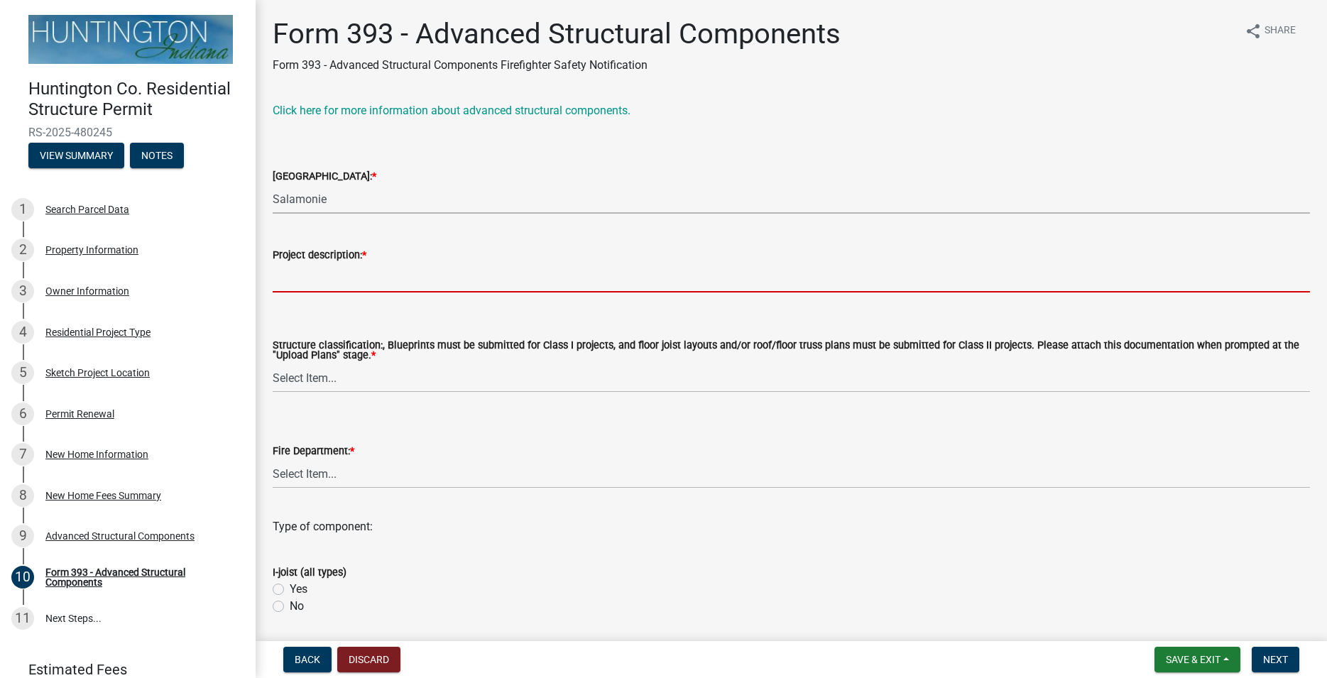
click at [317, 286] on input "Project description: *" at bounding box center [791, 277] width 1037 height 29
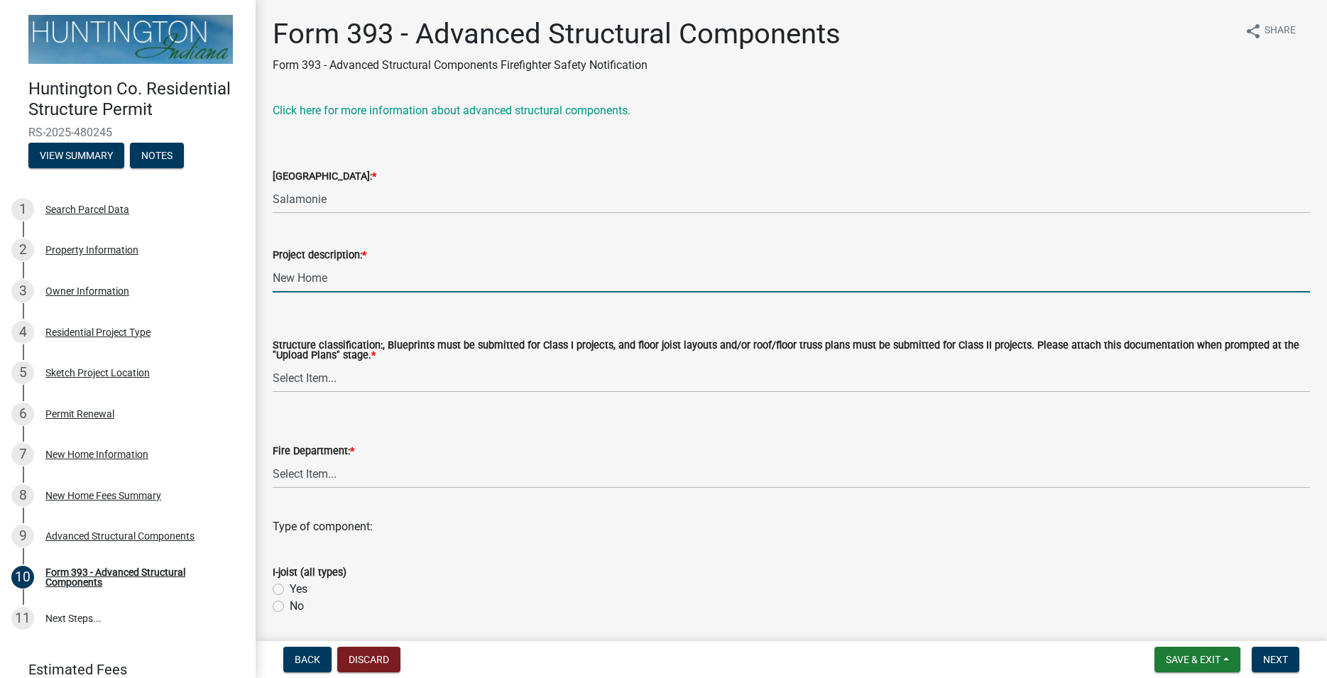
type input "New Home"
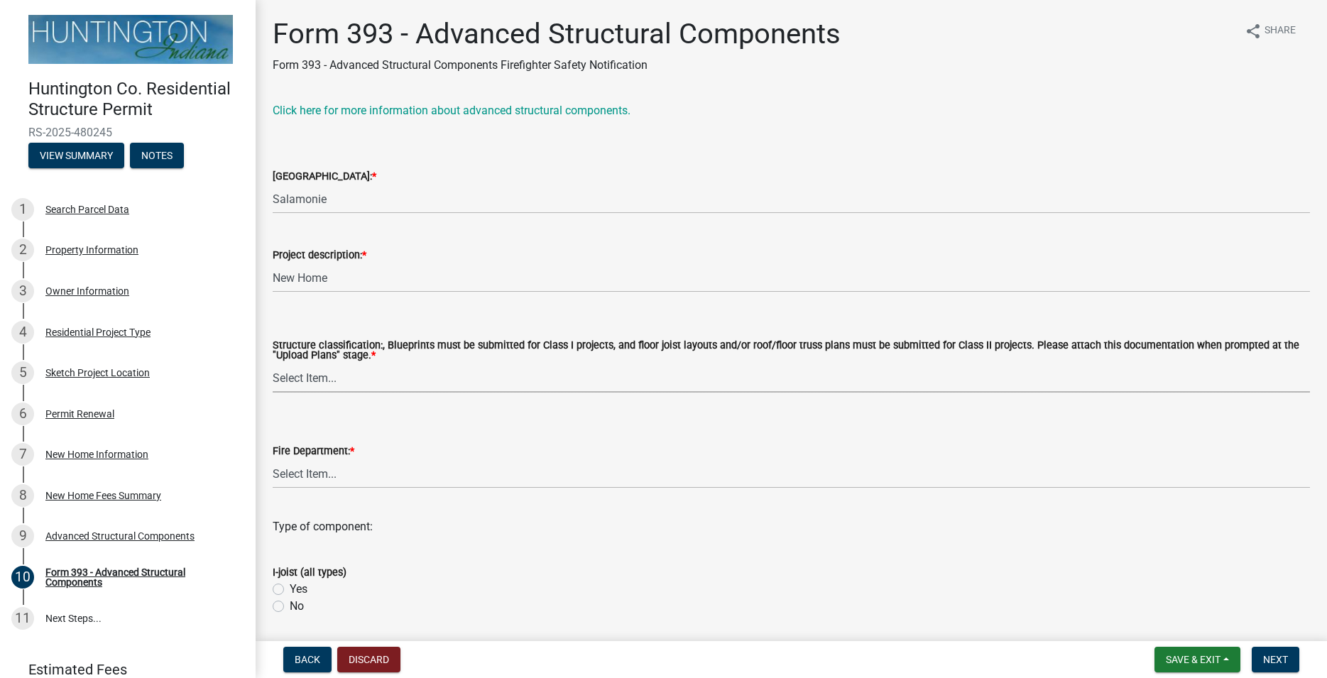
click at [273, 363] on select "Select Item... Class I structure (commercial) Class II structure (residential)" at bounding box center [791, 377] width 1037 height 29
click option "Class II structure (residential)" at bounding box center [0, 0] width 0 height 0
select select "e1fb1a9e-62ba-46b6-80e1-ba71a6ca05ff"
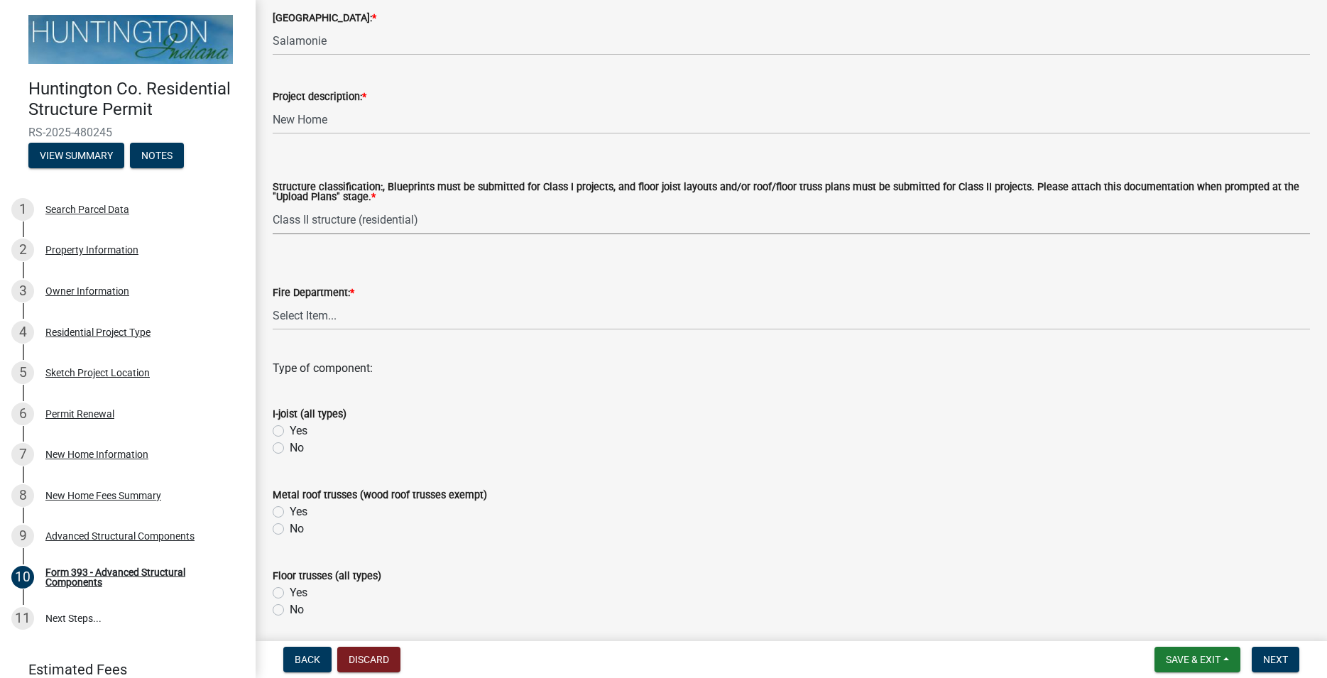
scroll to position [162, 0]
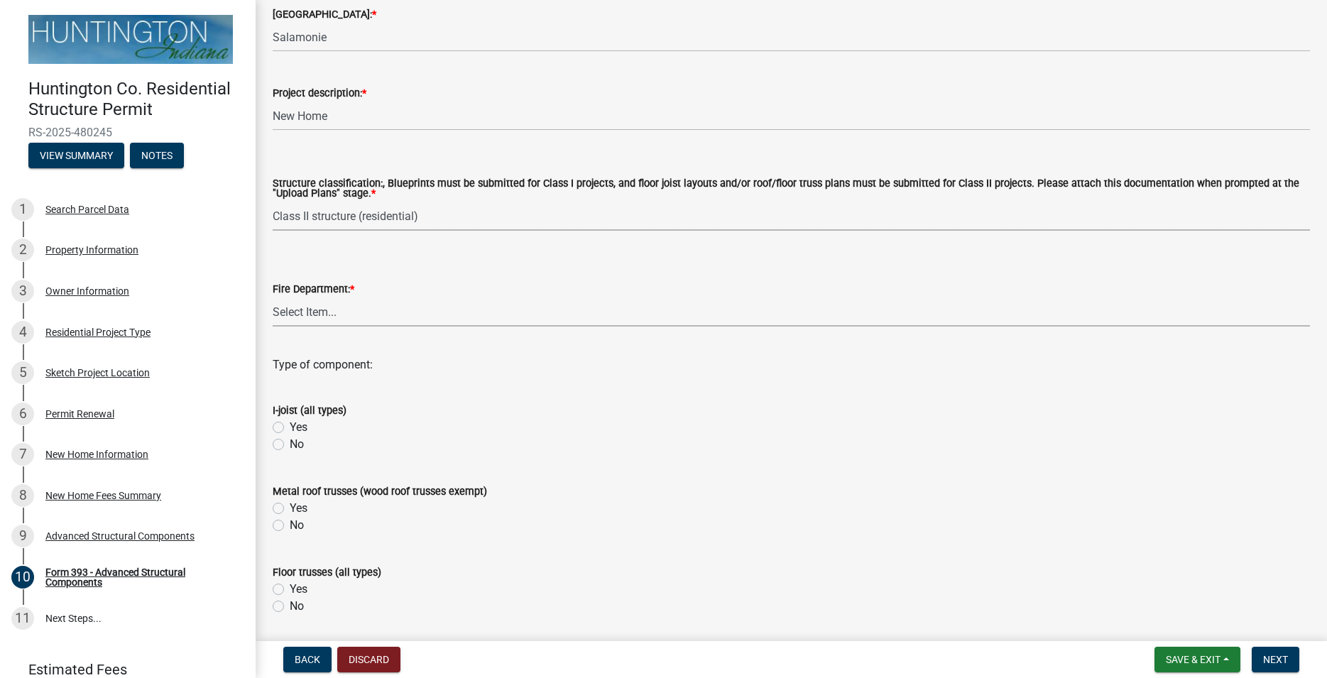
click at [273, 297] on select "Select Item... [PERSON_NAME] [PERSON_NAME] City of [GEOGRAPHIC_DATA] [GEOGRAPHI…" at bounding box center [791, 311] width 1037 height 29
click option "[PERSON_NAME]" at bounding box center [0, 0] width 0 height 0
select select "77821050-5240-4f13-82ce-c18afea3e66e"
click at [273, 297] on select "Select Item... [PERSON_NAME] [PERSON_NAME] City of [GEOGRAPHIC_DATA] [GEOGRAPHI…" at bounding box center [791, 311] width 1037 height 29
click option "[PERSON_NAME]" at bounding box center [0, 0] width 0 height 0
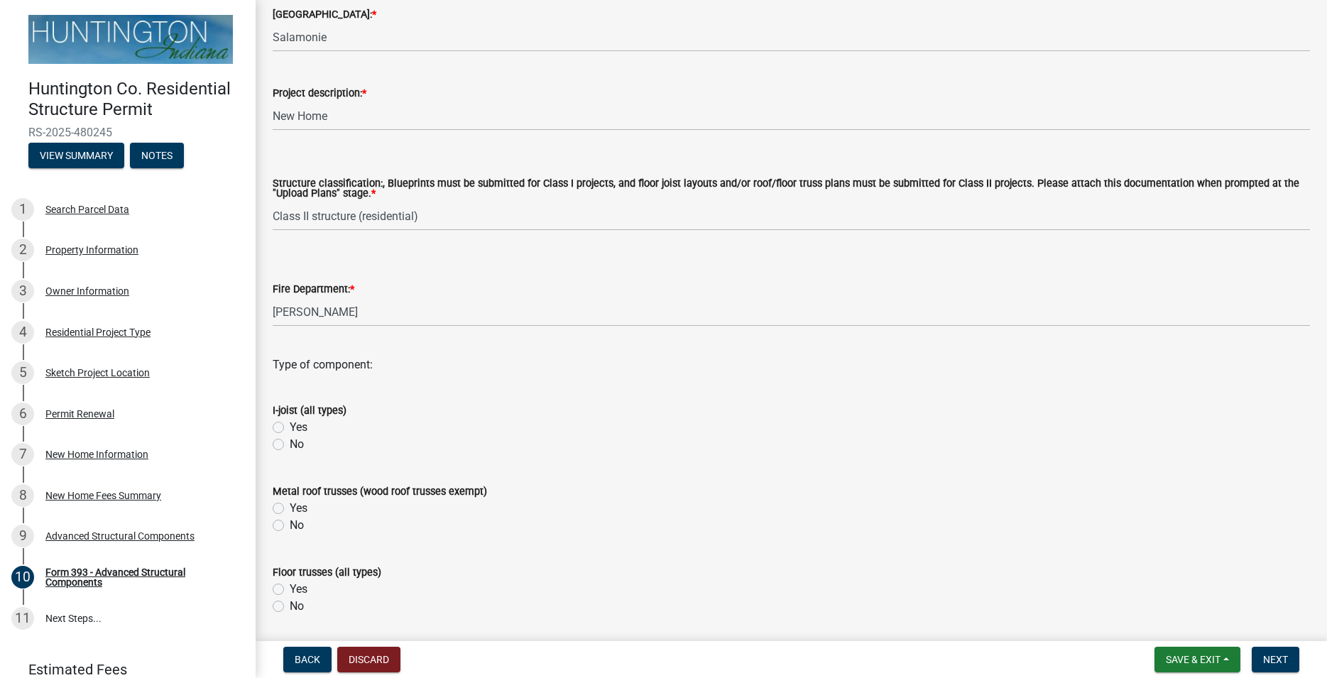
click at [290, 445] on label "No" at bounding box center [297, 444] width 14 height 17
click at [290, 445] on input "No" at bounding box center [294, 440] width 9 height 9
radio input "true"
click at [290, 527] on label "No" at bounding box center [297, 525] width 14 height 17
click at [290, 526] on input "No" at bounding box center [294, 521] width 9 height 9
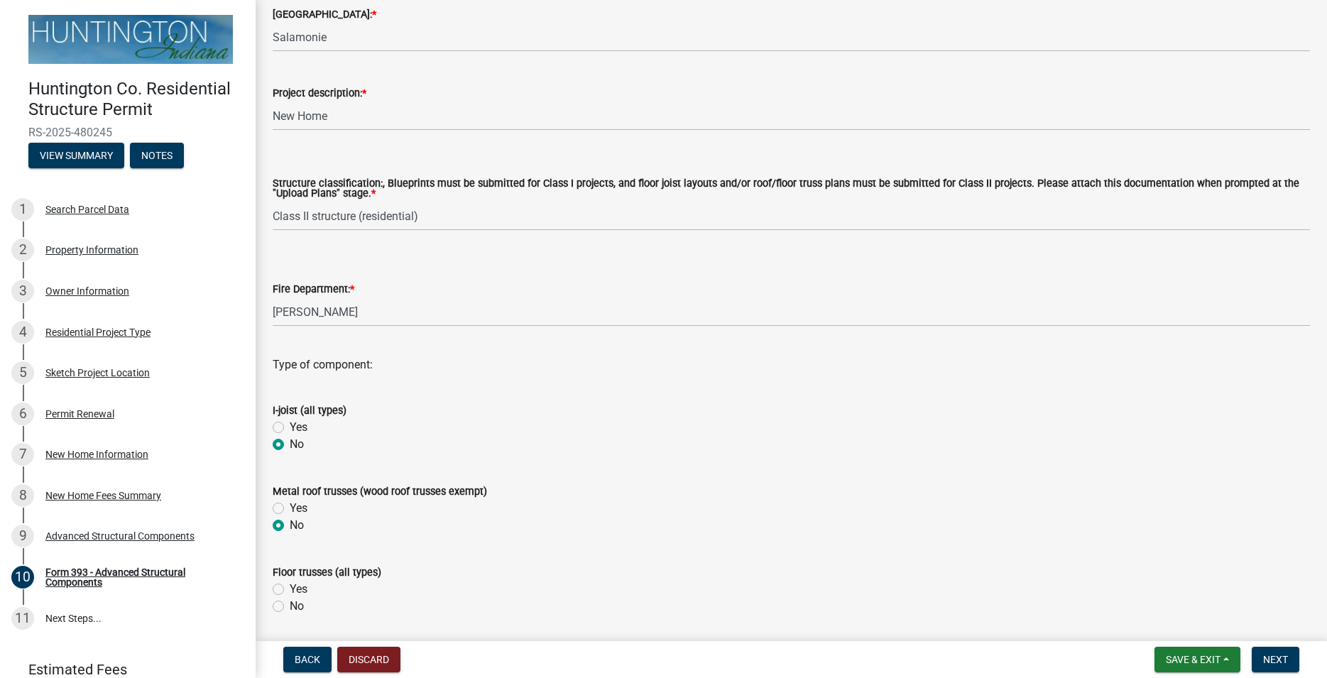
radio input "true"
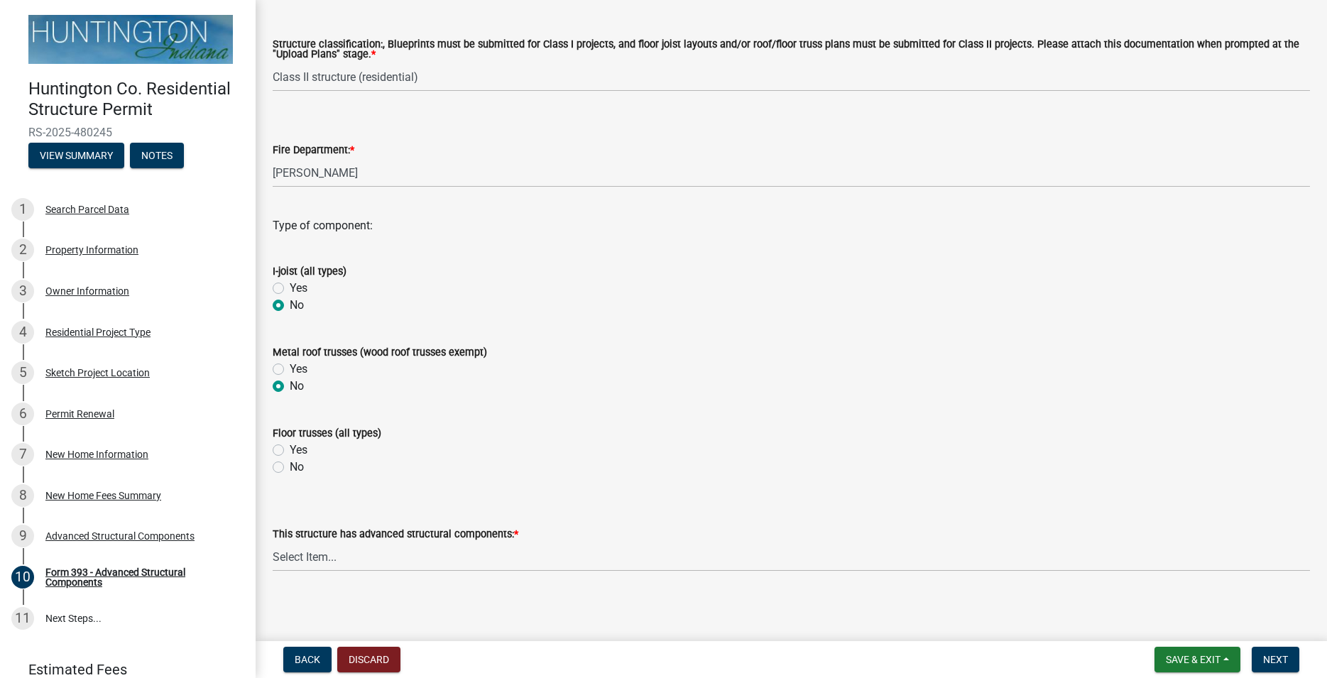
scroll to position [306, 0]
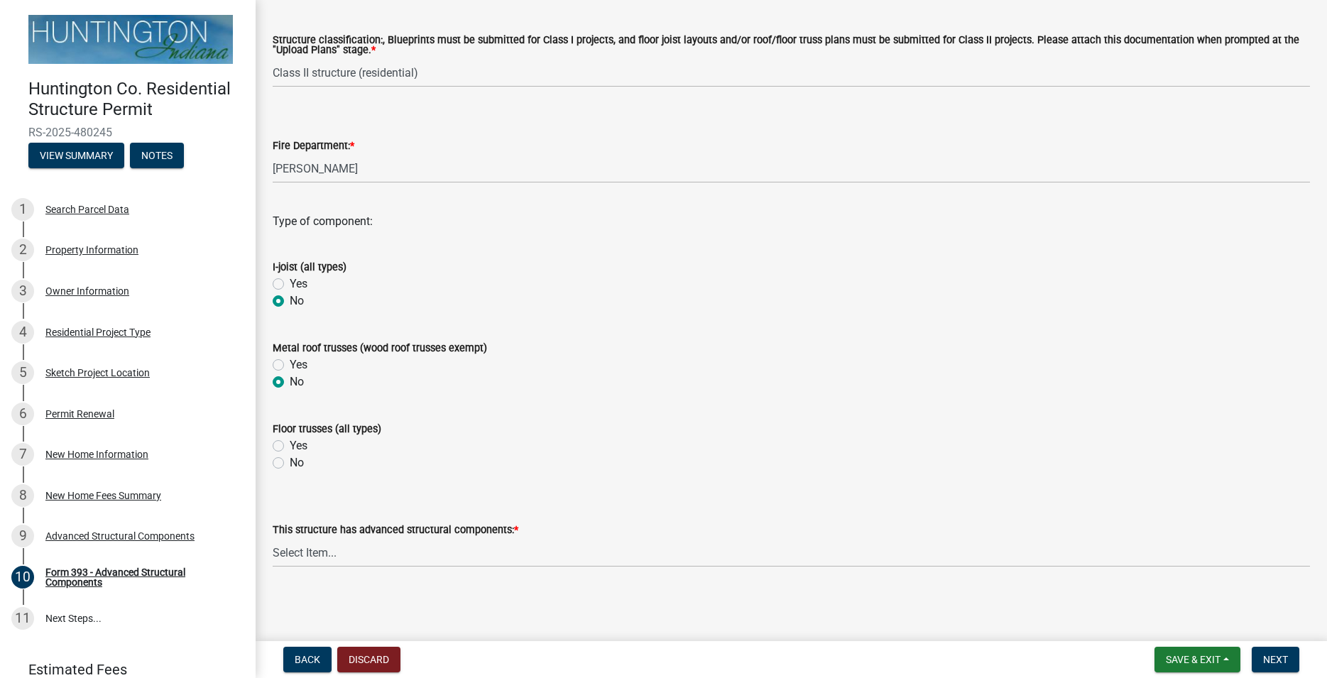
click at [290, 383] on label "No" at bounding box center [297, 381] width 14 height 17
click at [290, 383] on input "No" at bounding box center [294, 377] width 9 height 9
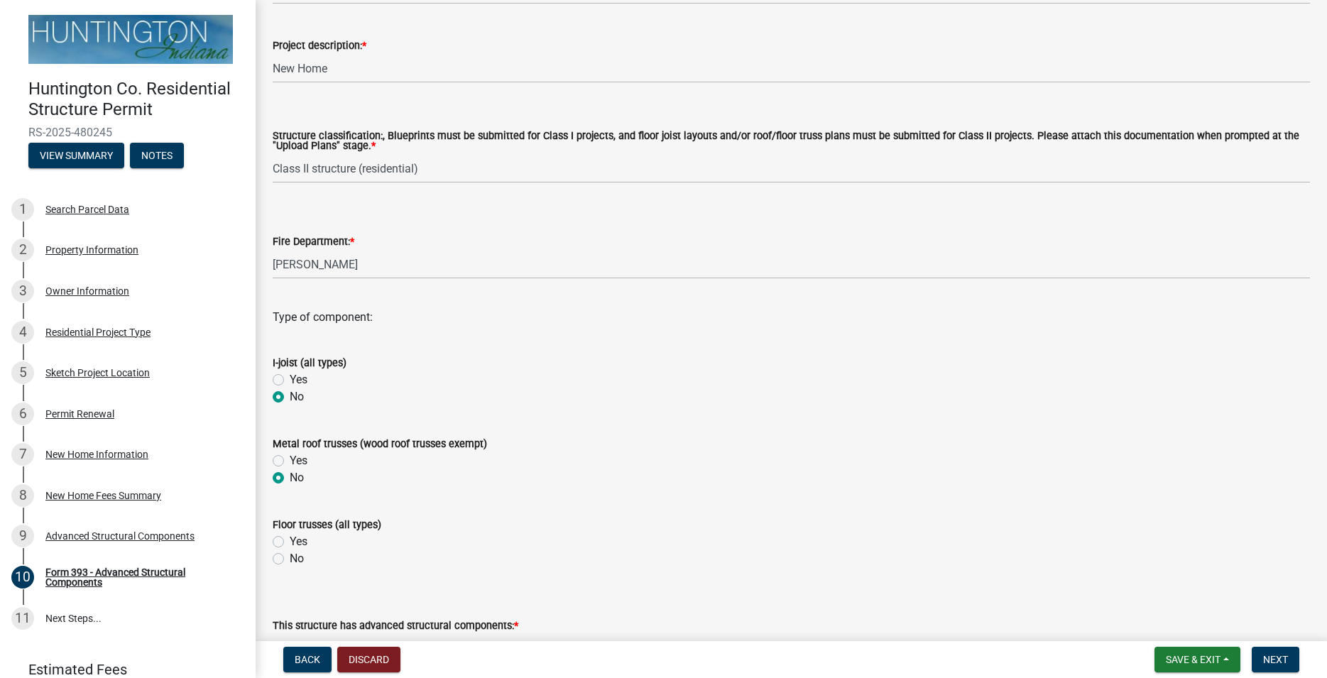
scroll to position [0, 0]
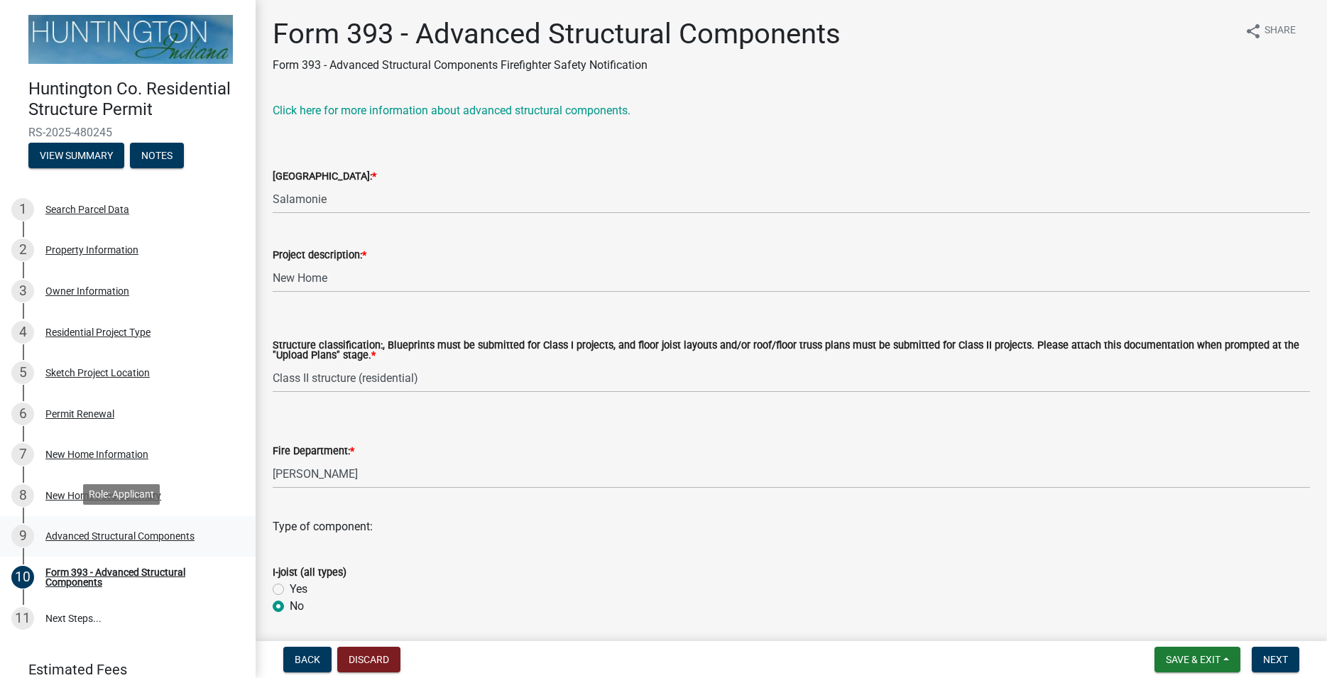
click at [133, 532] on div "Advanced Structural Components" at bounding box center [119, 536] width 149 height 10
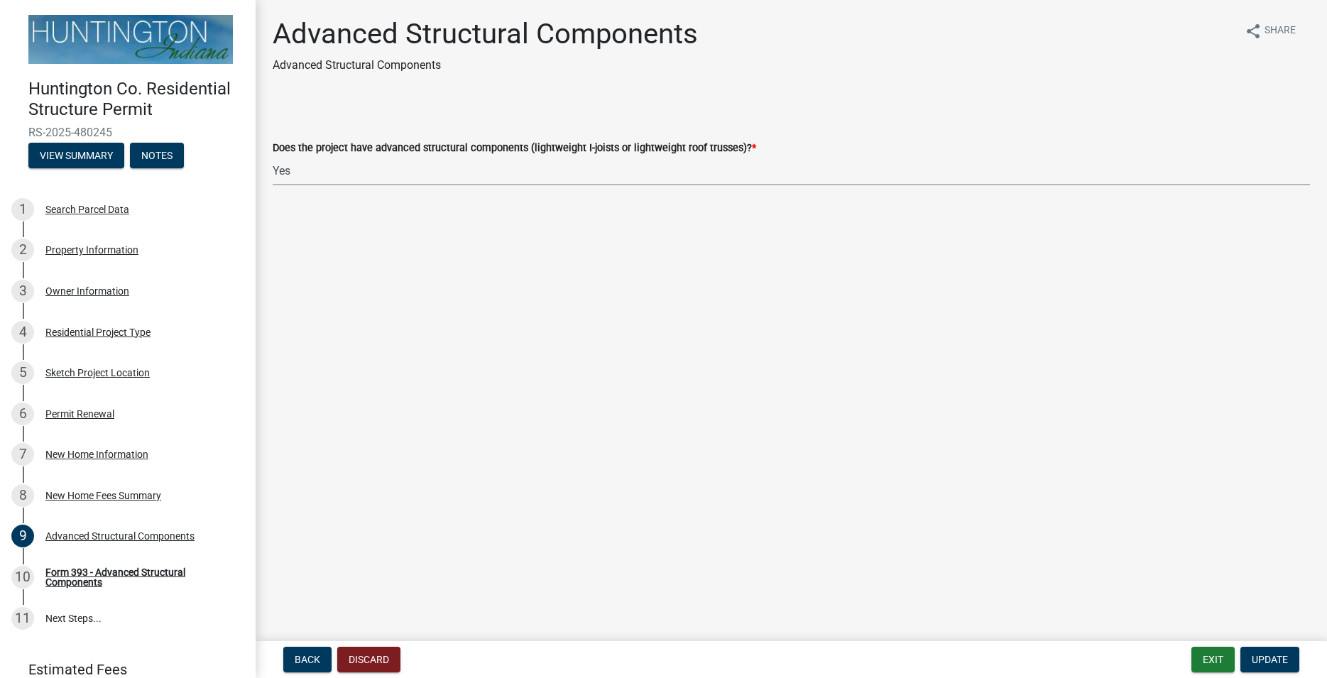
click at [273, 156] on select "Select Item... Yes No" at bounding box center [791, 170] width 1037 height 29
click option "No" at bounding box center [0, 0] width 0 height 0
select select "969b3812-a697-4f96-8ebc-392571e88d14"
click at [1259, 662] on span "Update" at bounding box center [1269, 659] width 36 height 11
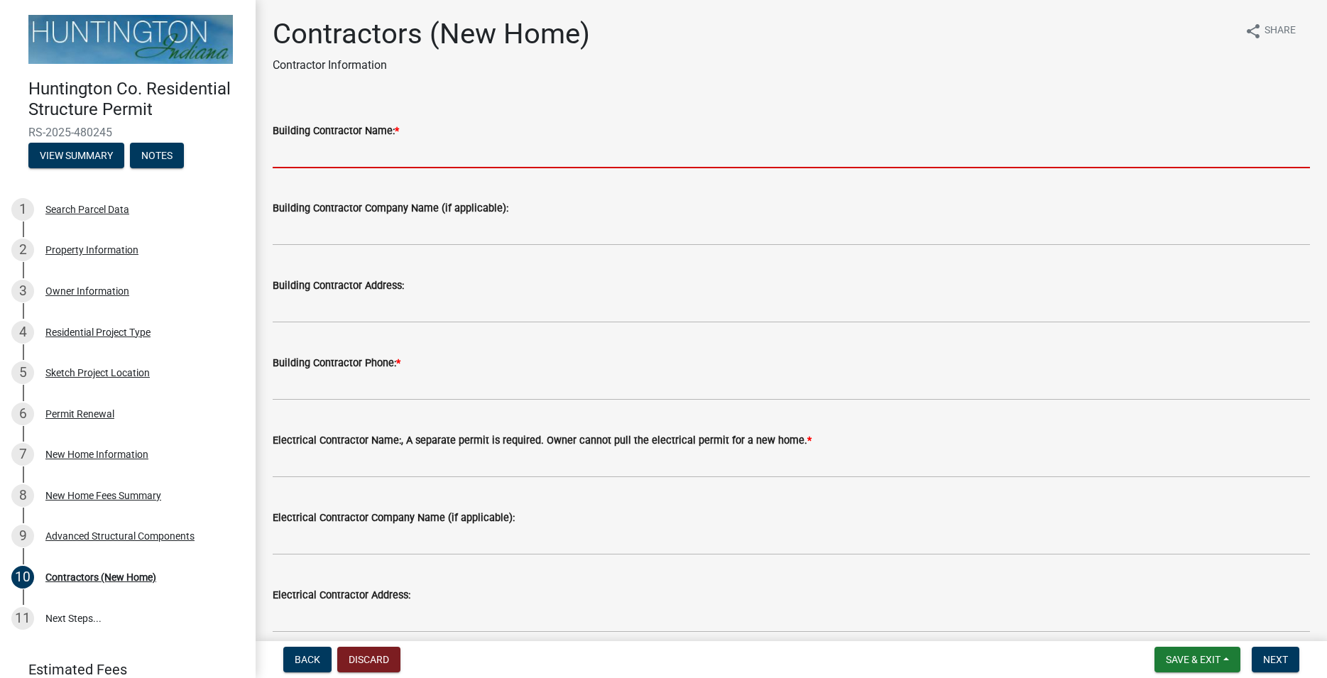
click at [332, 153] on input "Building Contractor Name: *" at bounding box center [791, 153] width 1037 height 29
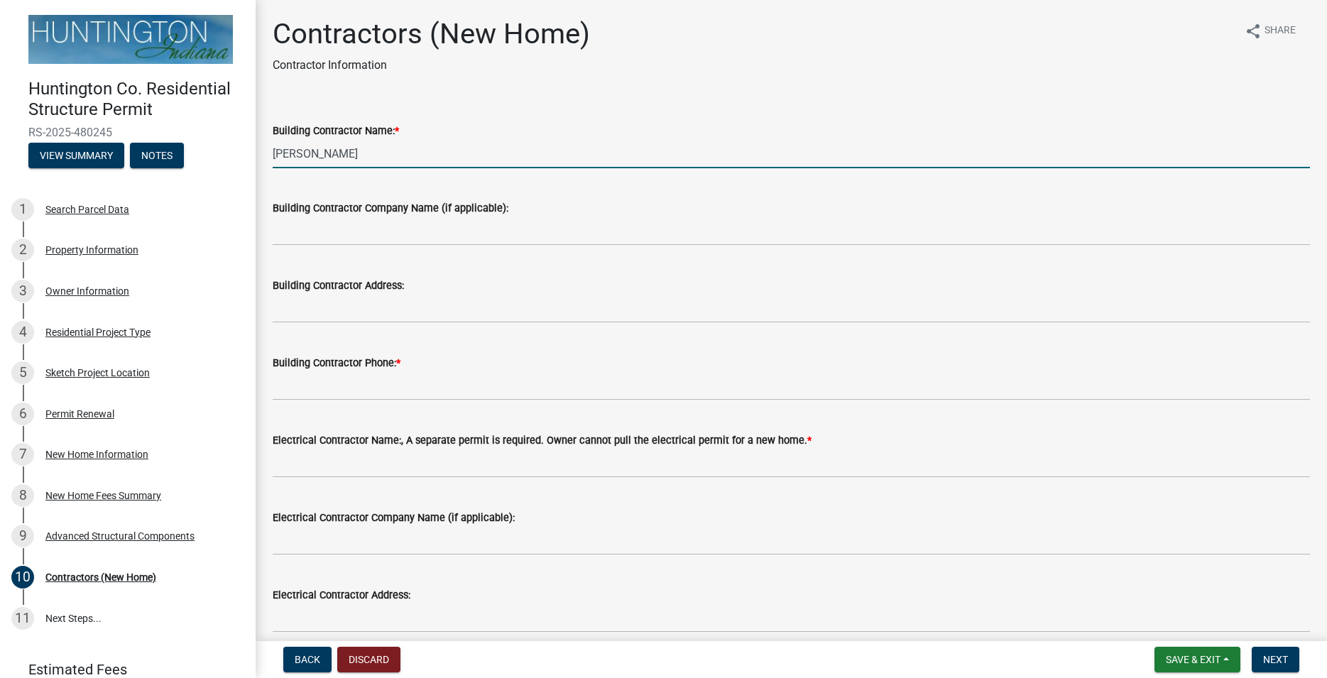
type input "[PERSON_NAME]"
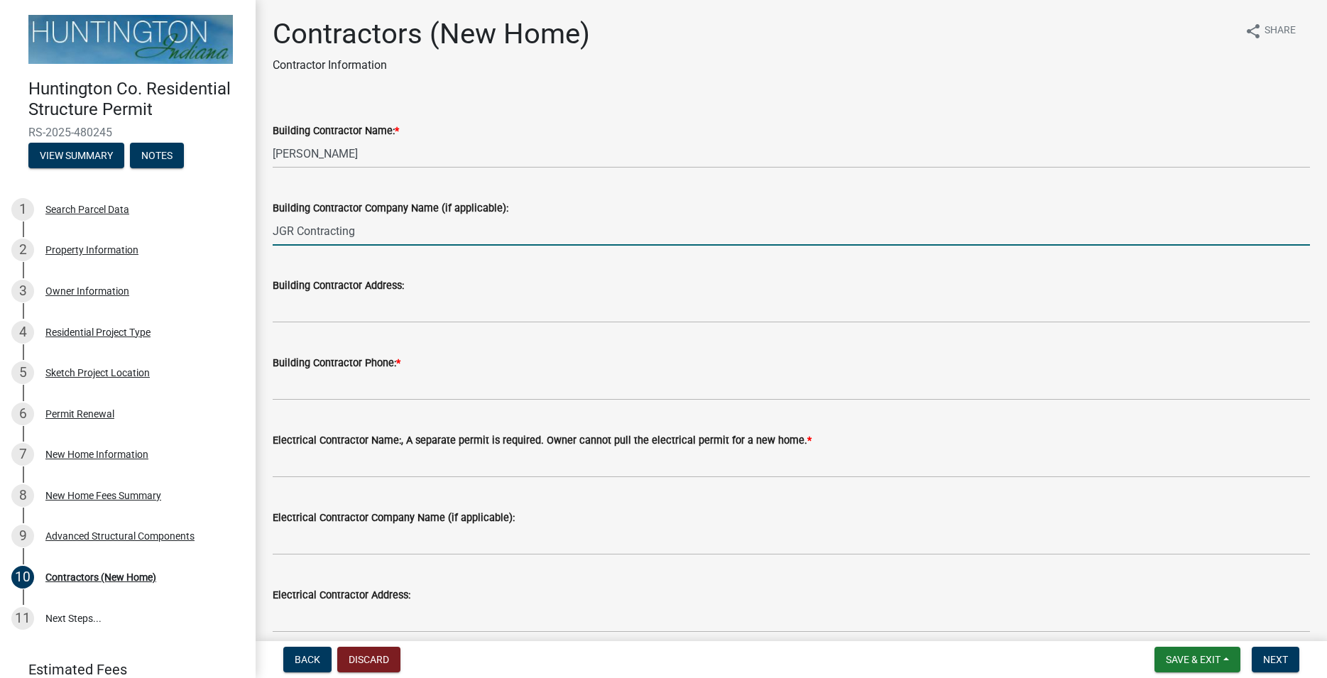
type input "JGR Contracting"
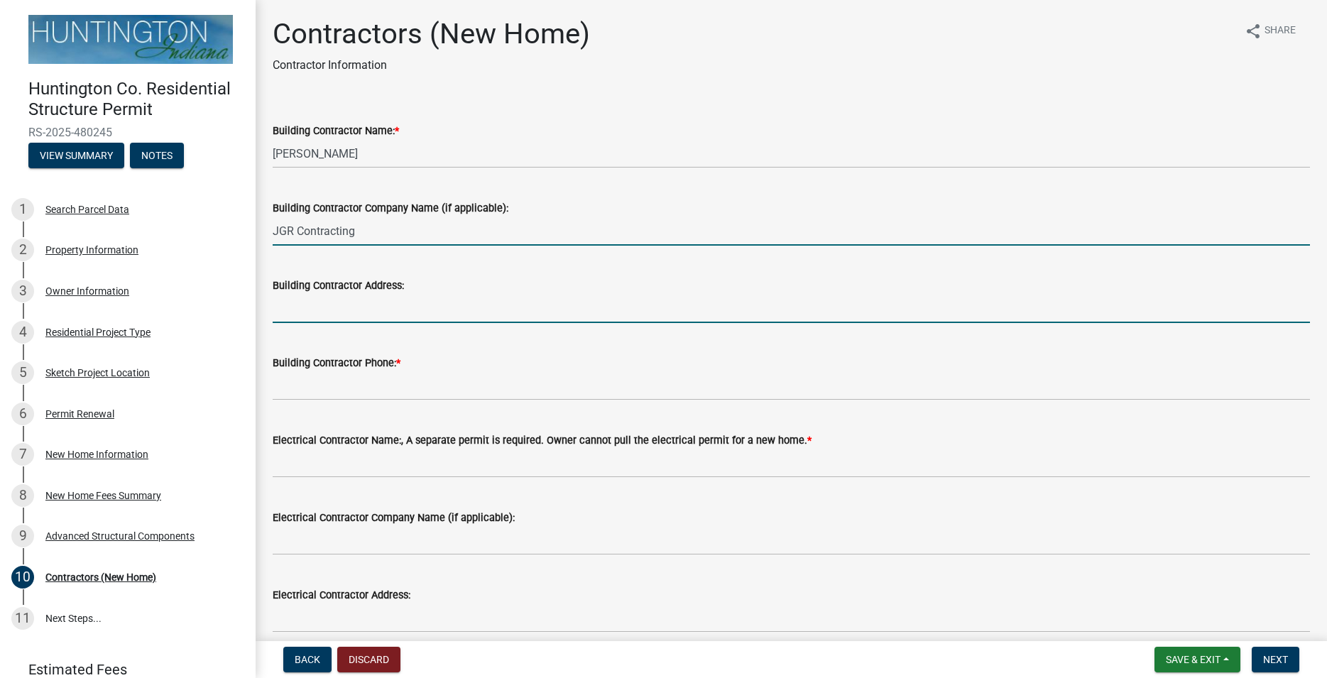
click at [321, 309] on input "Building Contractor Address:" at bounding box center [791, 308] width 1037 height 29
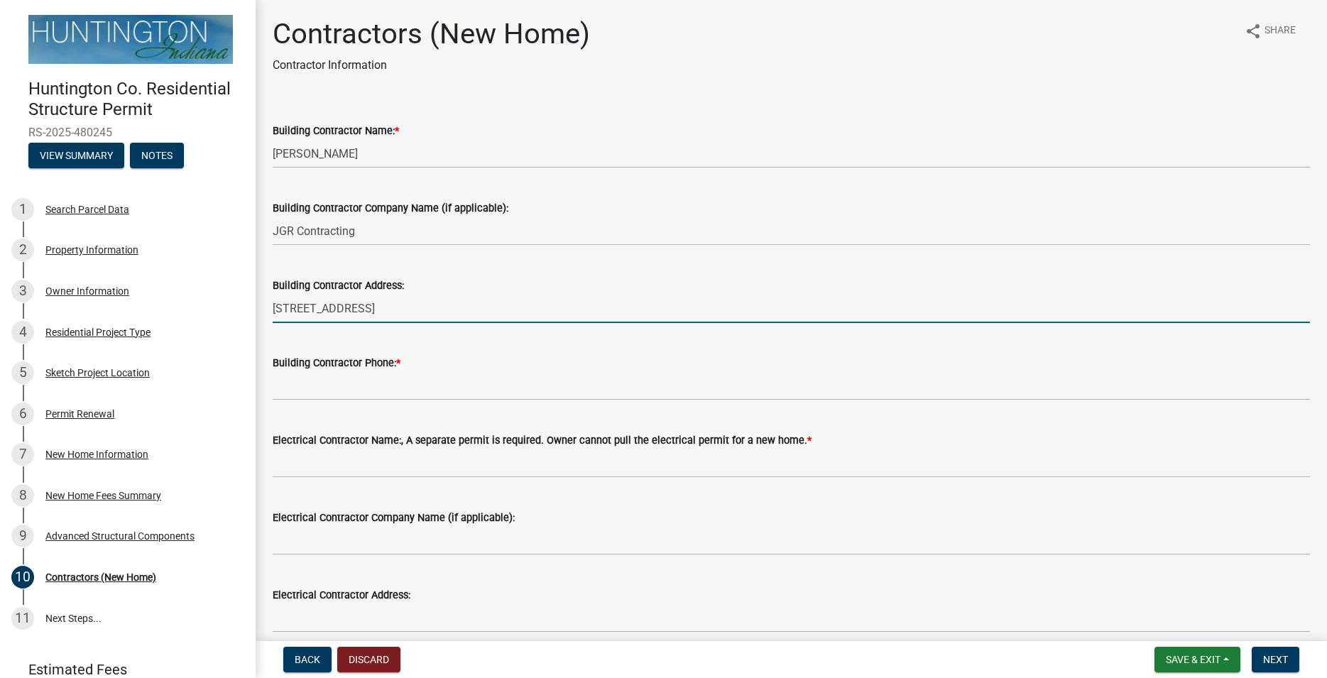
type input "[STREET_ADDRESS]"
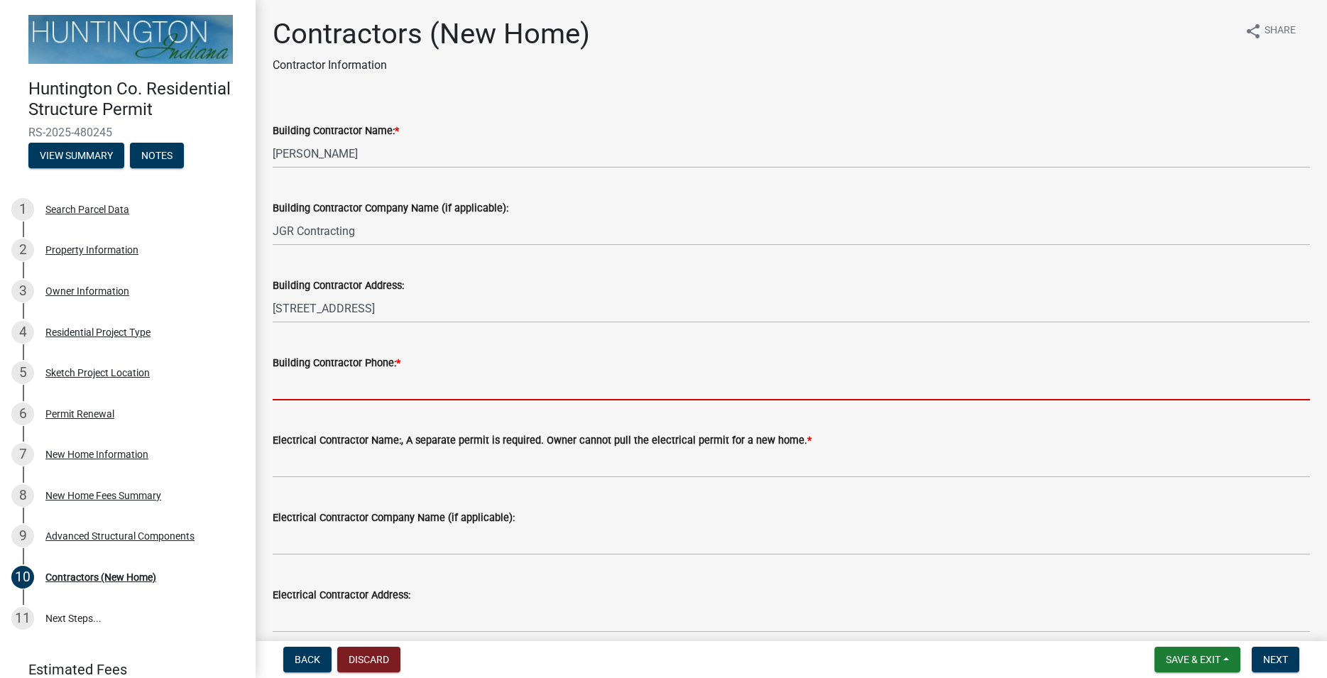
click at [352, 394] on input "Building Contractor Phone: *" at bounding box center [791, 385] width 1037 height 29
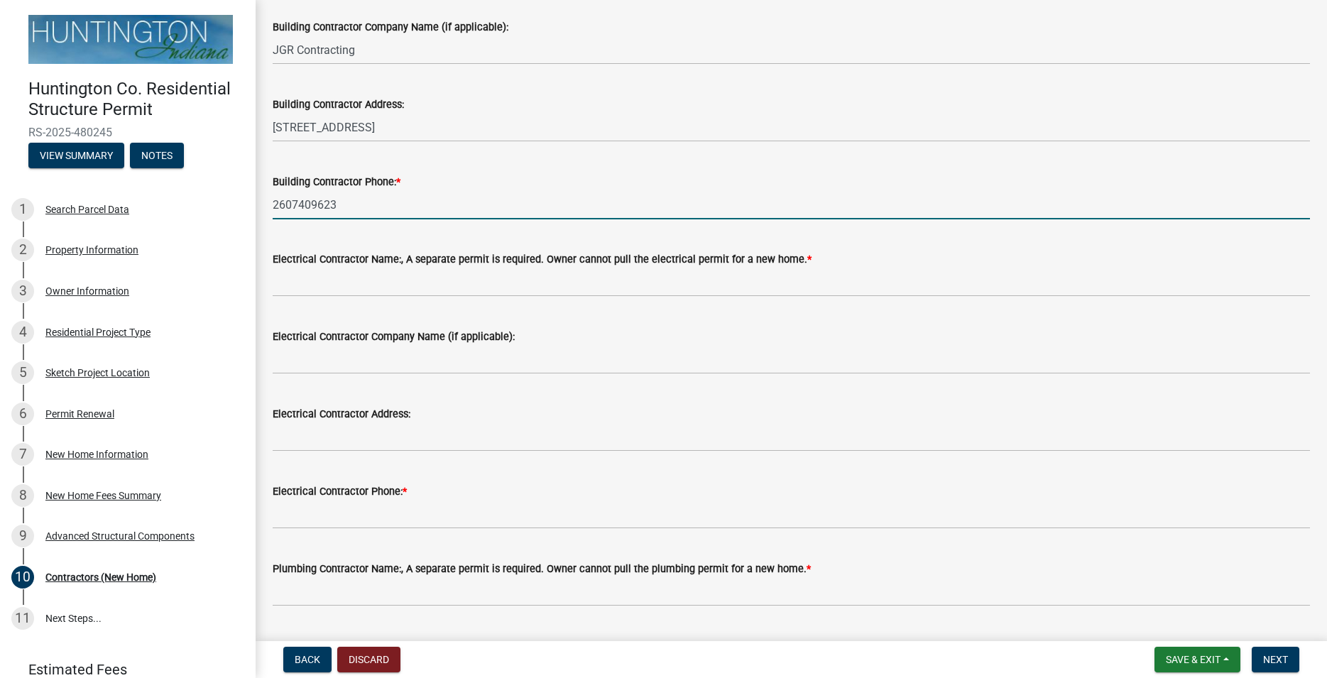
scroll to position [243, 0]
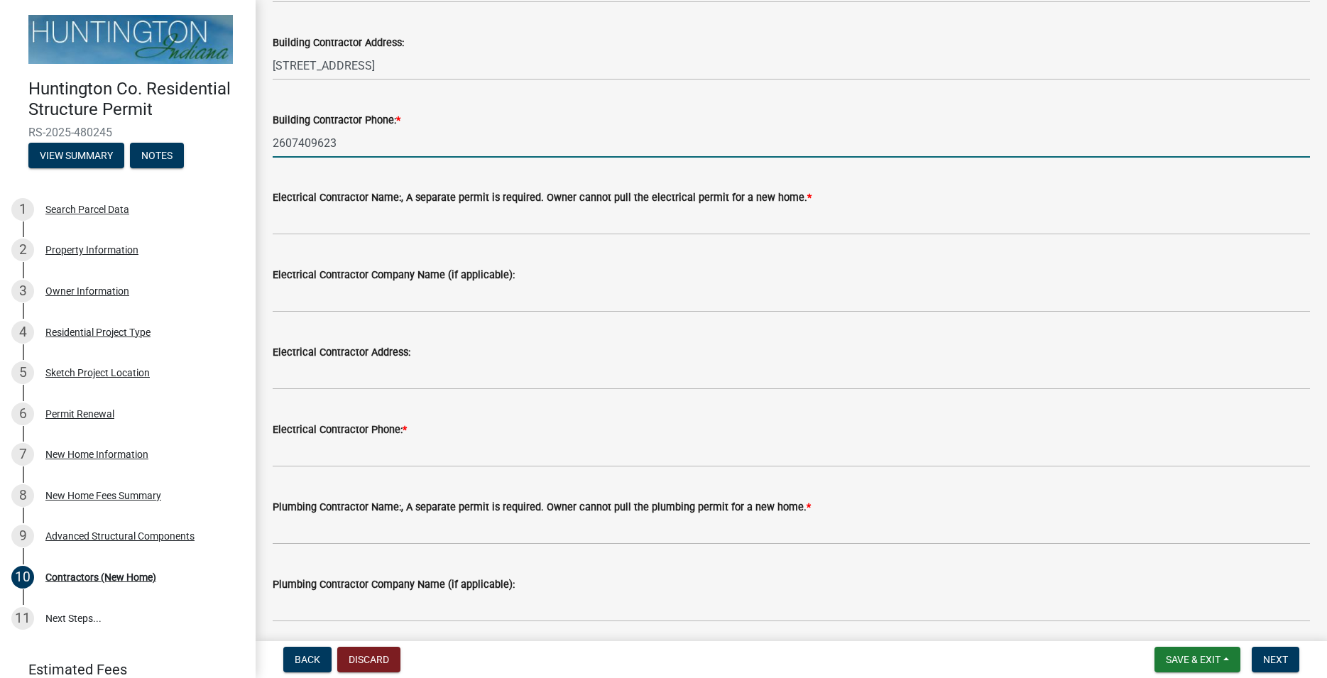
type input "2607409623"
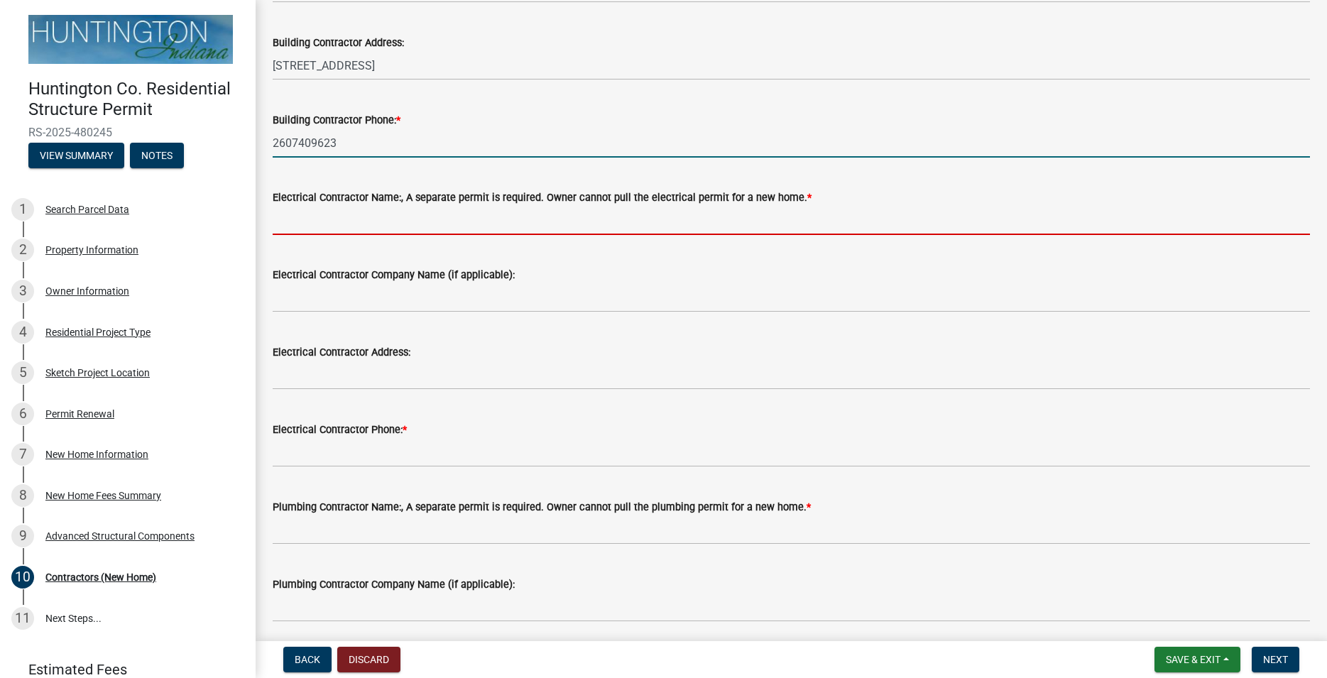
click at [365, 209] on input "Electrical Contractor Name:, A separate permit is required. Owner cannot pull t…" at bounding box center [791, 220] width 1037 height 29
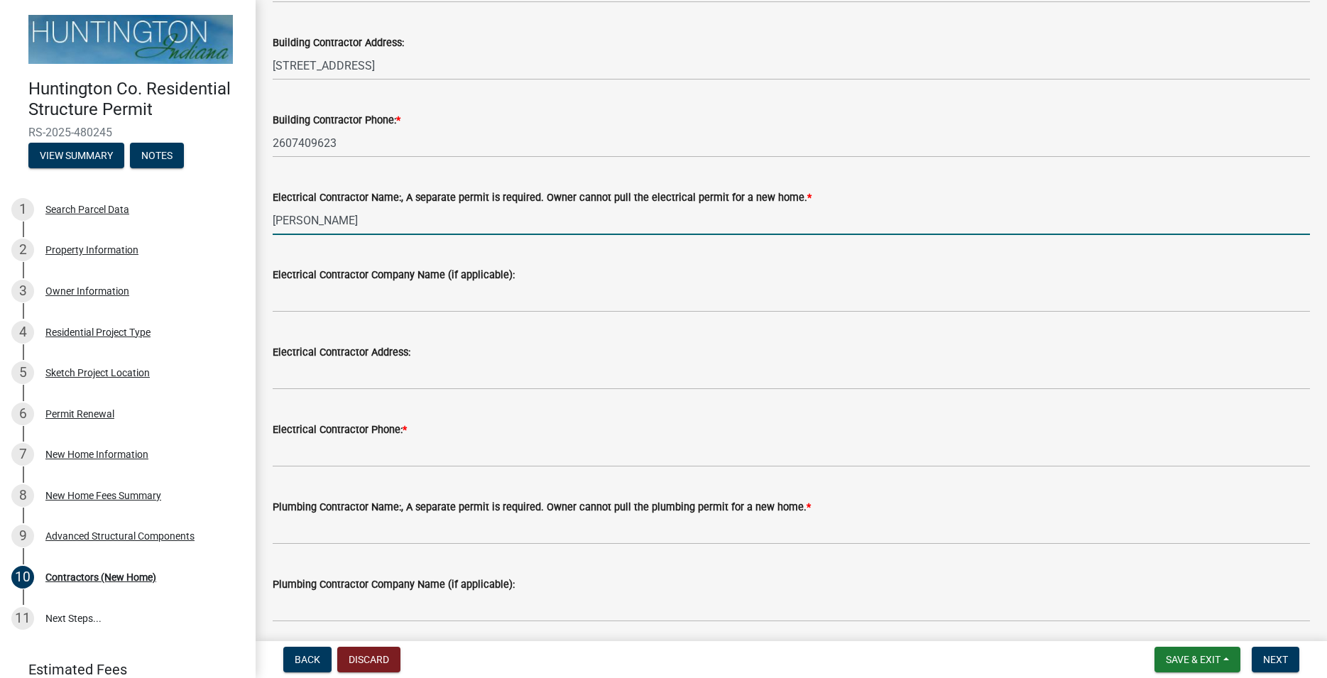
scroll to position [324, 0]
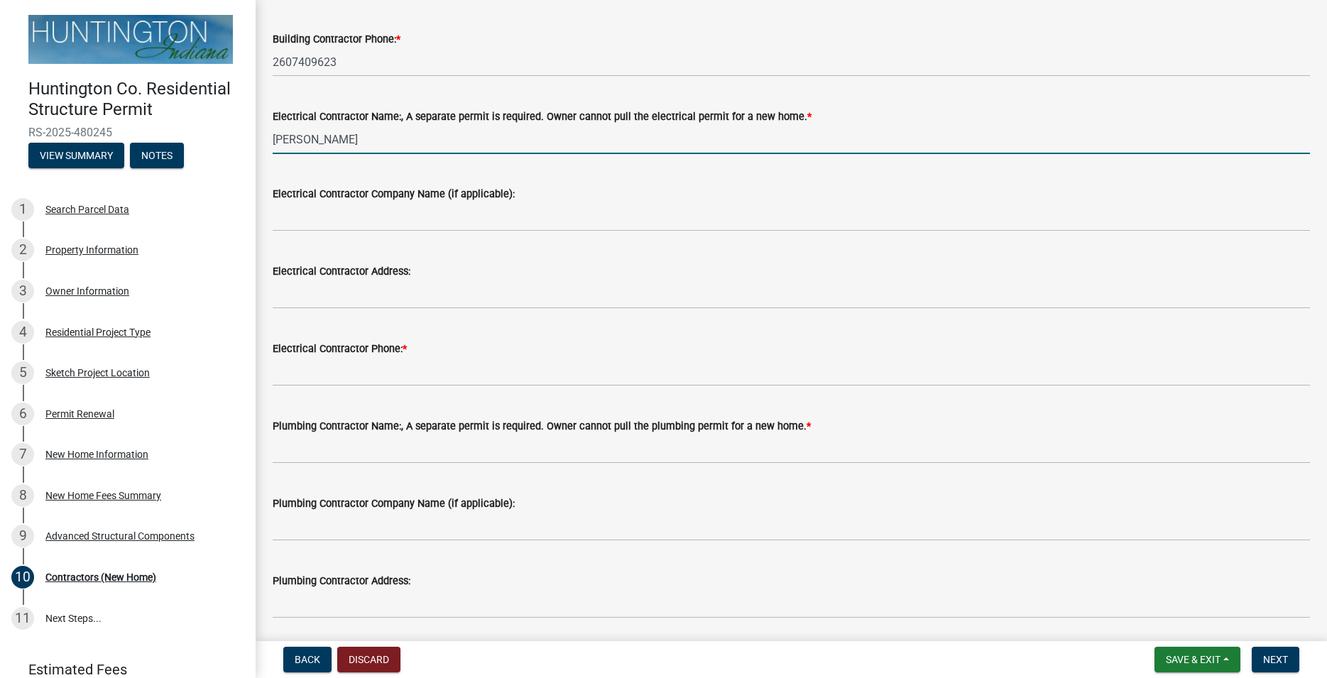
type input "[PERSON_NAME]"
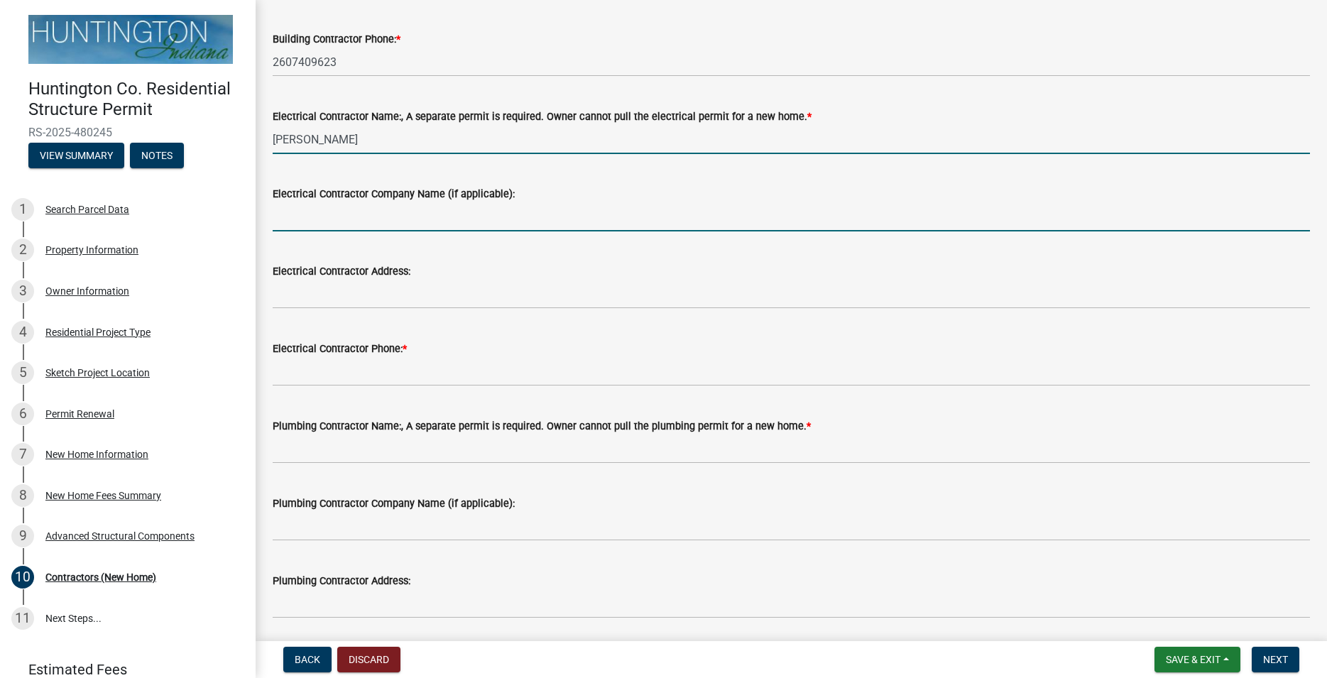
click at [330, 224] on input "Electrical Contractor Company Name (if applicable):" at bounding box center [791, 216] width 1037 height 29
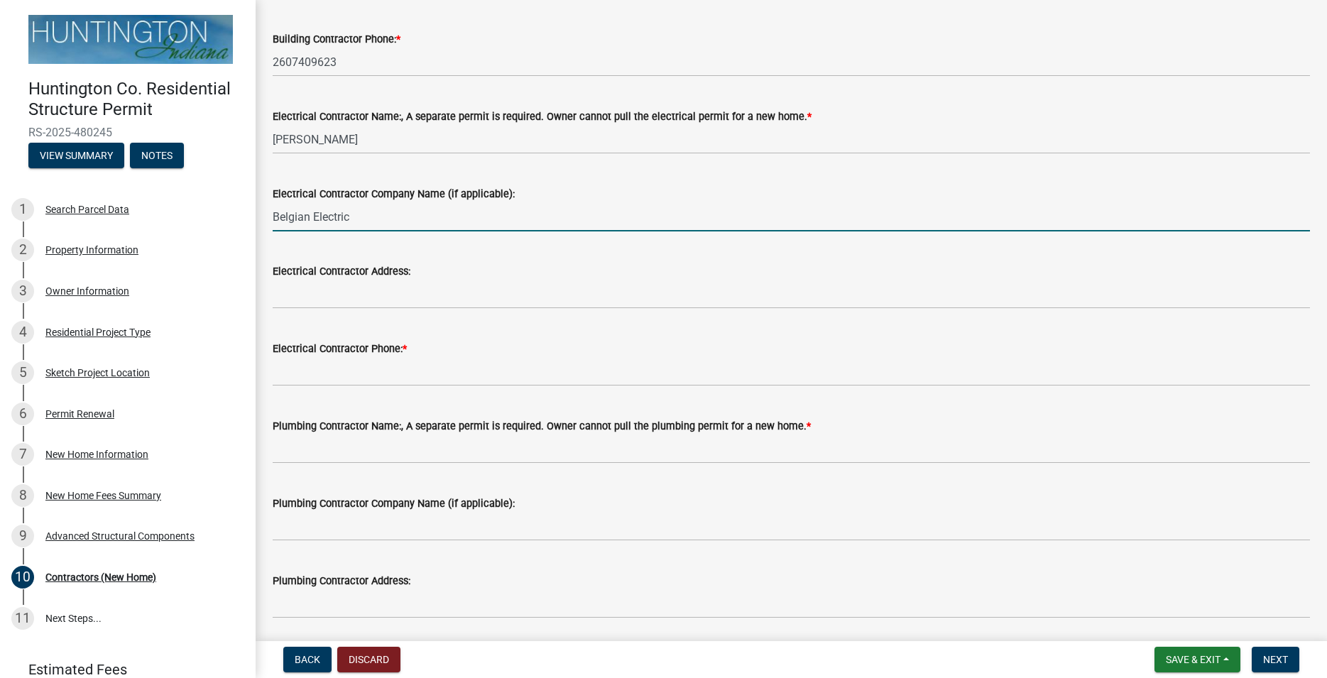
type input "Belgian Electric"
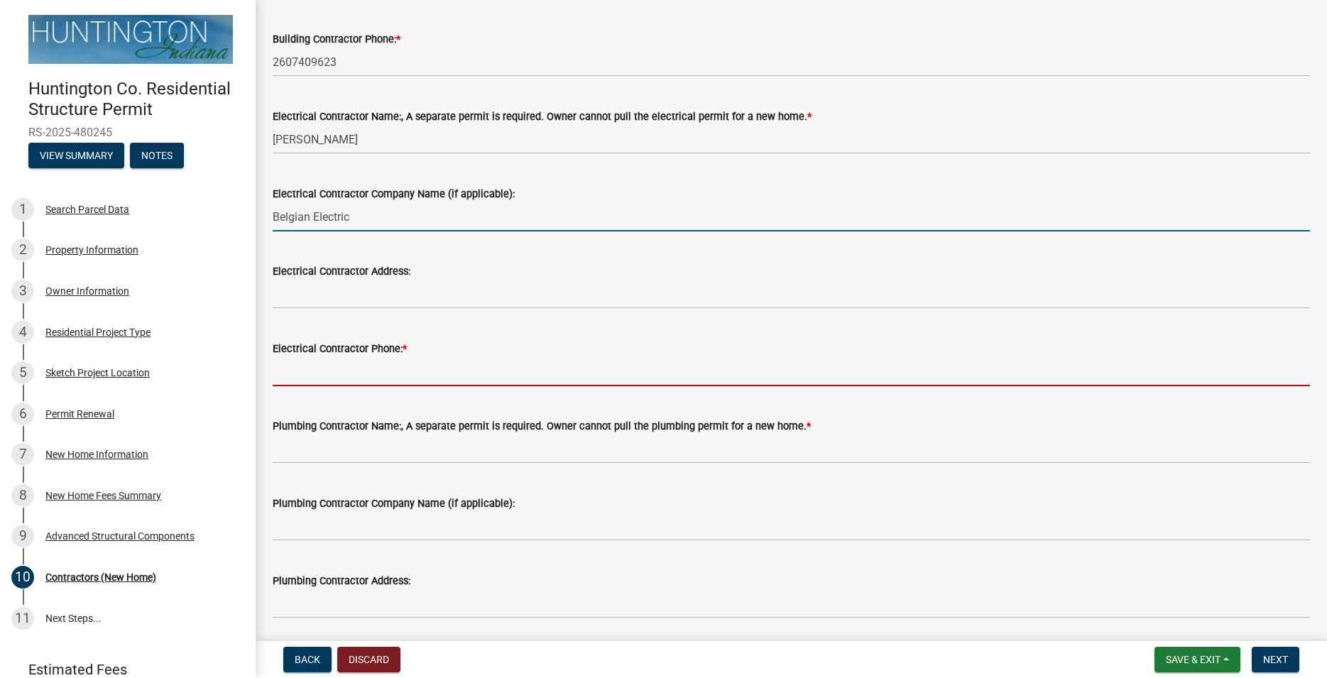
click at [297, 378] on input "Electrical Contractor Phone: *" at bounding box center [791, 371] width 1037 height 29
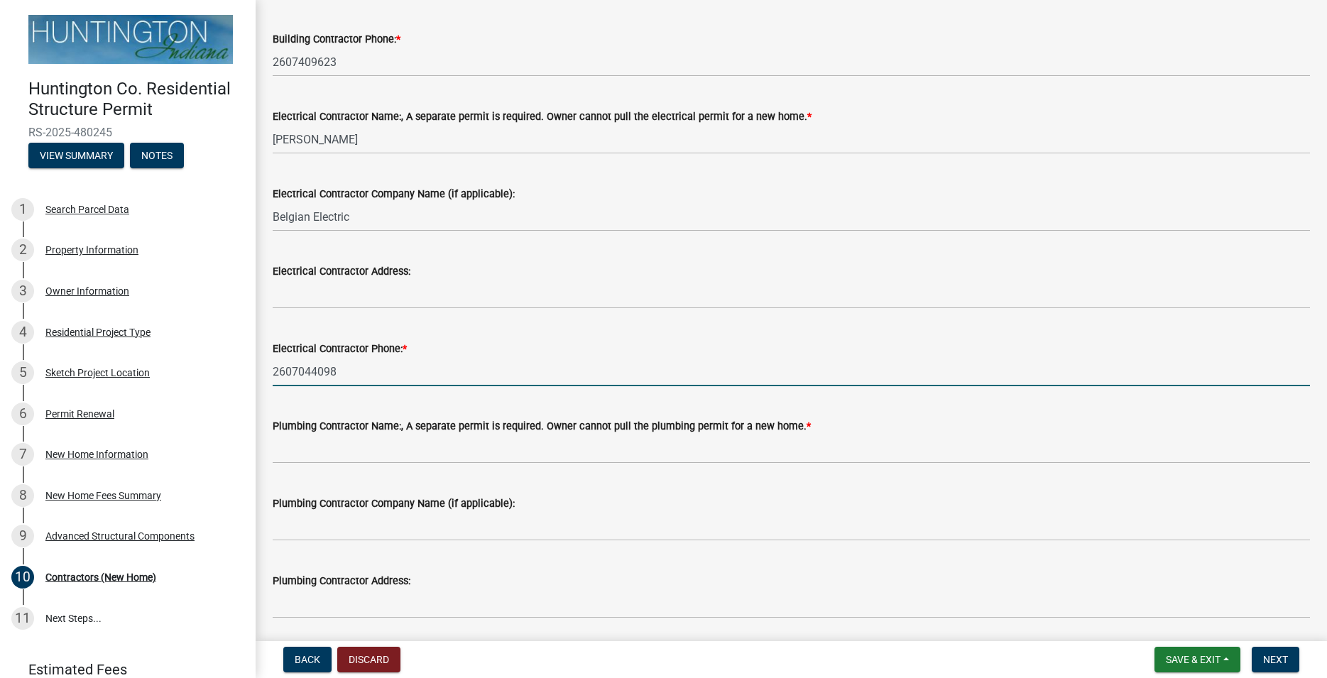
type input "2607044098"
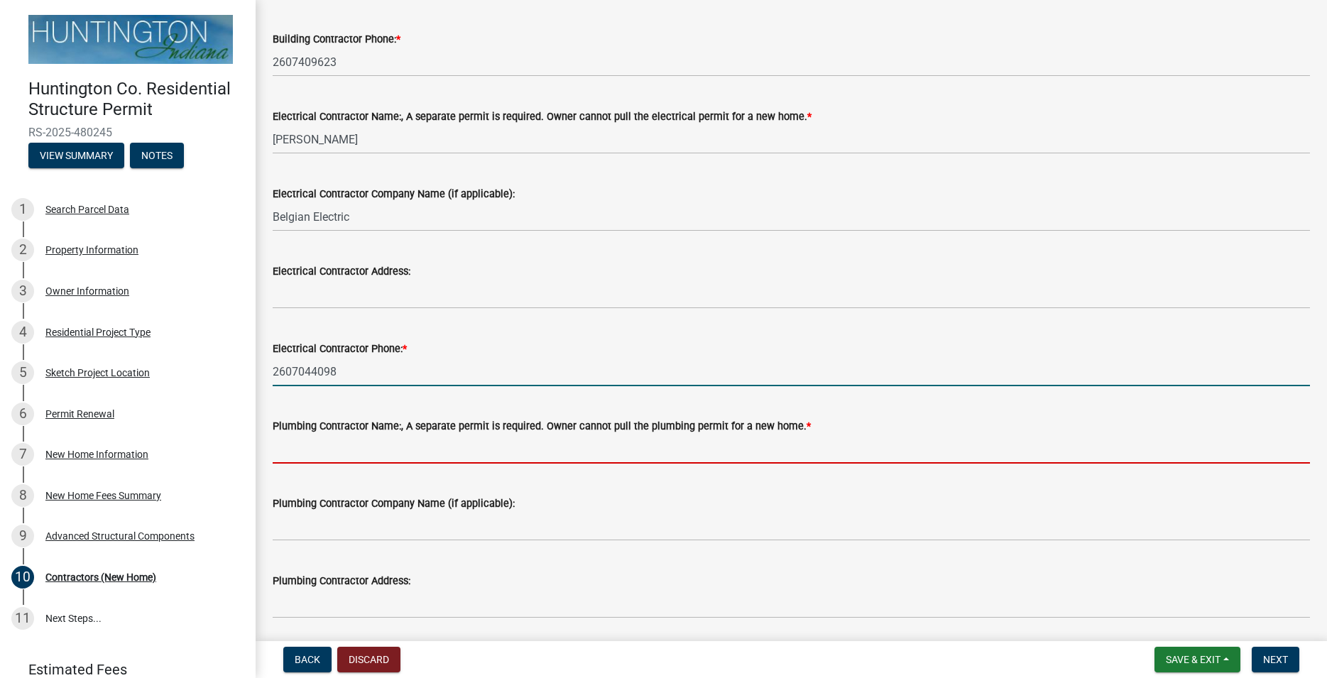
click at [314, 441] on input "Plumbing Contractor Name:, A separate permit is required. Owner cannot pull the…" at bounding box center [791, 448] width 1037 height 29
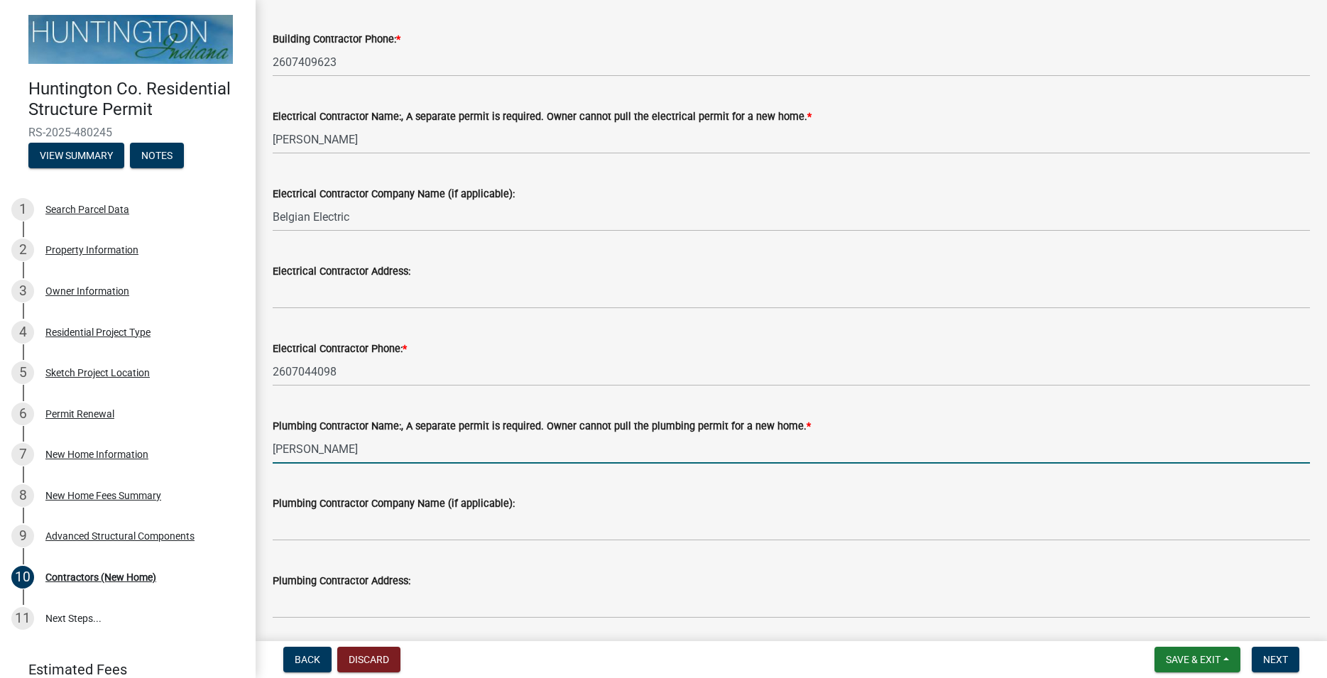
type input "[PERSON_NAME]"
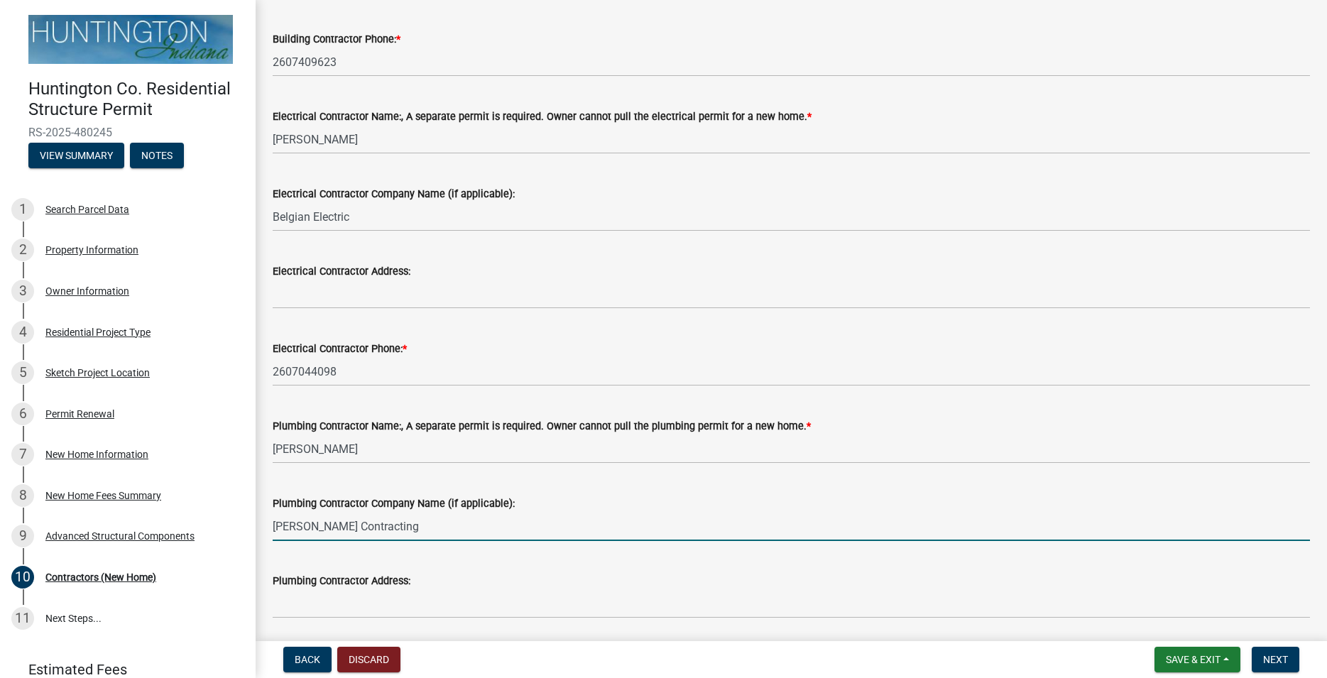
type input "[PERSON_NAME] Contracting"
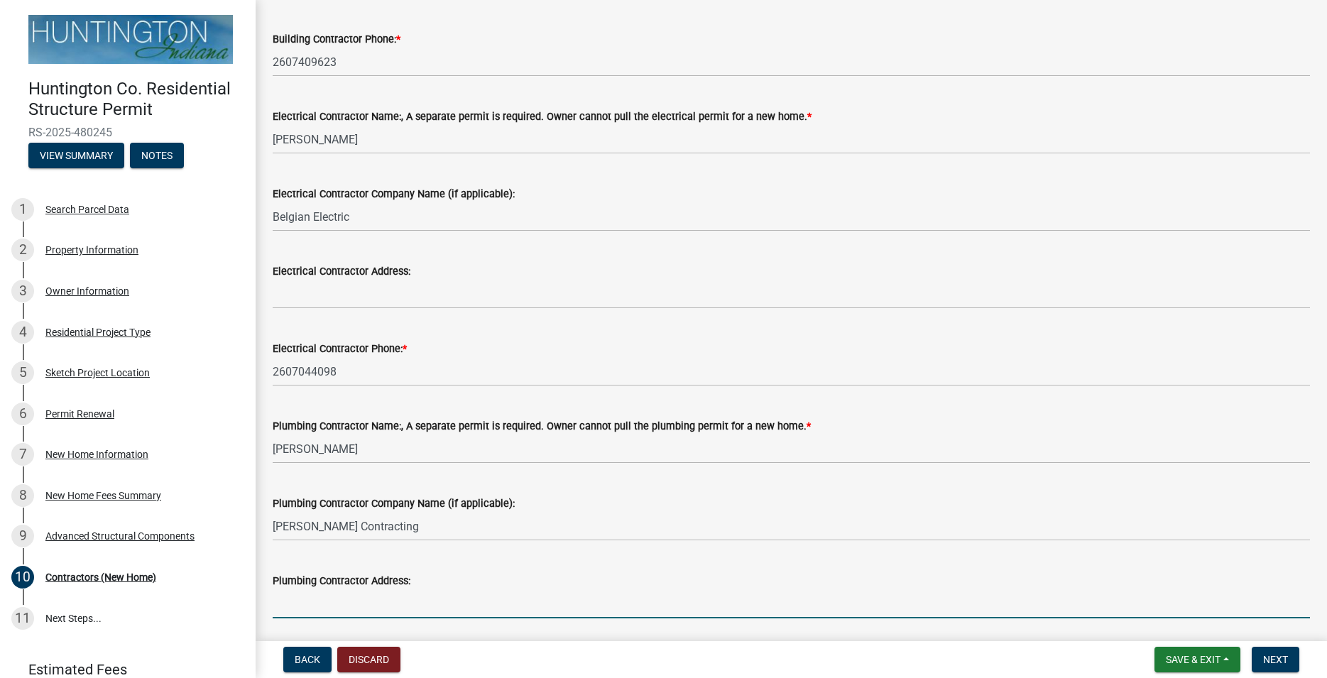
scroll to position [451, 0]
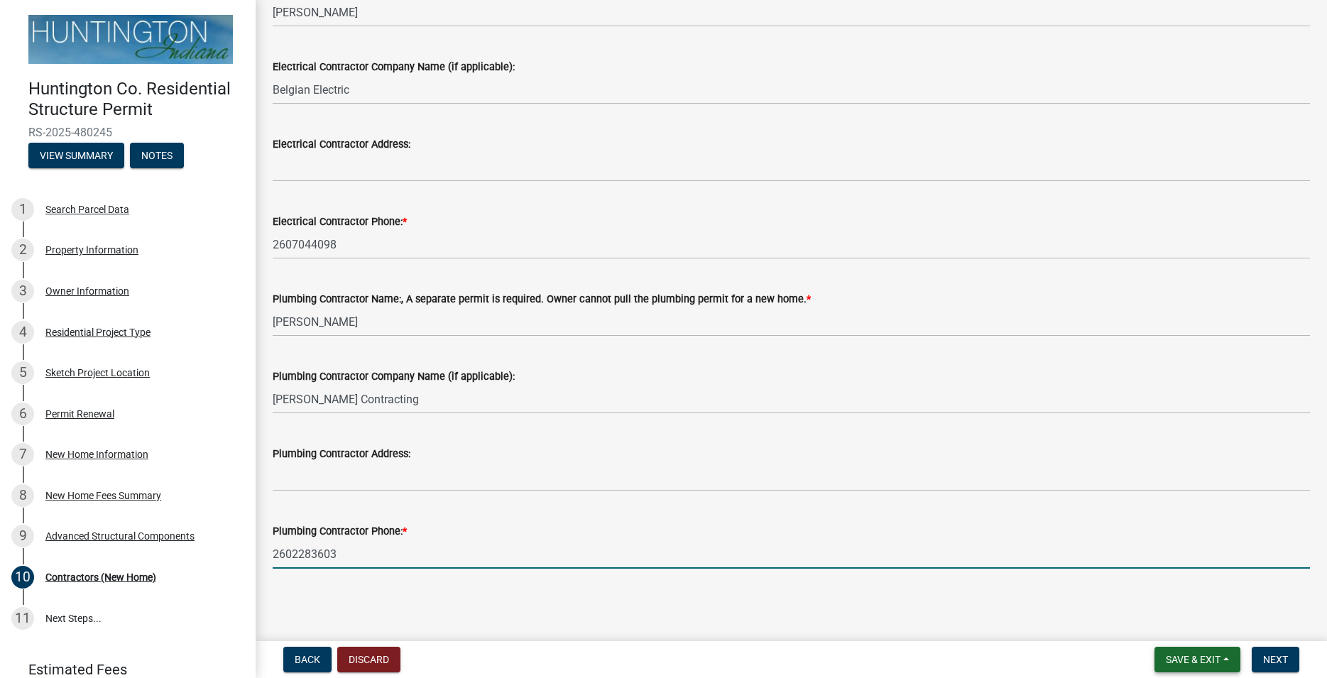
type input "2602283603"
click at [1175, 653] on button "Save & Exit" at bounding box center [1197, 660] width 86 height 26
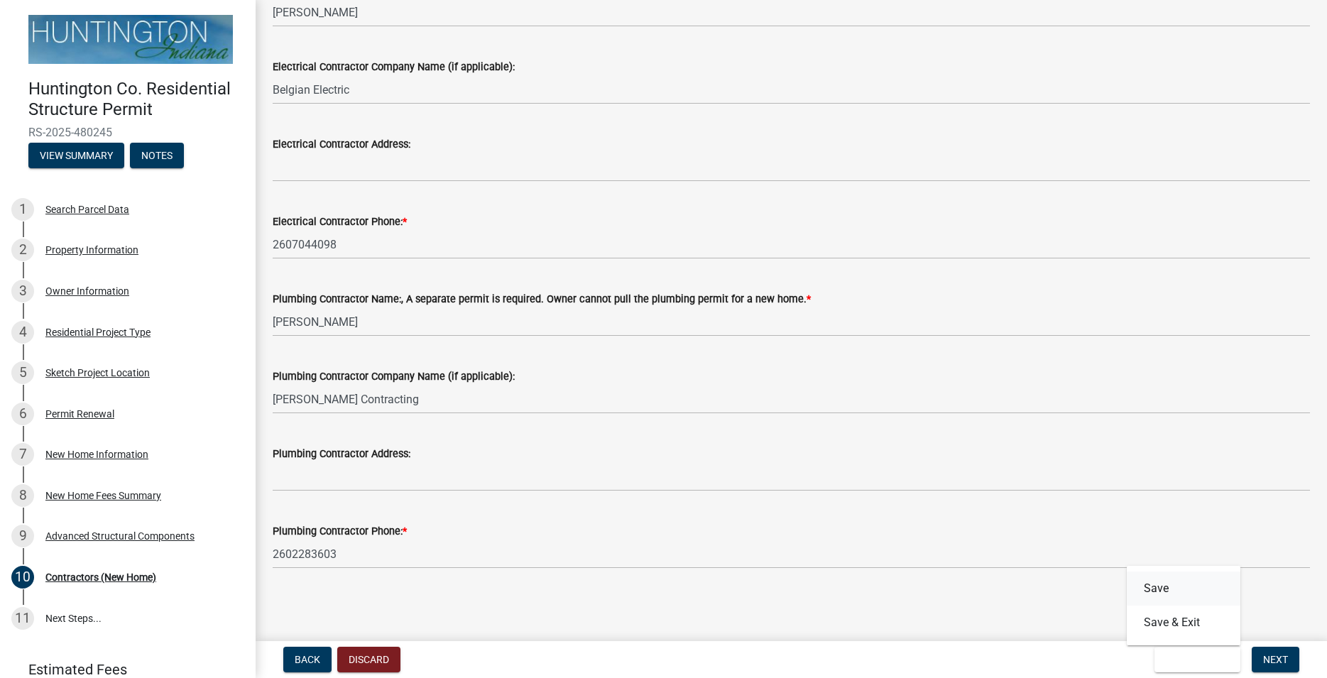
click at [1177, 586] on button "Save" at bounding box center [1183, 588] width 114 height 34
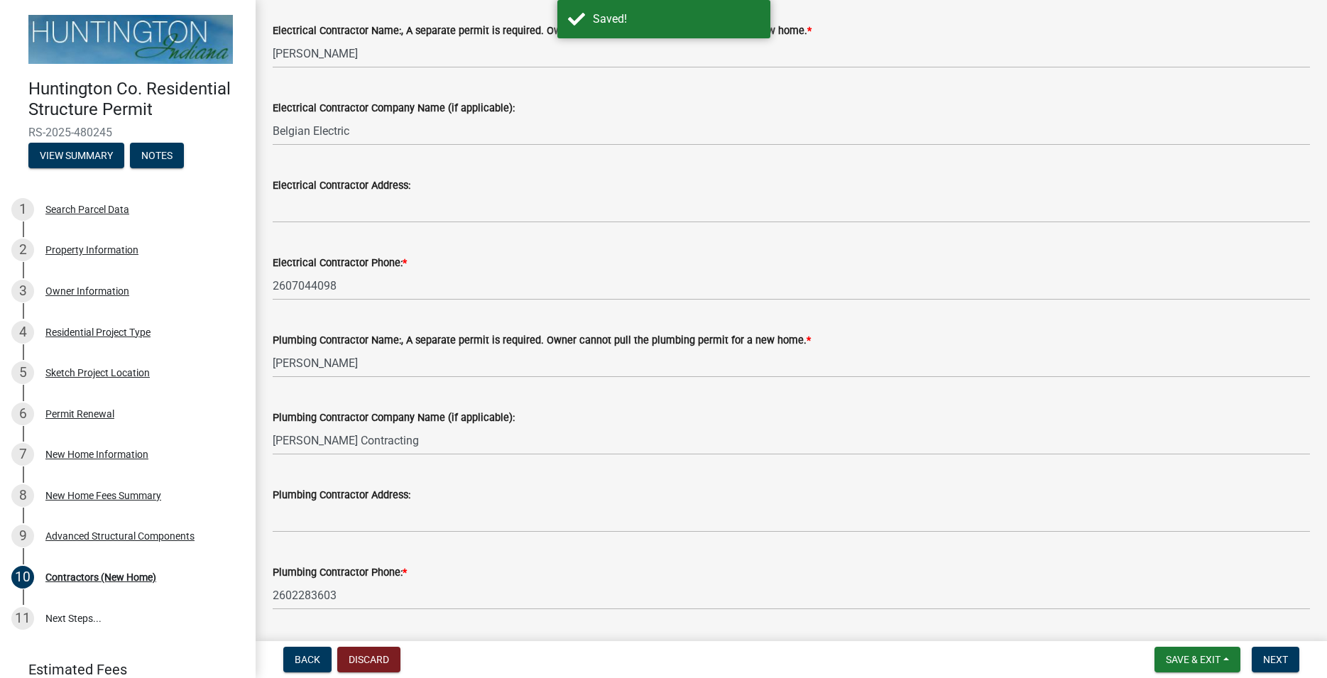
scroll to position [370, 0]
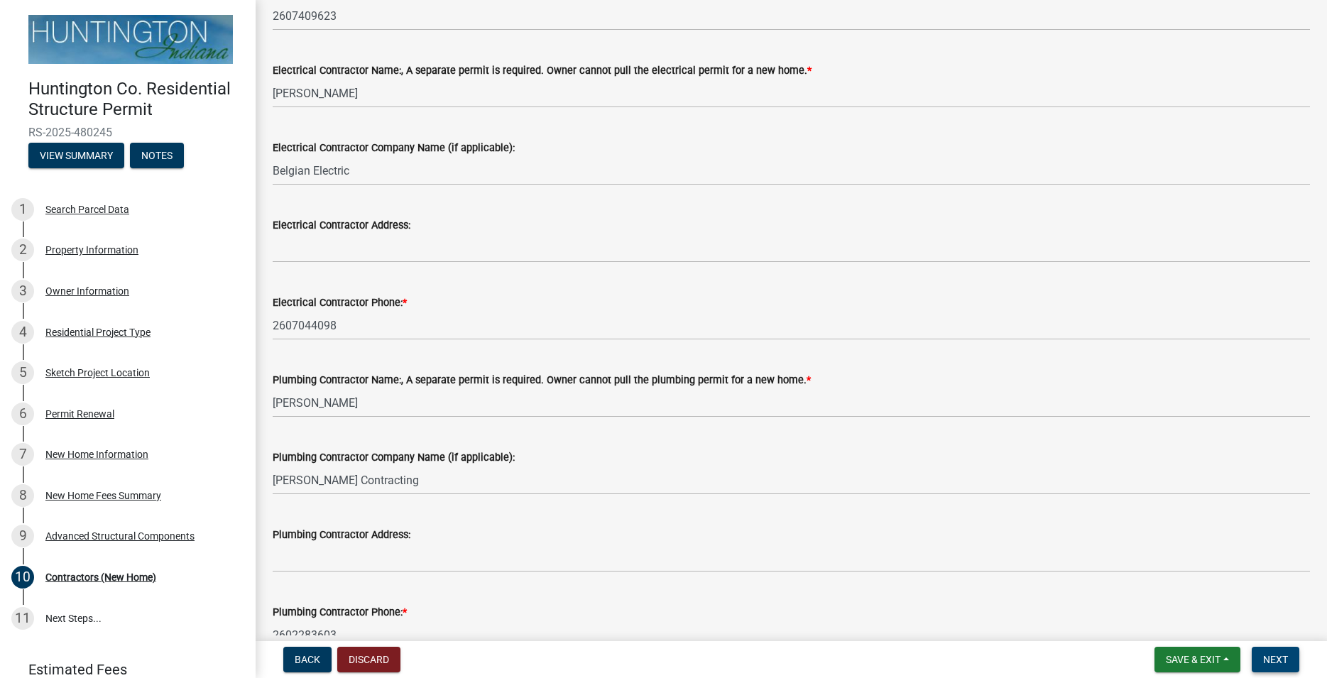
click at [1278, 657] on span "Next" at bounding box center [1275, 659] width 25 height 11
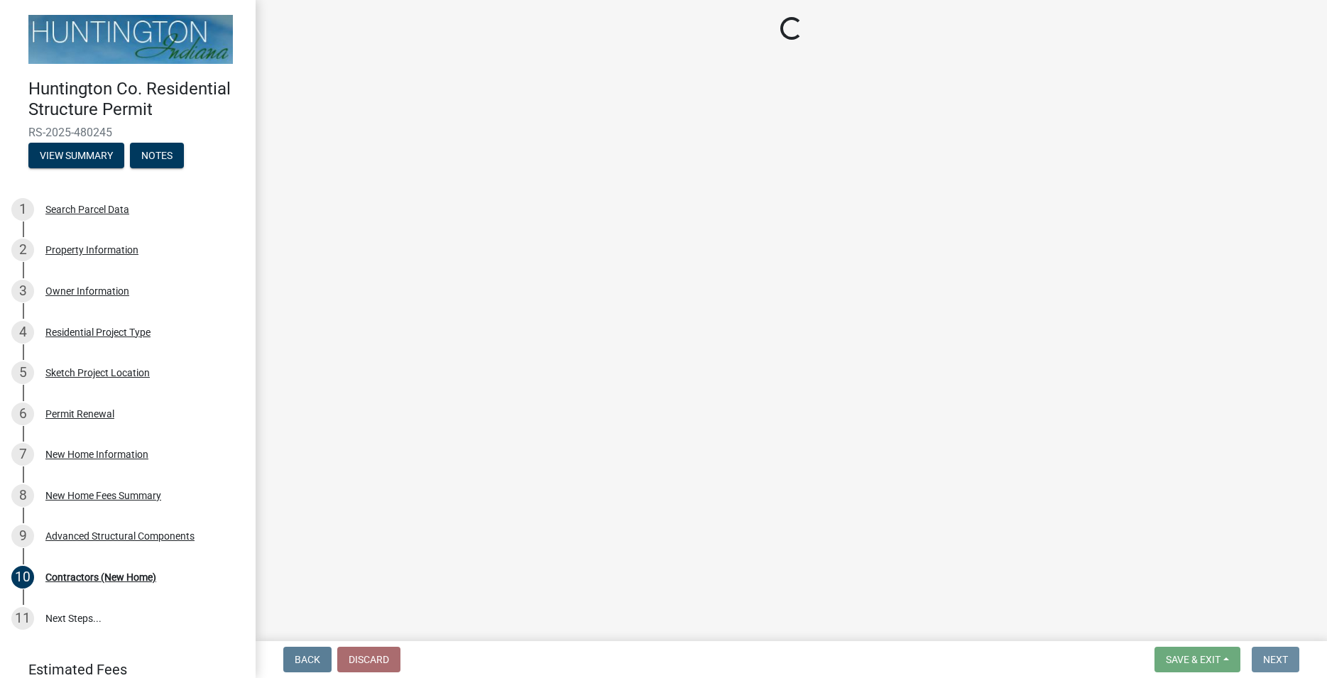
scroll to position [0, 0]
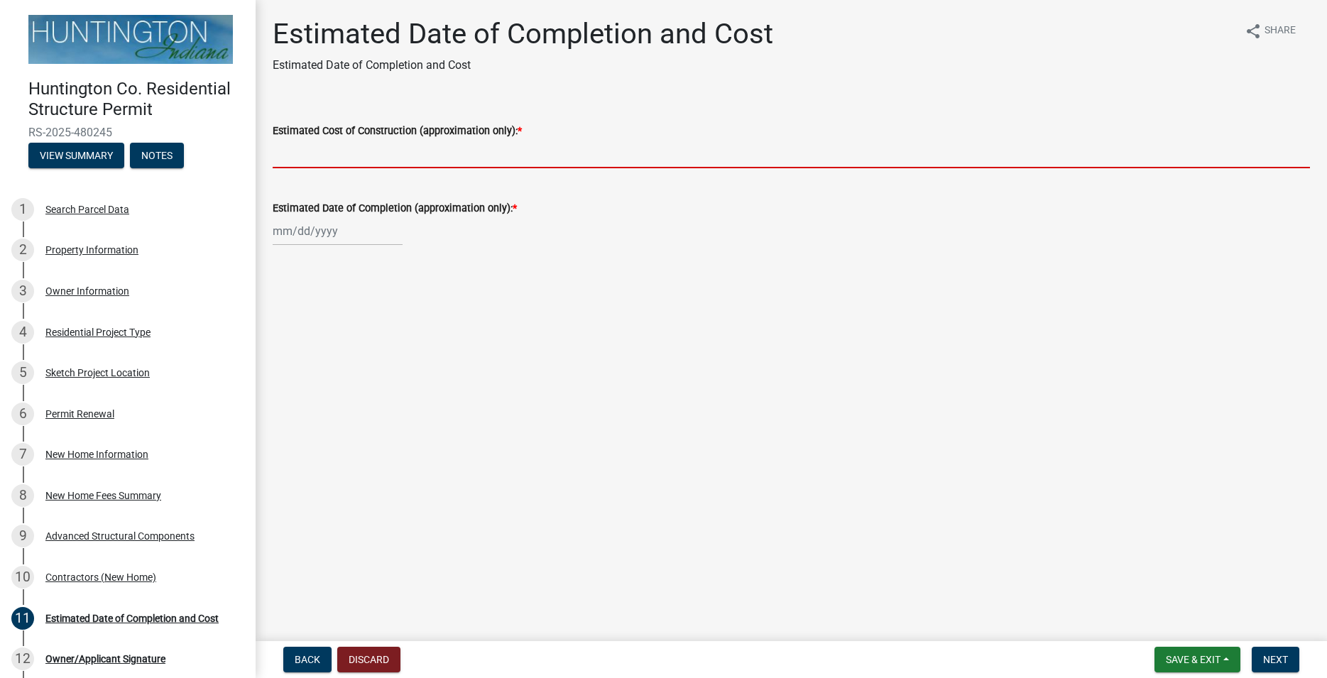
click at [393, 154] on input "Estimated Cost of Construction (approximation only): *" at bounding box center [791, 153] width 1037 height 29
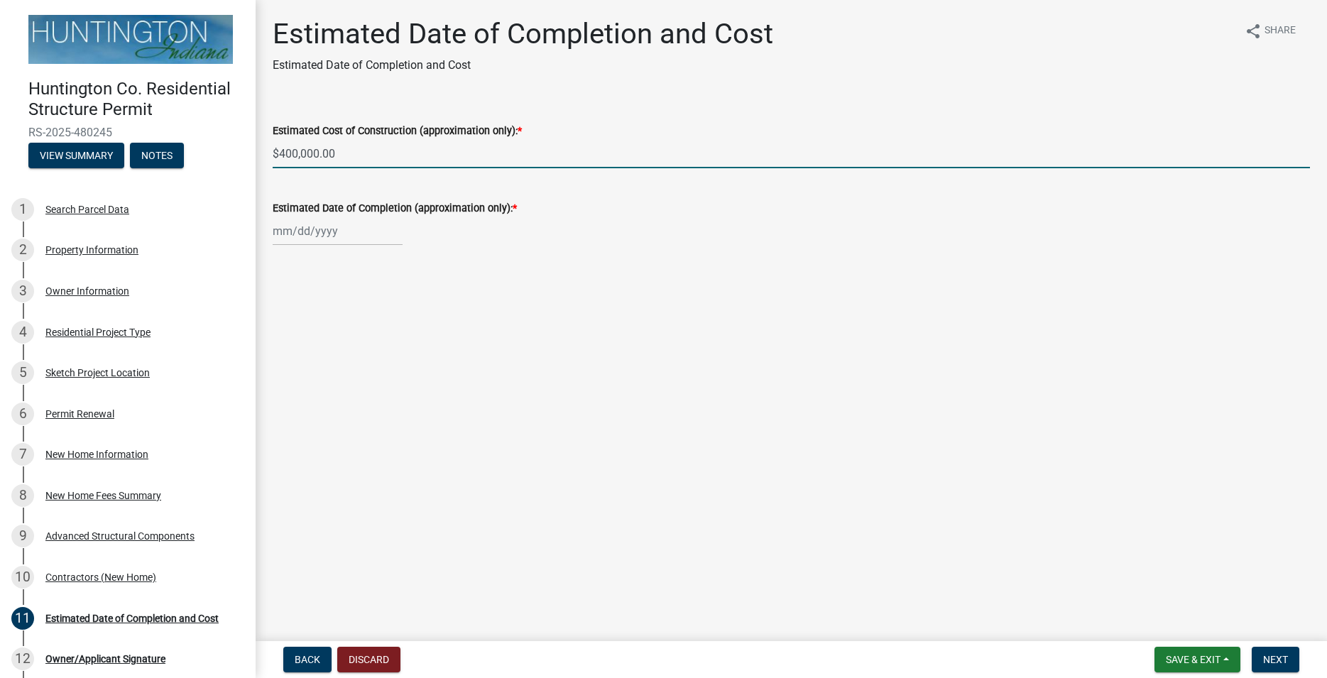
type input "$400,000.00"
click at [348, 233] on input "Estimated Date of Completion (approximation only): *" at bounding box center [338, 230] width 130 height 29
select select "9"
select select "2025"
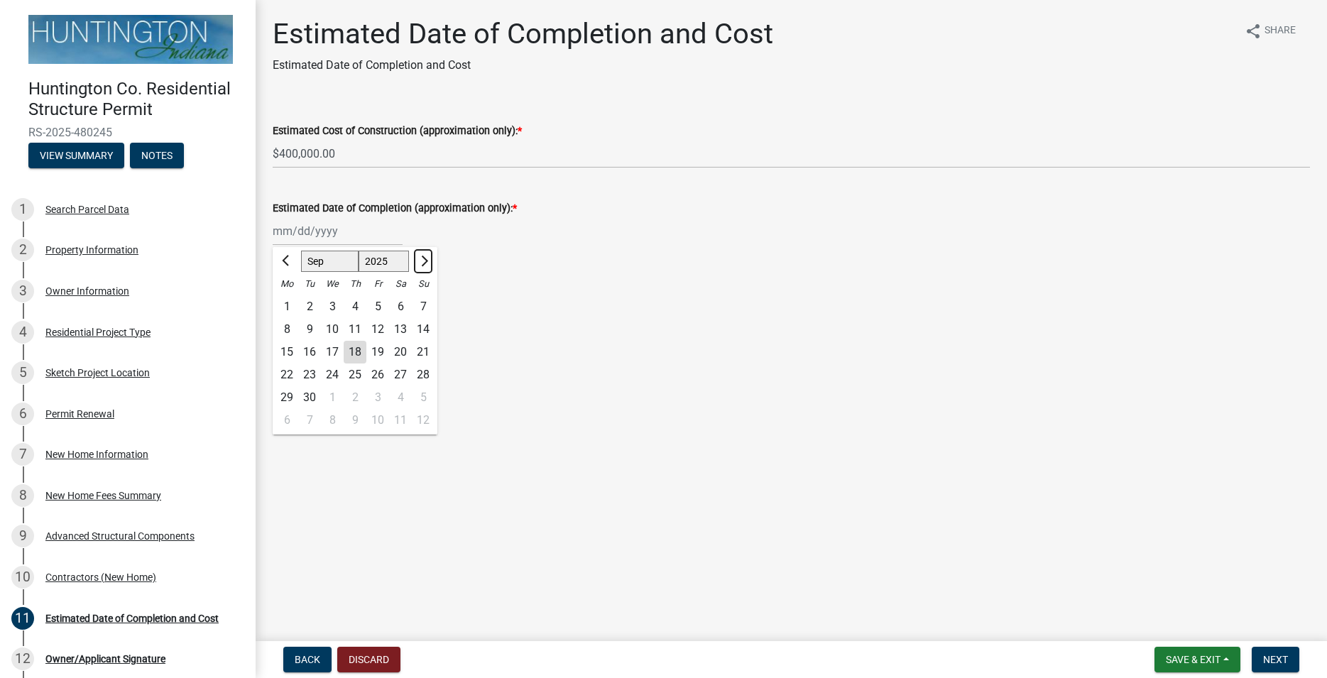
click at [425, 263] on span "Next month" at bounding box center [422, 261] width 11 height 11
select select "1"
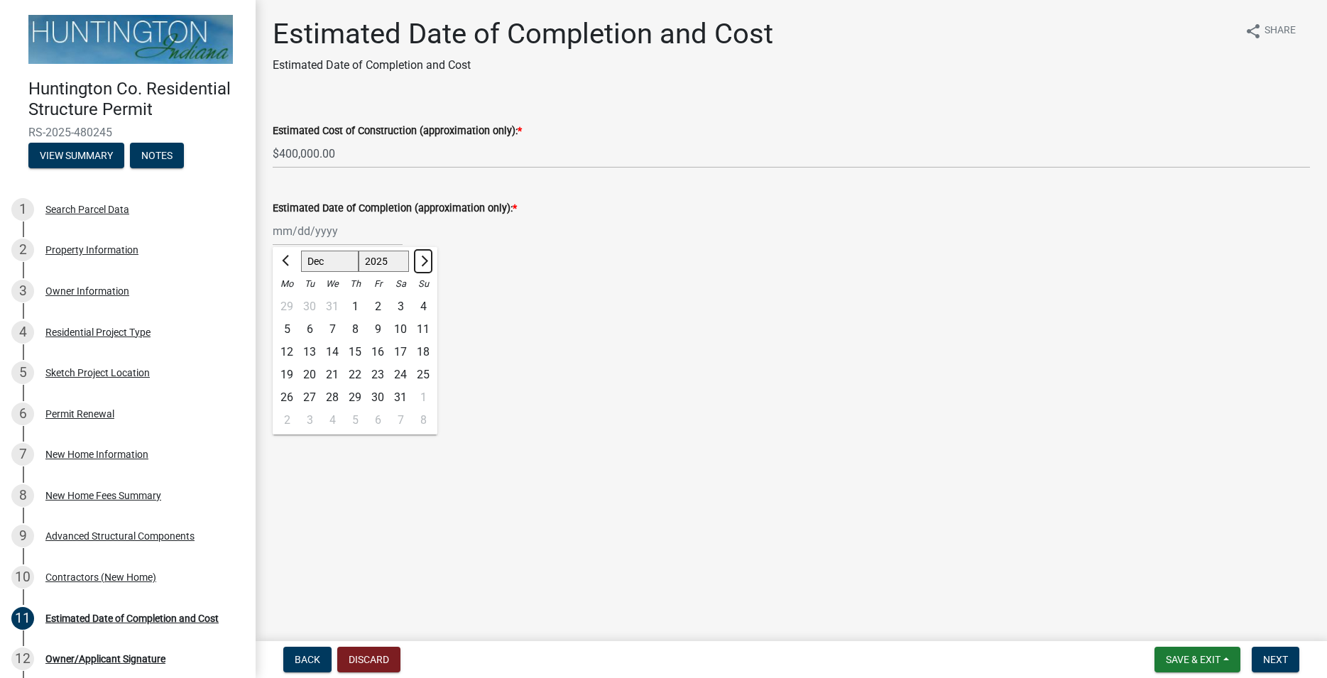
select select "2026"
click at [425, 263] on span "Next month" at bounding box center [422, 261] width 11 height 11
select select "4"
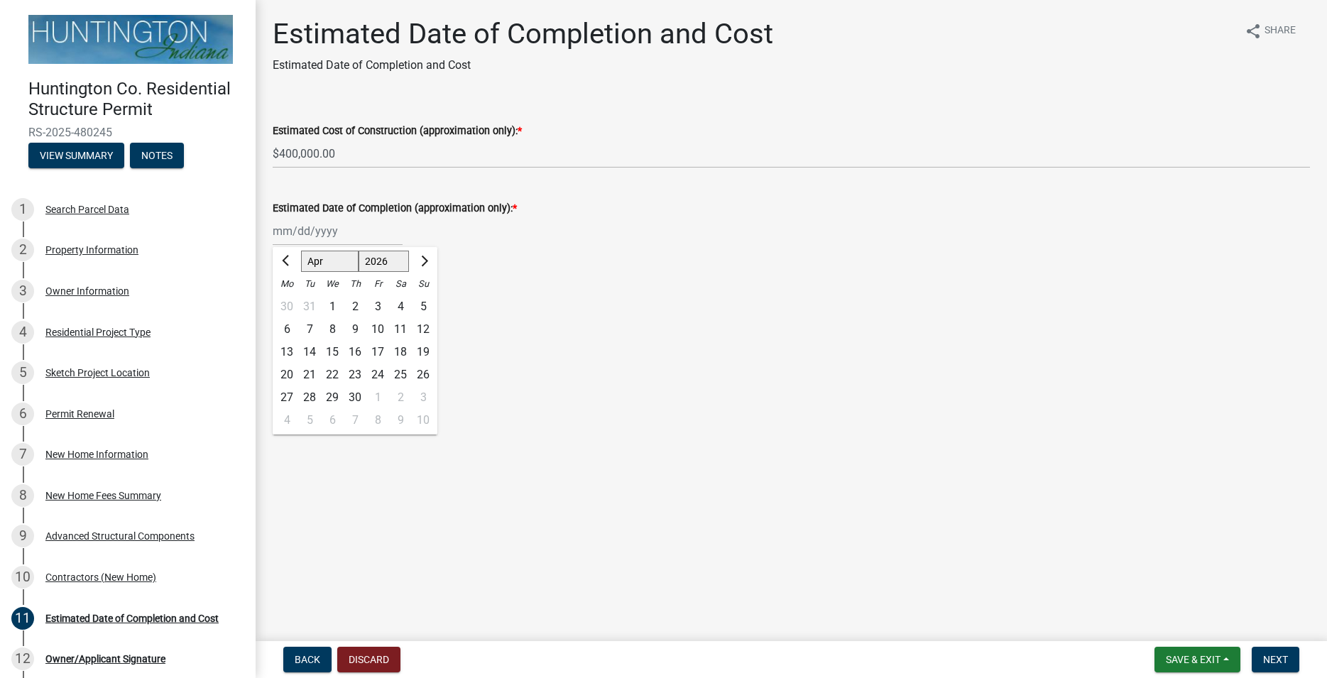
click at [379, 398] on div "1" at bounding box center [377, 397] width 23 height 23
type input "[DATE]"
click at [1272, 656] on span "Next" at bounding box center [1275, 659] width 25 height 11
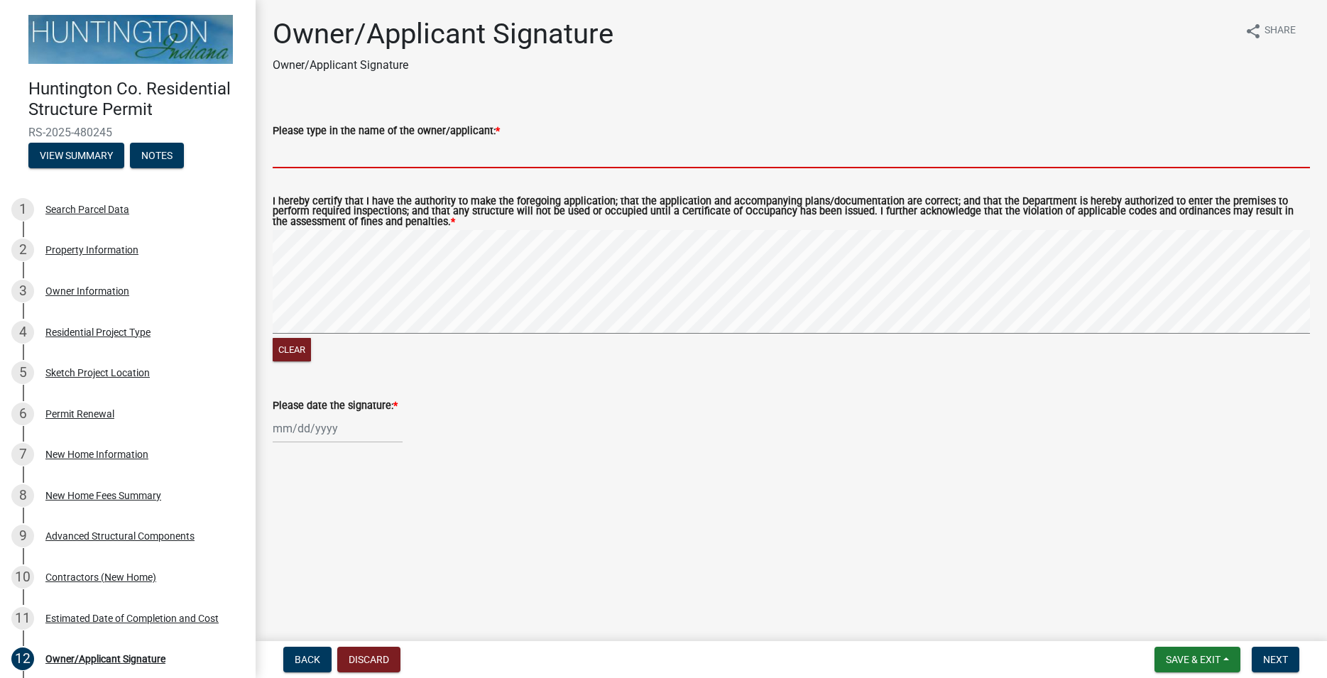
click at [450, 160] on input "Please type in the name of the owner/applicant: *" at bounding box center [791, 153] width 1037 height 29
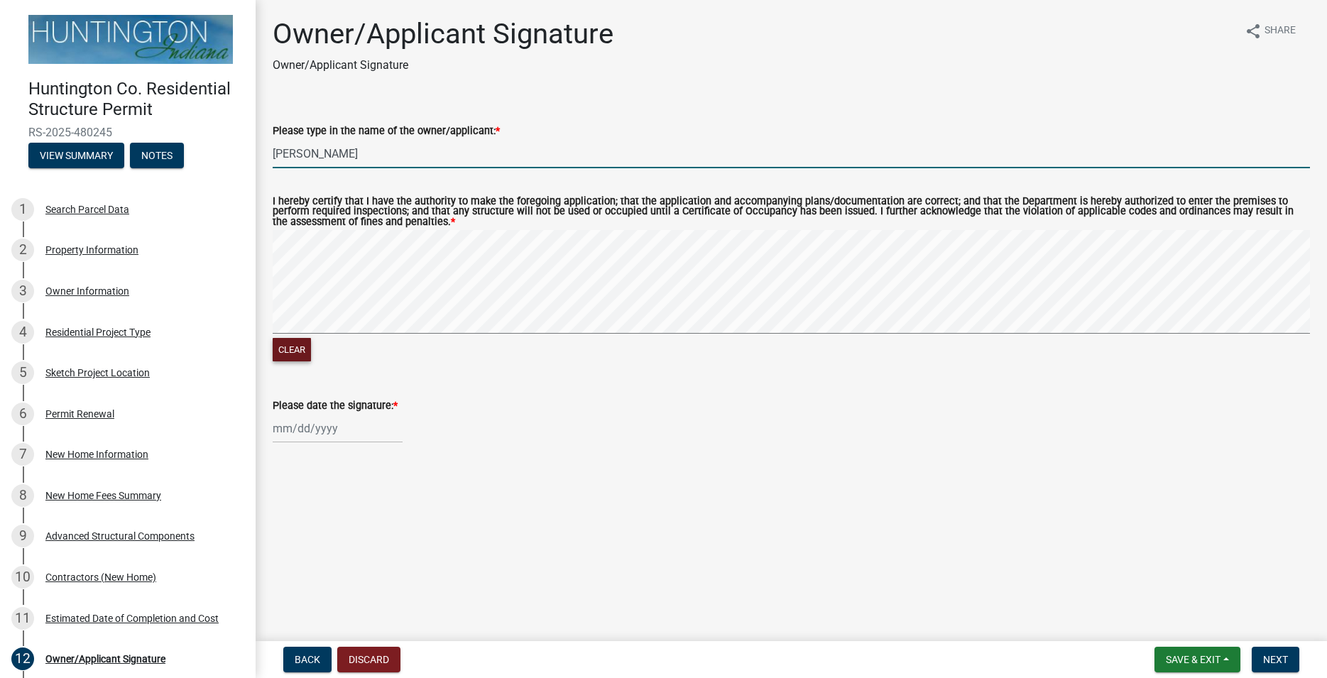
type input "[PERSON_NAME]"
drag, startPoint x: 291, startPoint y: 353, endPoint x: 312, endPoint y: 352, distance: 21.3
click at [293, 353] on button "Clear" at bounding box center [292, 349] width 38 height 23
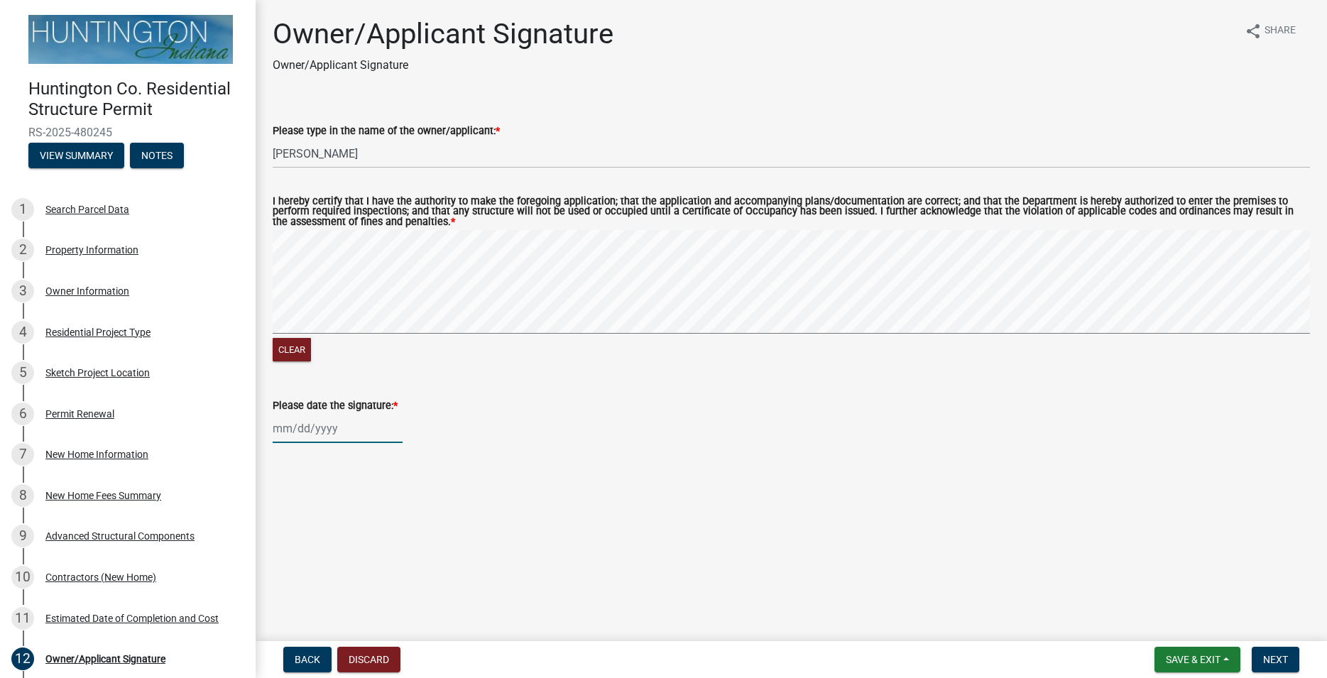
click at [322, 437] on input "Please date the signature: *" at bounding box center [338, 428] width 130 height 29
select select "9"
select select "2025"
click at [356, 549] on div "18" at bounding box center [355, 549] width 23 height 23
type input "[DATE]"
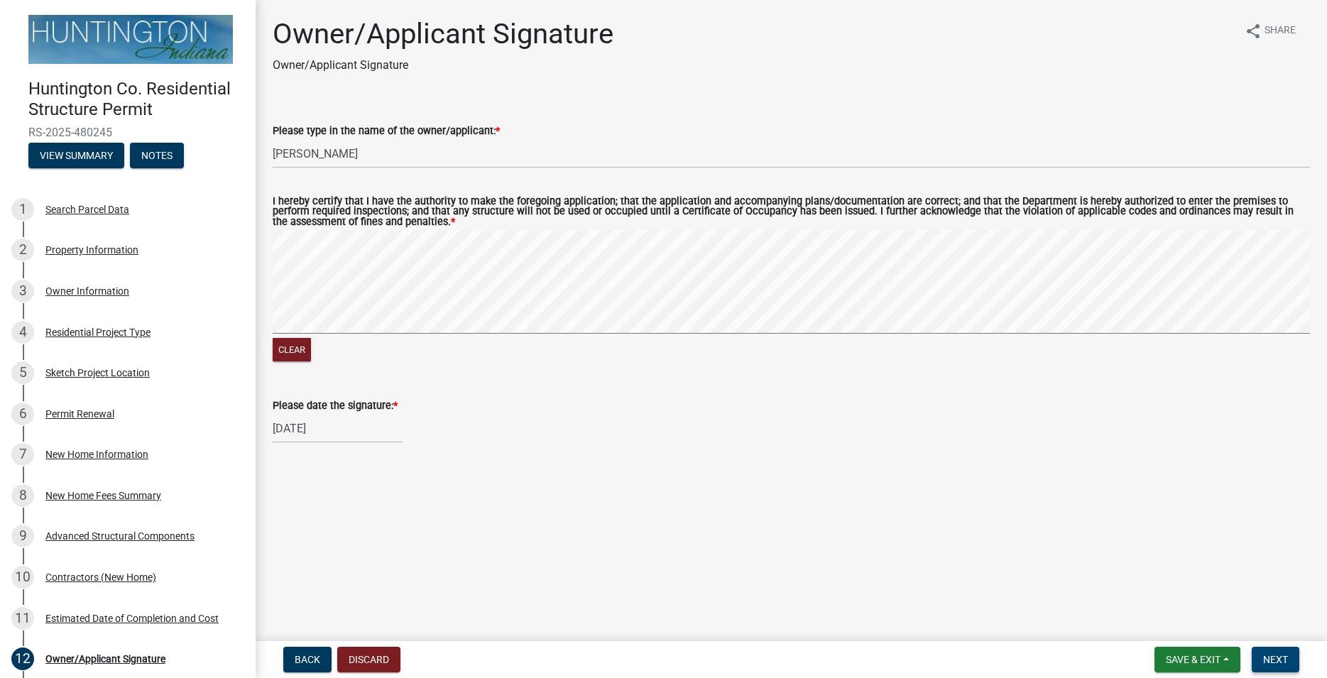
click at [1268, 654] on span "Next" at bounding box center [1275, 659] width 25 height 11
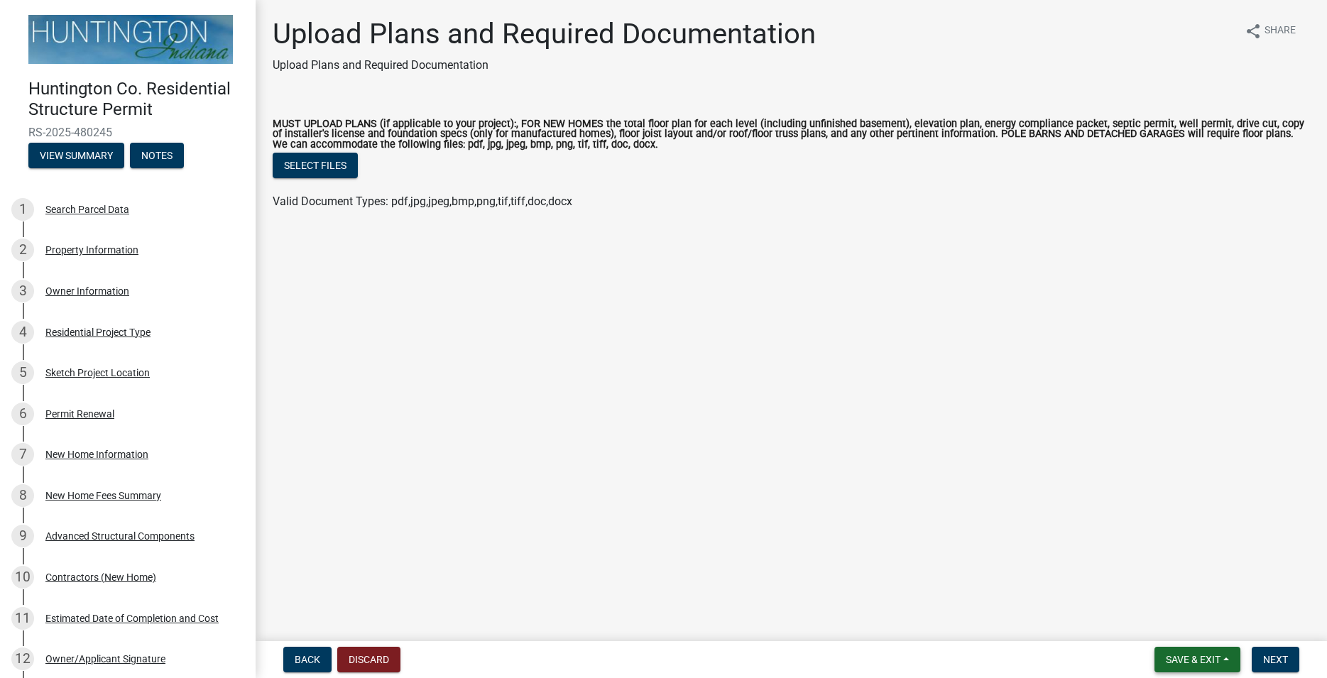
click at [1166, 655] on span "Save & Exit" at bounding box center [1193, 659] width 55 height 11
click at [1152, 588] on button "Save" at bounding box center [1183, 588] width 114 height 34
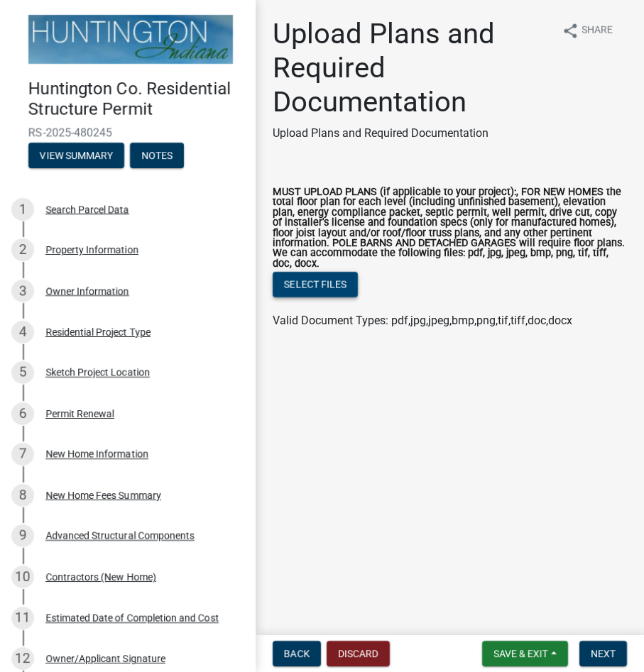
click at [317, 287] on button "Select files" at bounding box center [315, 285] width 85 height 26
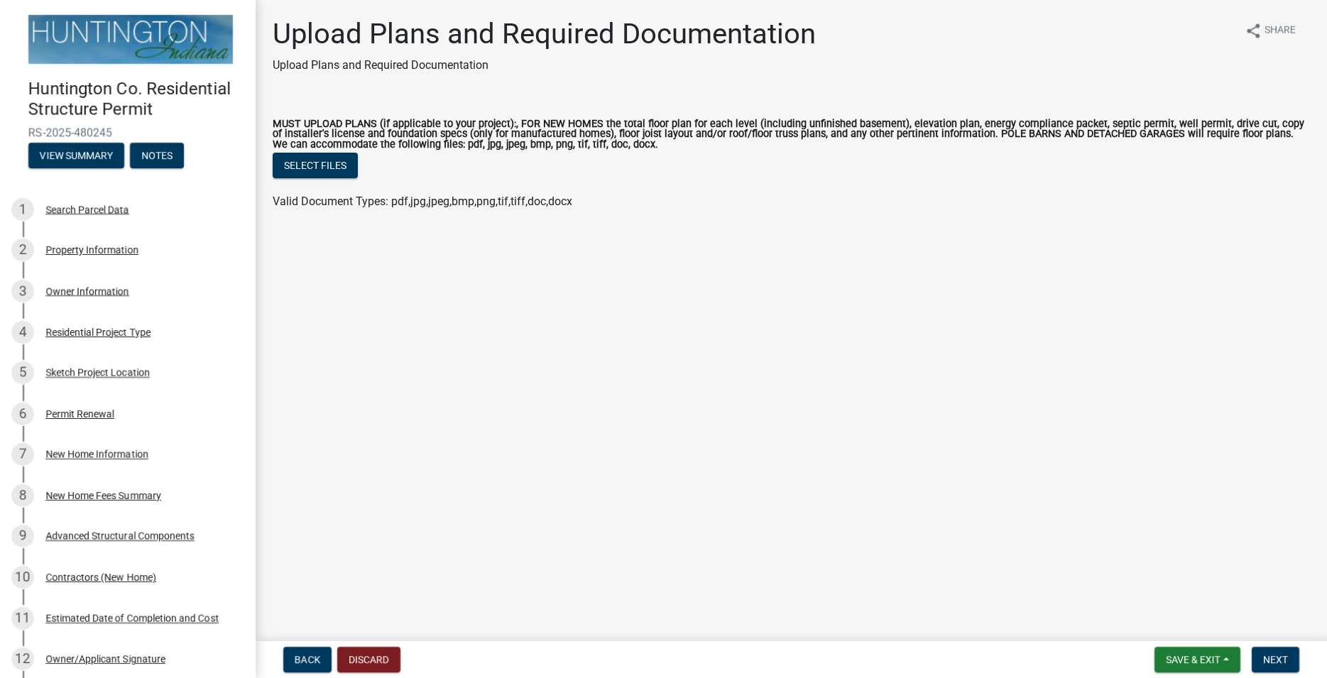
click at [414, 241] on main "Upload Plans and Required Documentation Upload Plans and Required Documentation…" at bounding box center [791, 317] width 1071 height 635
click at [312, 165] on button "Select files" at bounding box center [315, 166] width 85 height 26
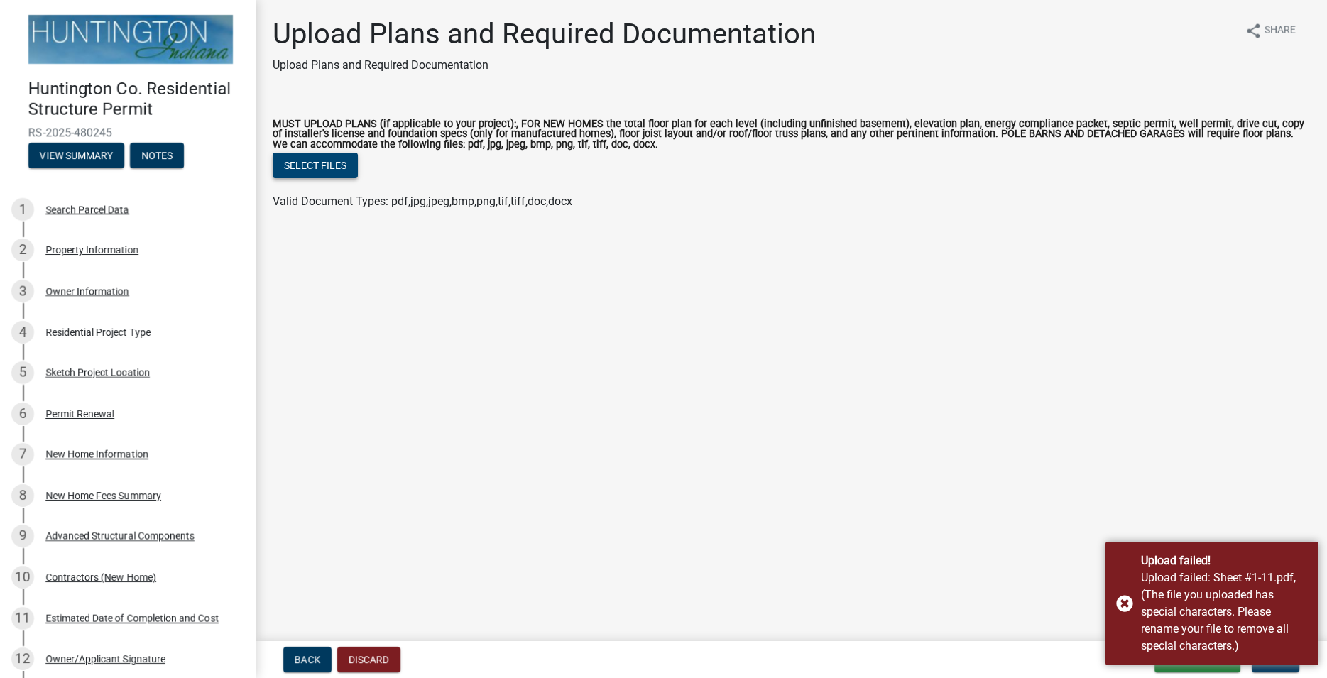
click at [310, 157] on button "Select files" at bounding box center [315, 166] width 85 height 26
click at [1131, 605] on div "Upload failed! Upload failed: Sheet #1-11.pdf, (The file you uploaded has speci…" at bounding box center [1211, 604] width 213 height 124
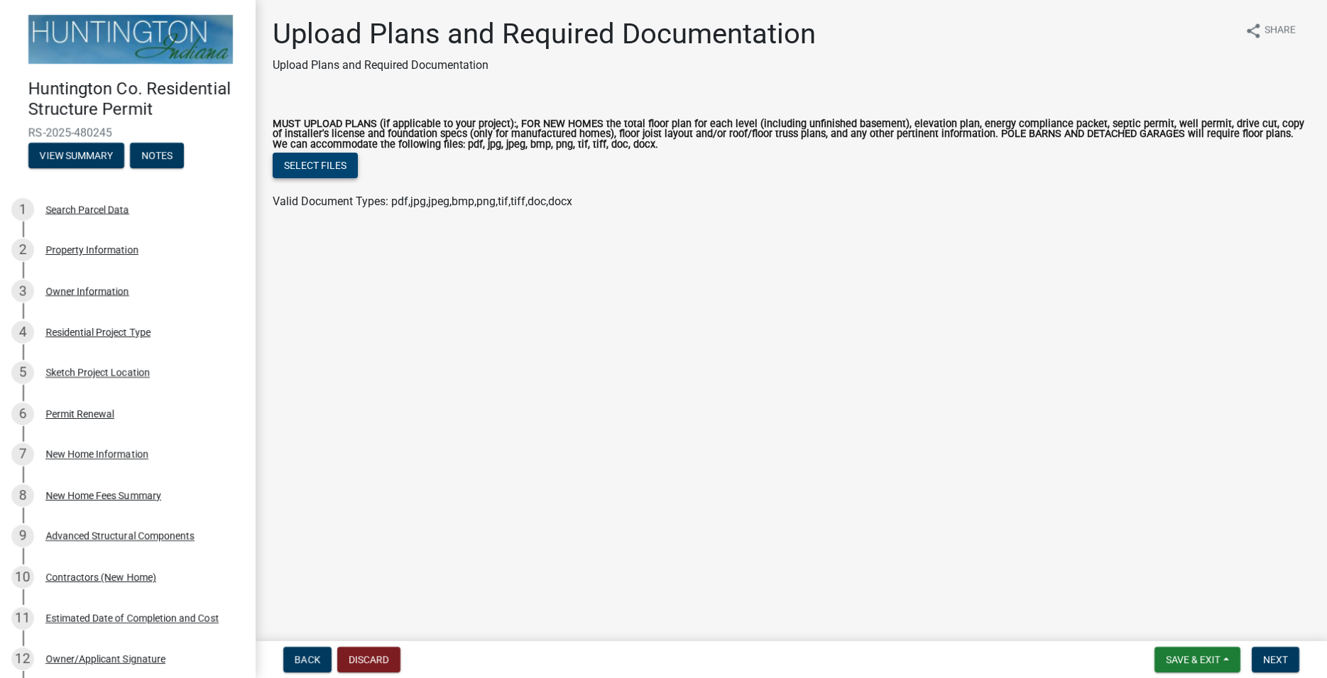
click at [334, 158] on button "Select files" at bounding box center [315, 166] width 85 height 26
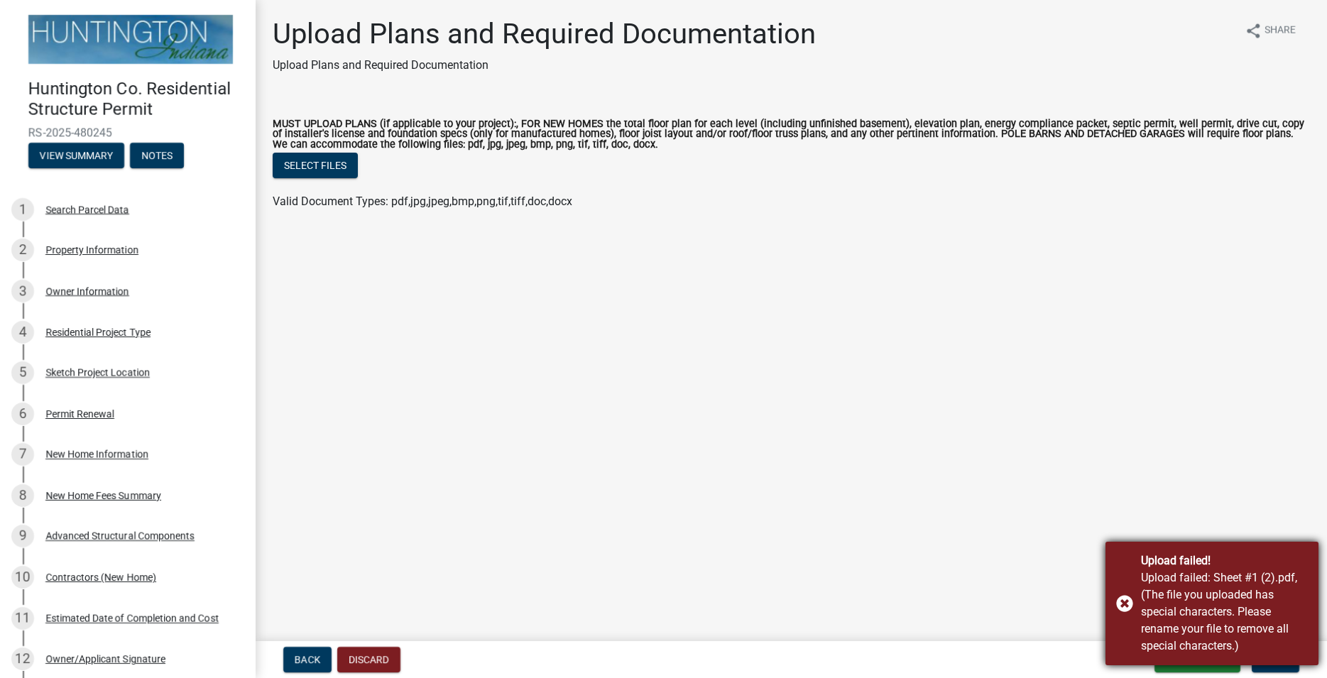
click at [1126, 600] on div "Upload failed! Upload failed: Sheet #1 (2).pdf, (The file you uploaded has spec…" at bounding box center [1211, 604] width 213 height 124
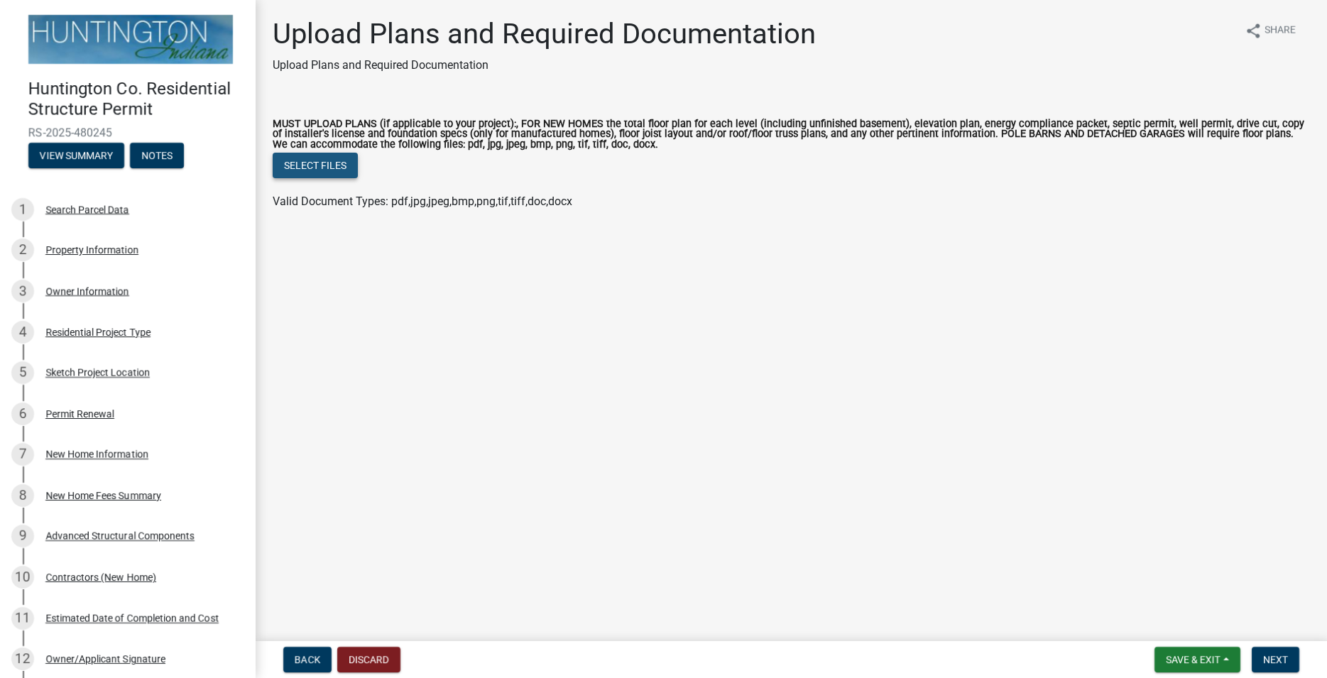
click at [322, 166] on button "Select files" at bounding box center [315, 166] width 85 height 26
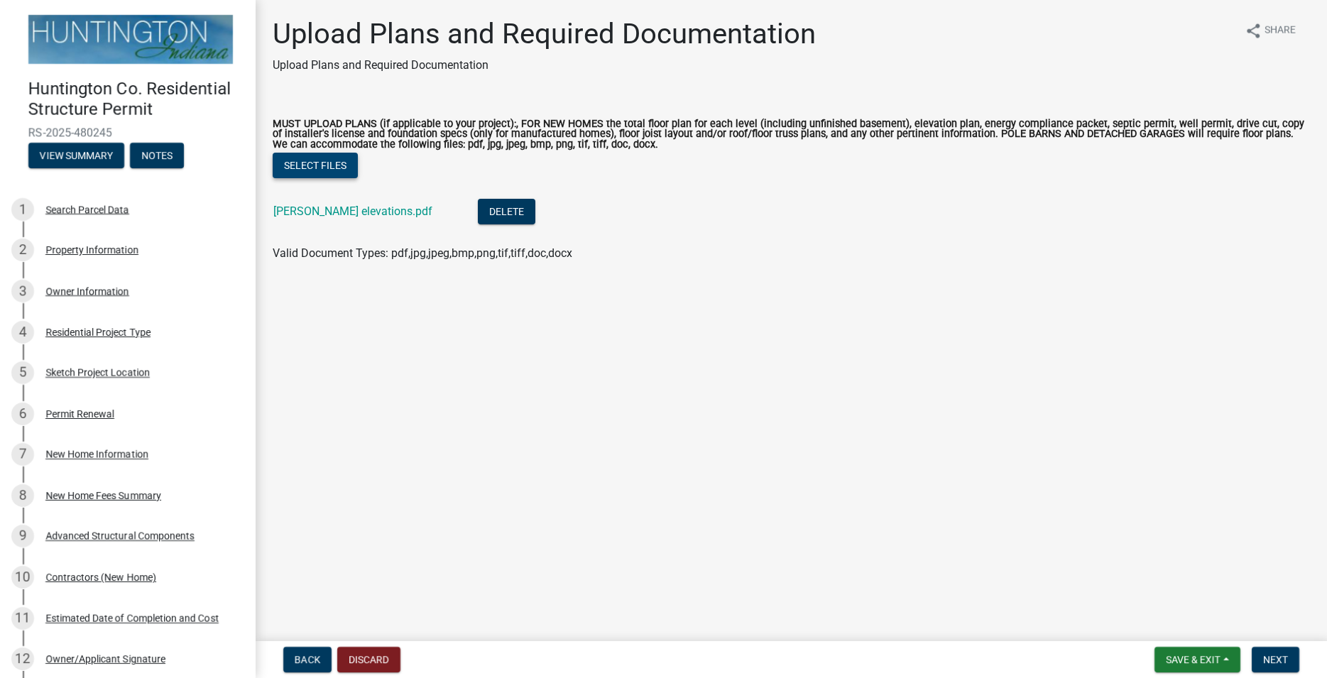
click at [312, 168] on button "Select files" at bounding box center [315, 166] width 85 height 26
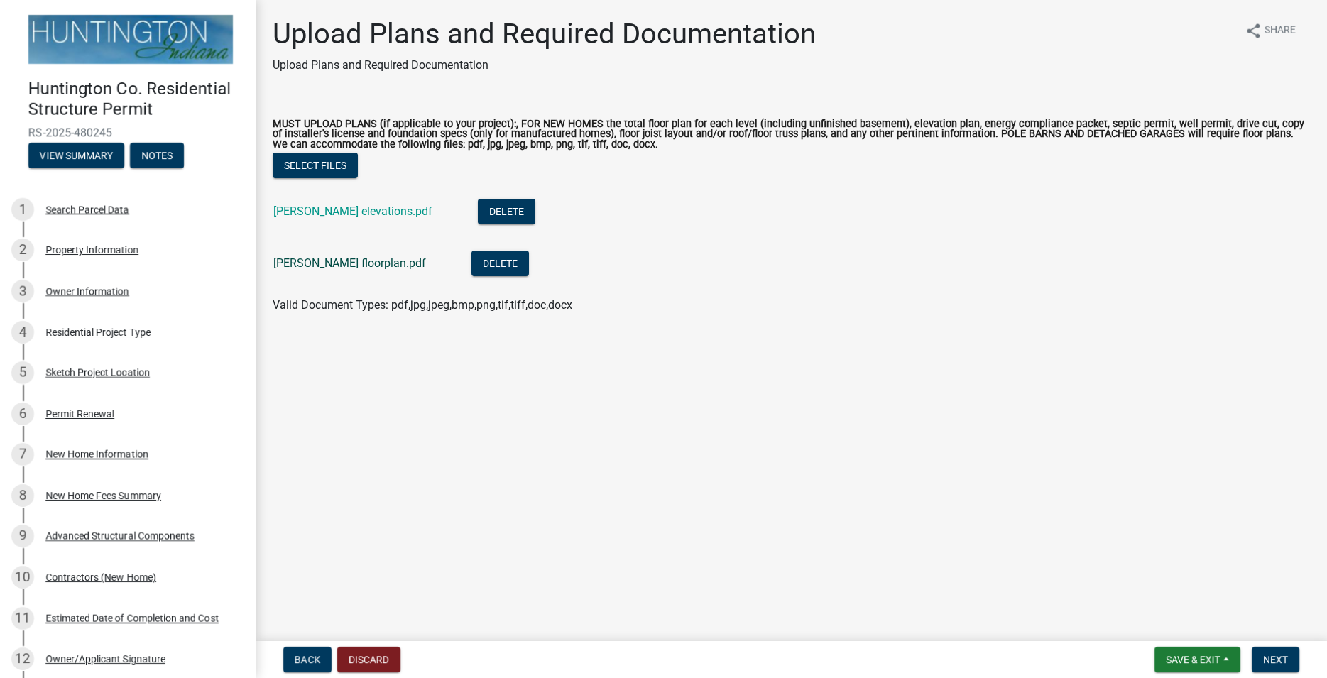
click at [346, 263] on link "[PERSON_NAME] floorplan.pdf" at bounding box center [349, 262] width 153 height 13
click at [355, 209] on link "[PERSON_NAME] elevations.pdf" at bounding box center [352, 210] width 159 height 13
click at [1194, 656] on span "Save & Exit" at bounding box center [1193, 659] width 55 height 11
click at [1177, 592] on button "Save" at bounding box center [1183, 588] width 114 height 34
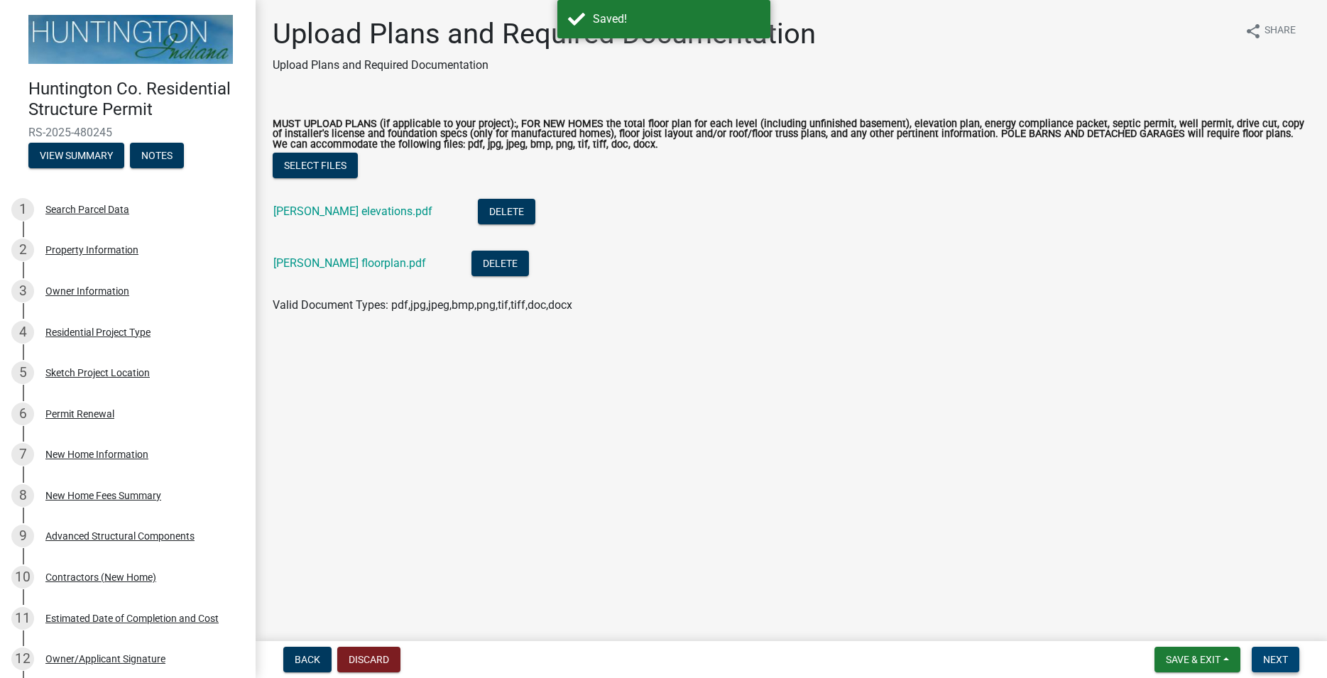
click at [1277, 659] on span "Next" at bounding box center [1275, 659] width 25 height 11
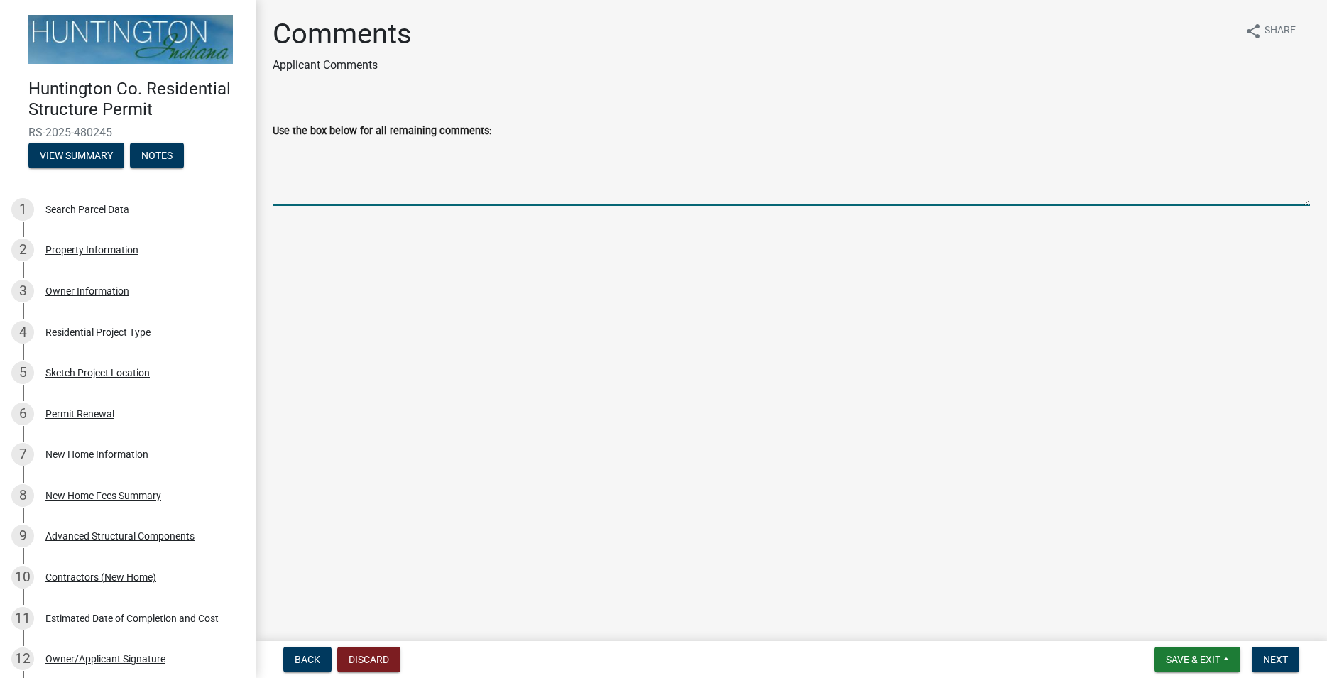
click at [434, 194] on textarea "Use the box below for all remaining comments:" at bounding box center [791, 172] width 1037 height 67
type textarea "I"
type textarea "I will be sending in my prescriptive energy detail"
click at [1178, 657] on span "Save & Exit" at bounding box center [1193, 659] width 55 height 11
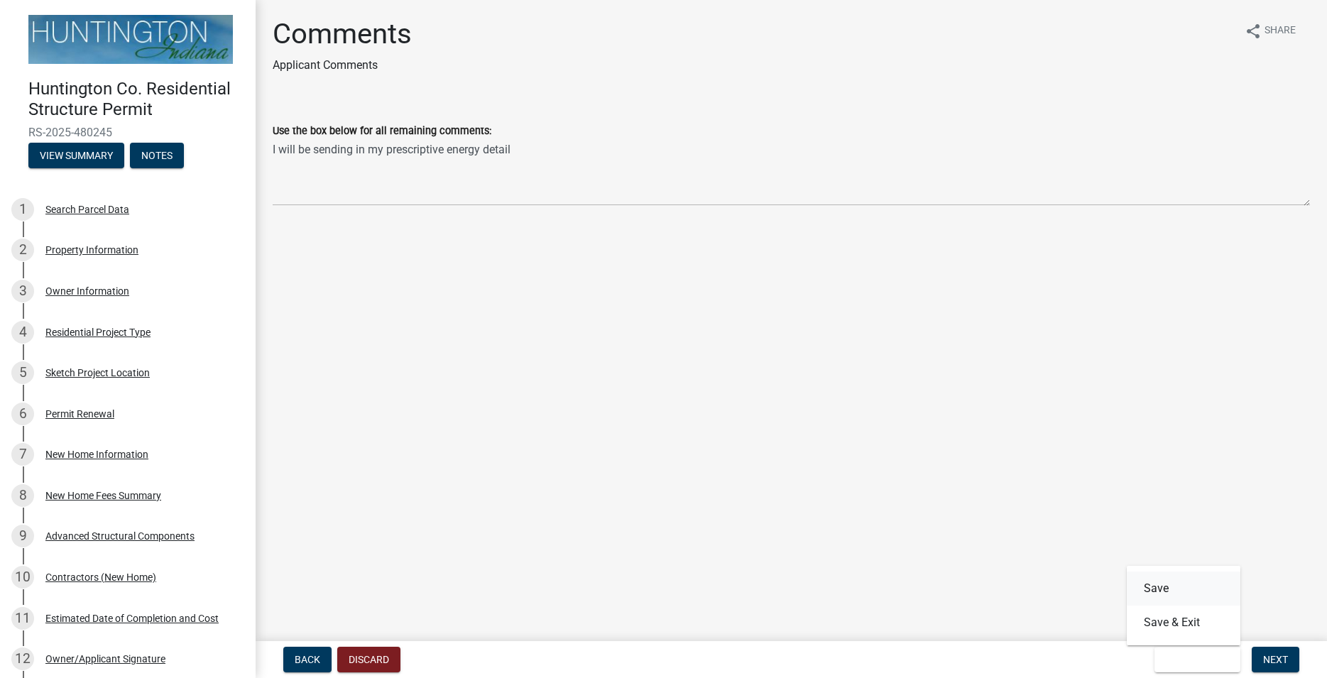
click at [1144, 596] on button "Save" at bounding box center [1183, 588] width 114 height 34
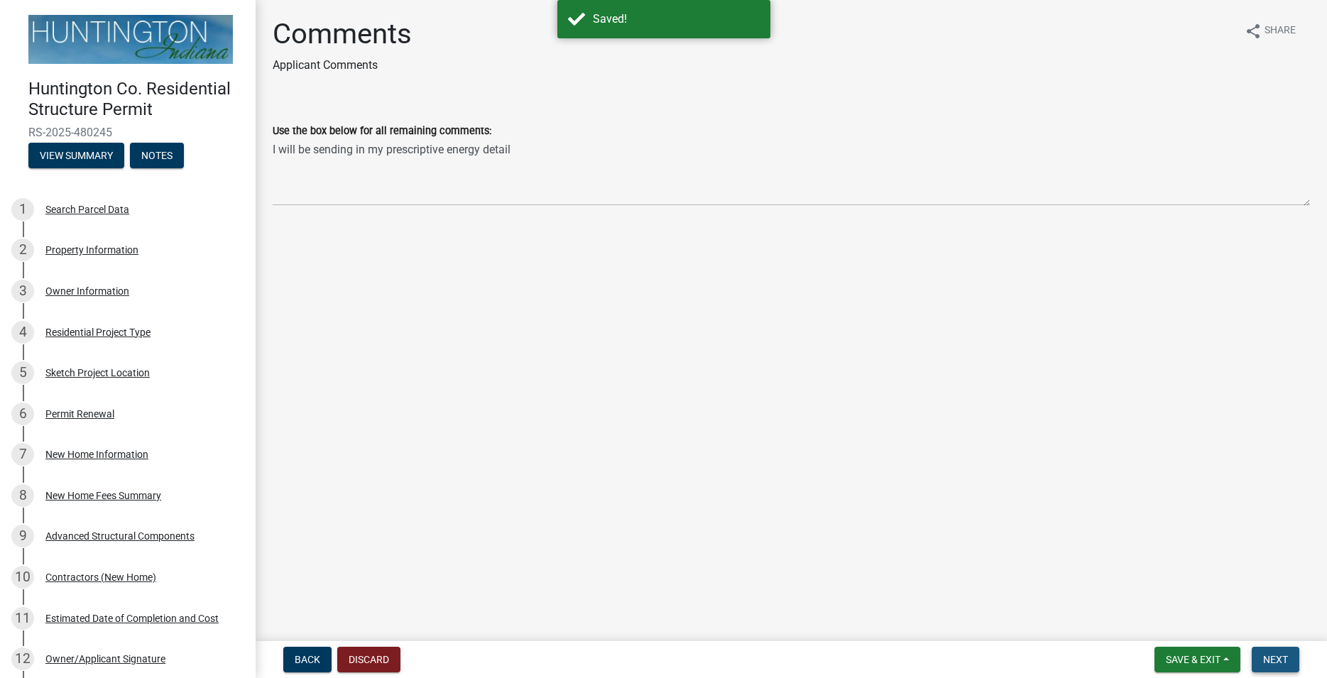
click at [1276, 657] on span "Next" at bounding box center [1275, 659] width 25 height 11
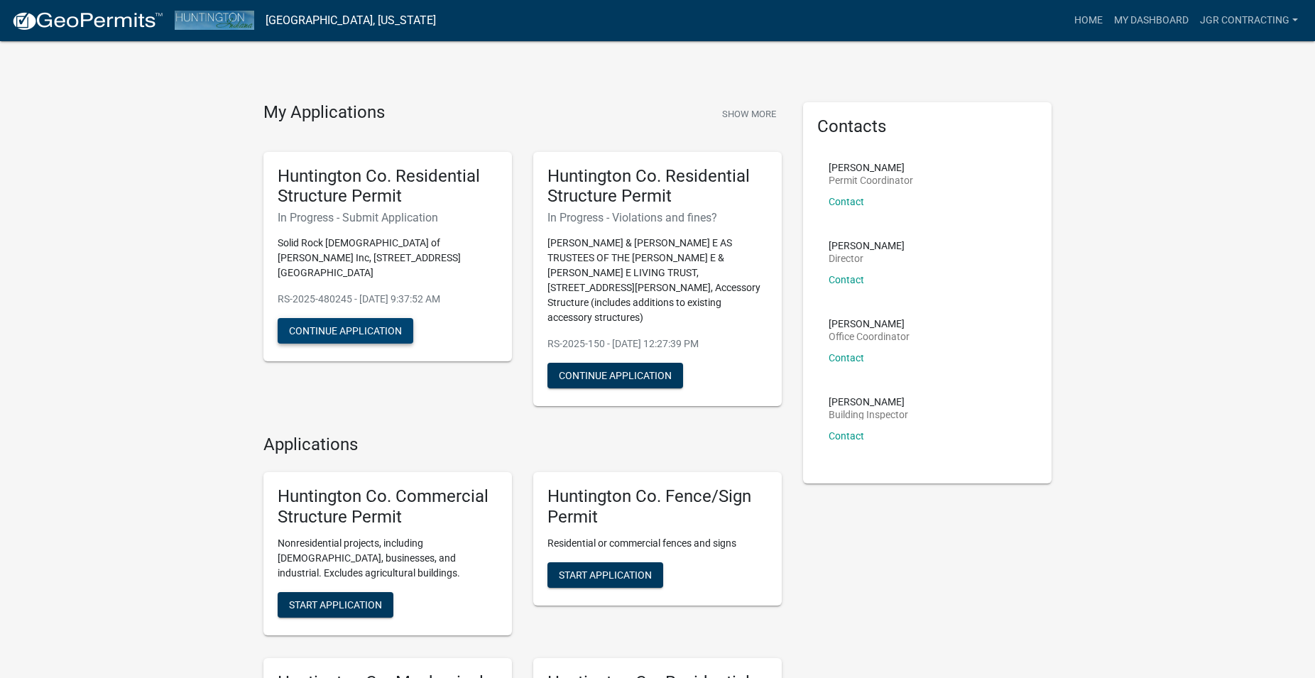
click at [332, 318] on button "Continue Application" at bounding box center [346, 331] width 136 height 26
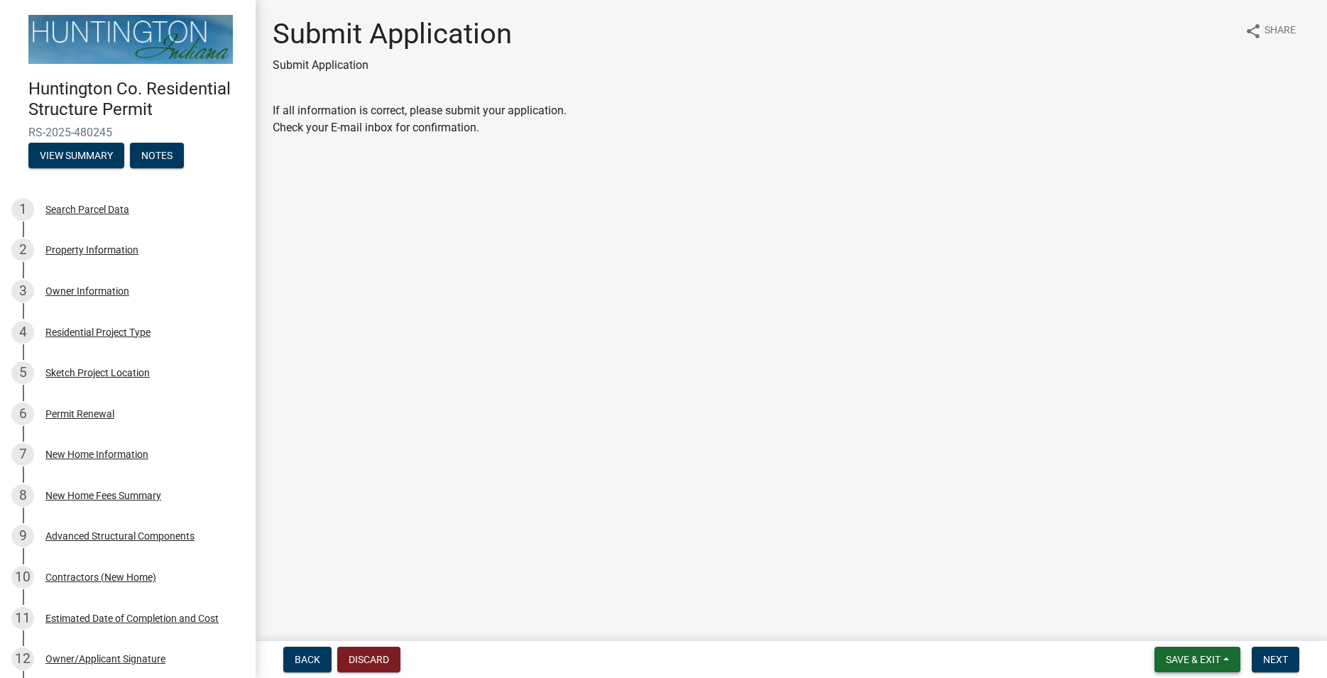
click at [1173, 653] on button "Save & Exit" at bounding box center [1197, 660] width 86 height 26
click at [1157, 592] on button "Save" at bounding box center [1183, 588] width 114 height 34
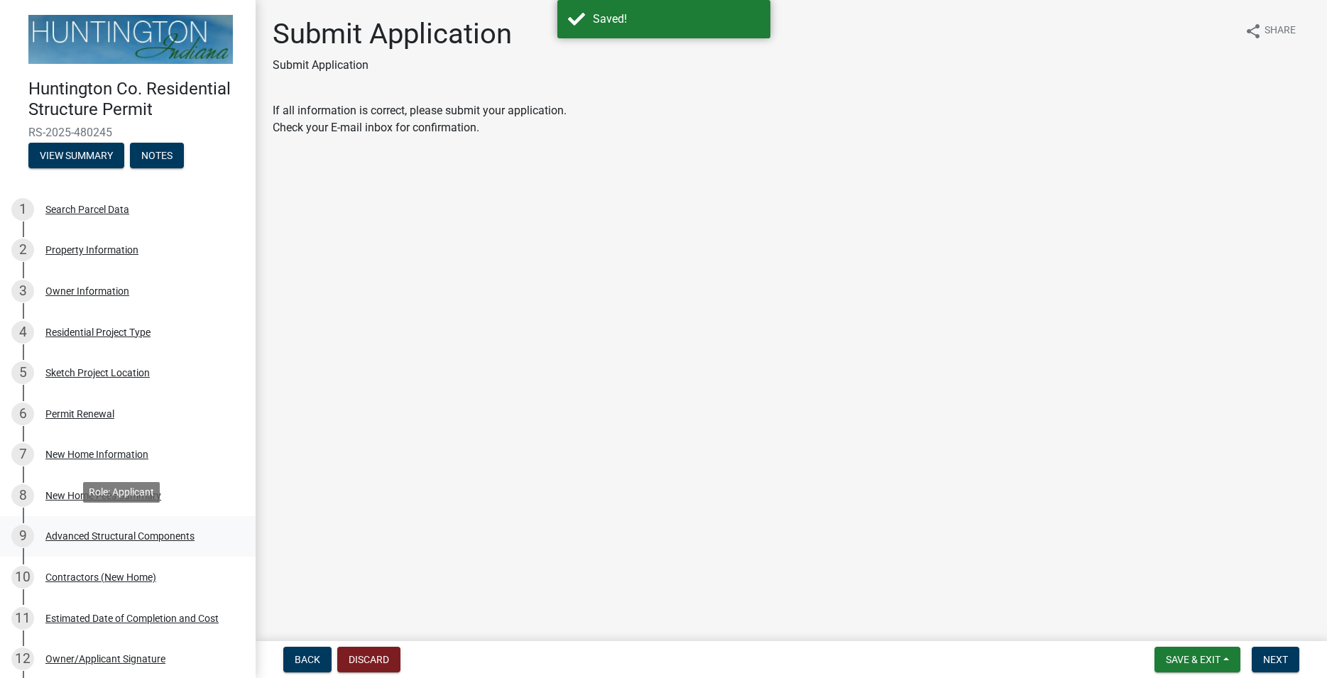
scroll to position [294, 0]
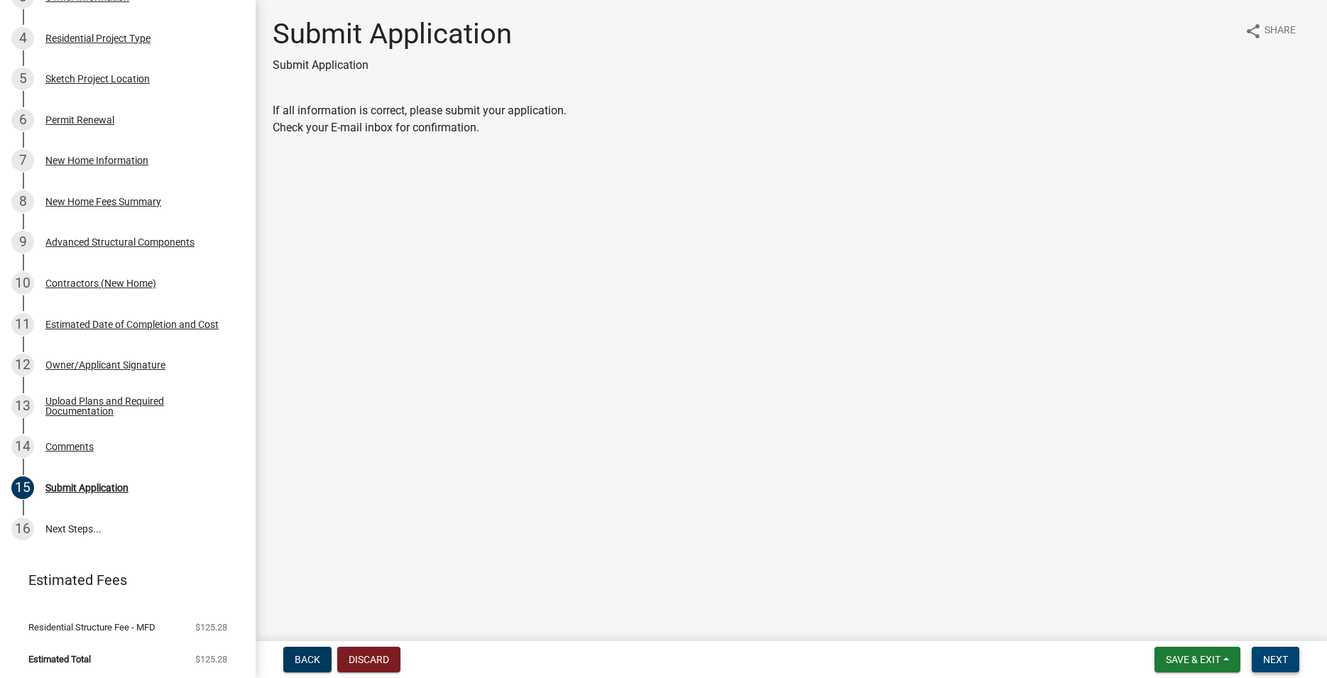
click at [1278, 659] on span "Next" at bounding box center [1275, 659] width 25 height 11
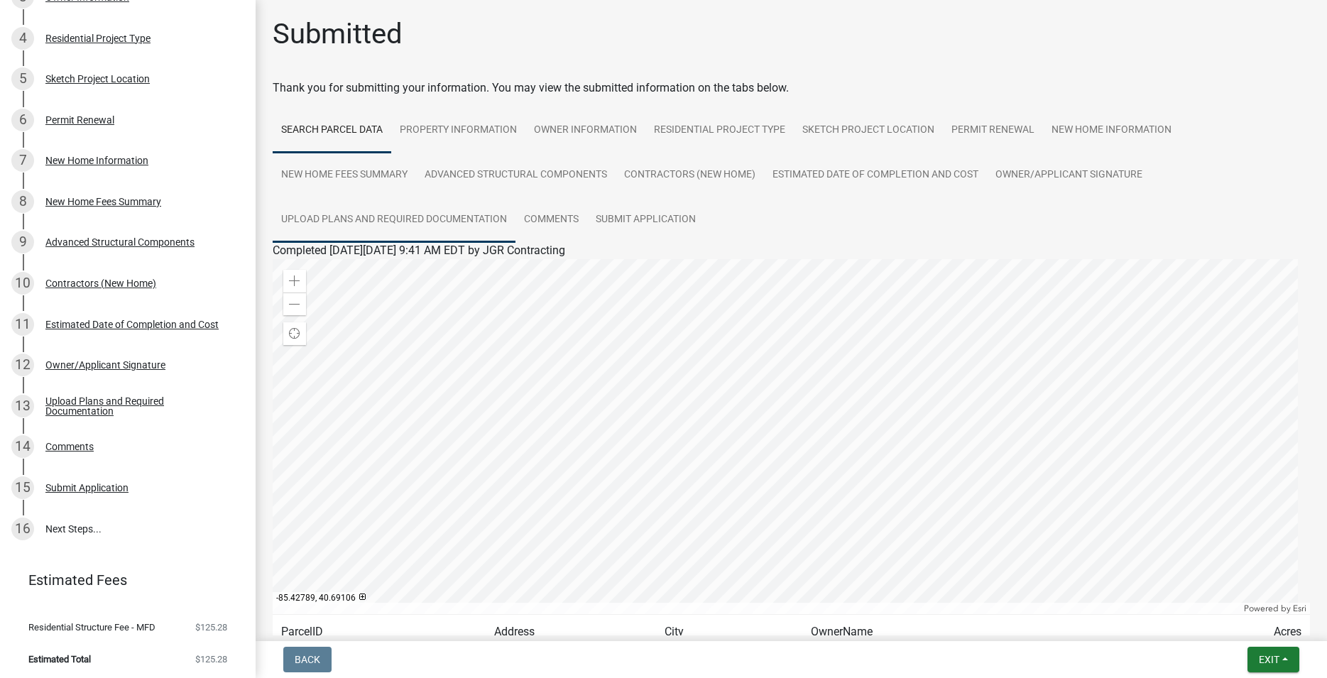
click at [412, 217] on link "Upload Plans and Required Documentation" at bounding box center [394, 219] width 243 height 45
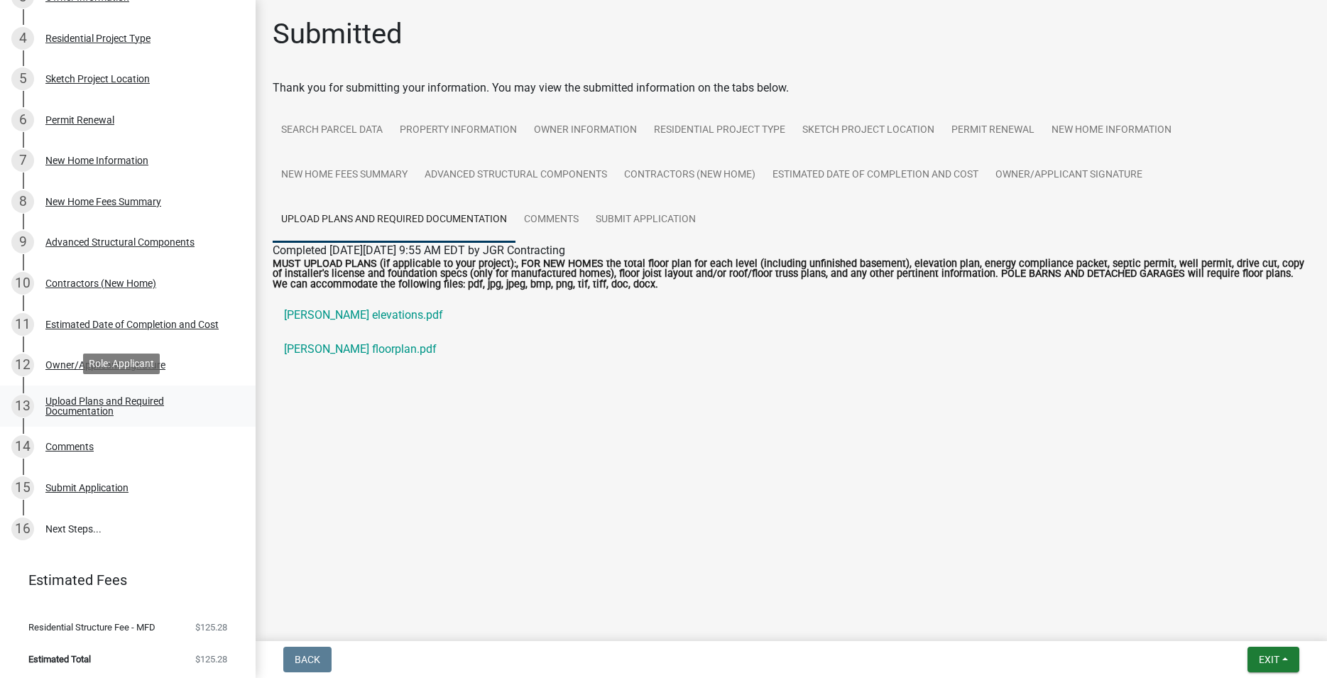
click at [65, 403] on div "Upload Plans and Required Documentation" at bounding box center [138, 406] width 187 height 20
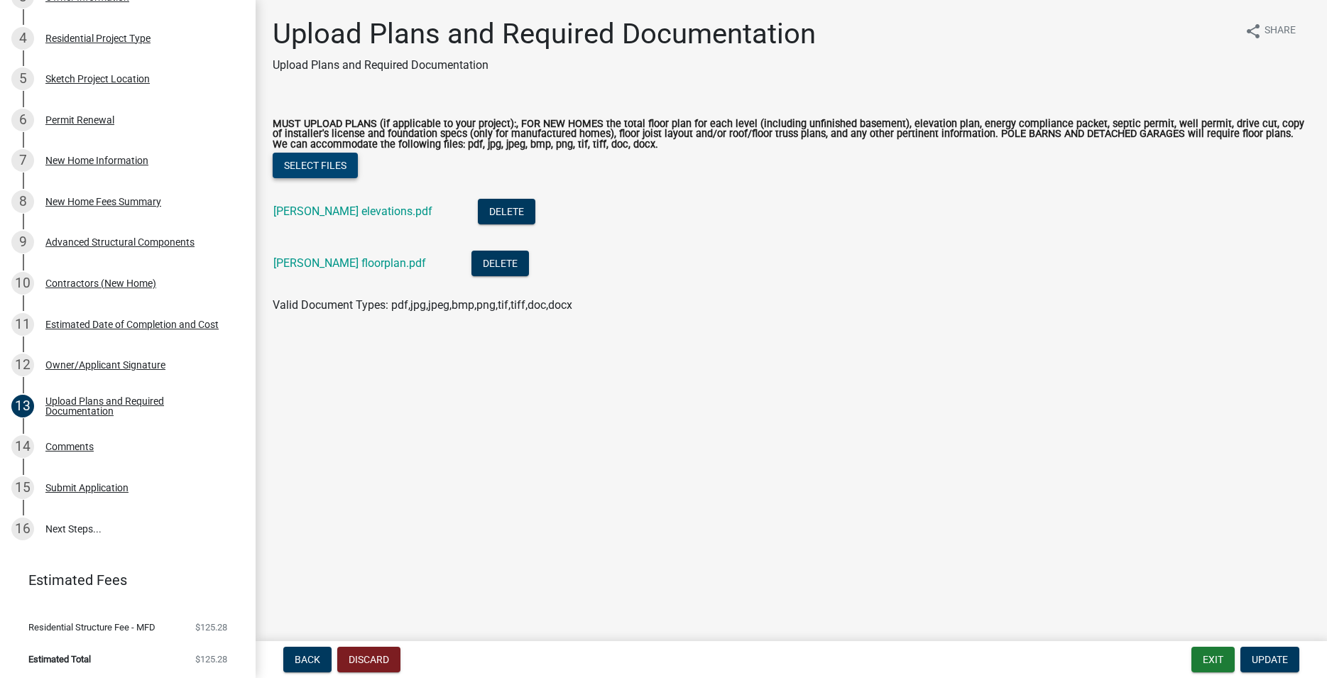
click at [319, 167] on button "Select files" at bounding box center [315, 166] width 85 height 26
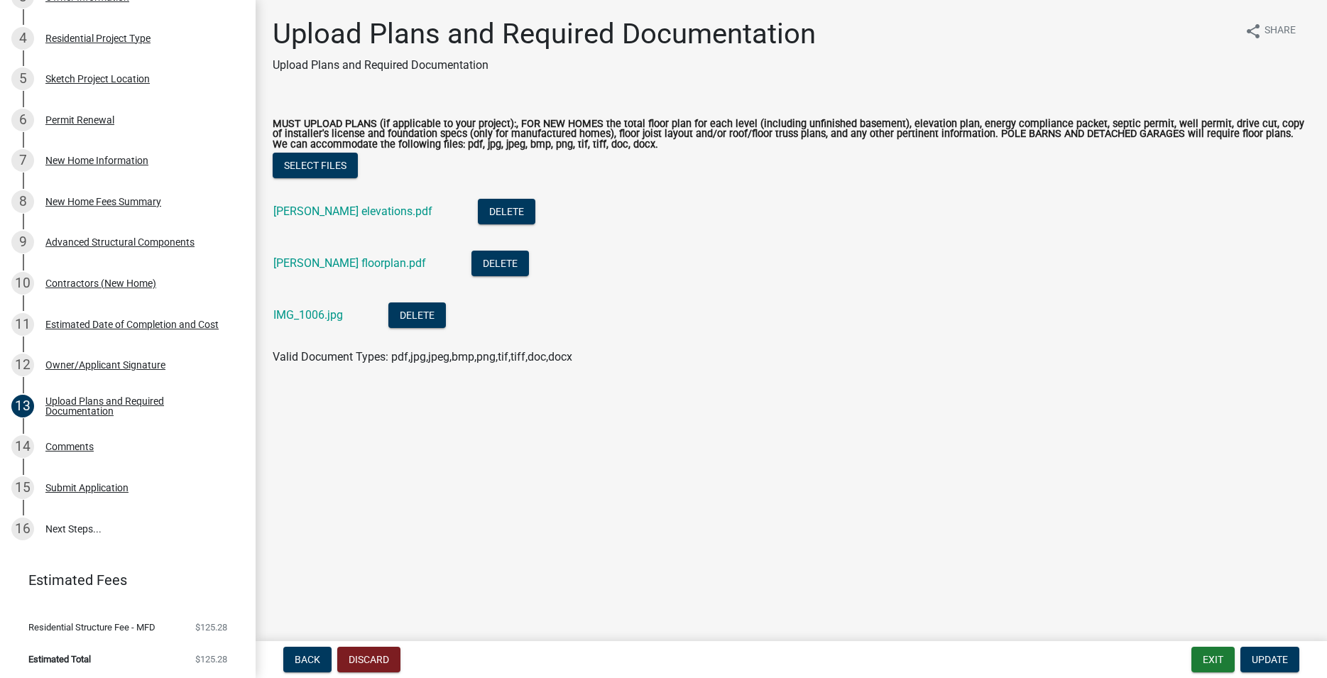
click at [288, 446] on main "Upload Plans and Required Documentation Upload Plans and Required Documentation…" at bounding box center [791, 317] width 1071 height 635
click at [1270, 652] on button "Update" at bounding box center [1269, 660] width 59 height 26
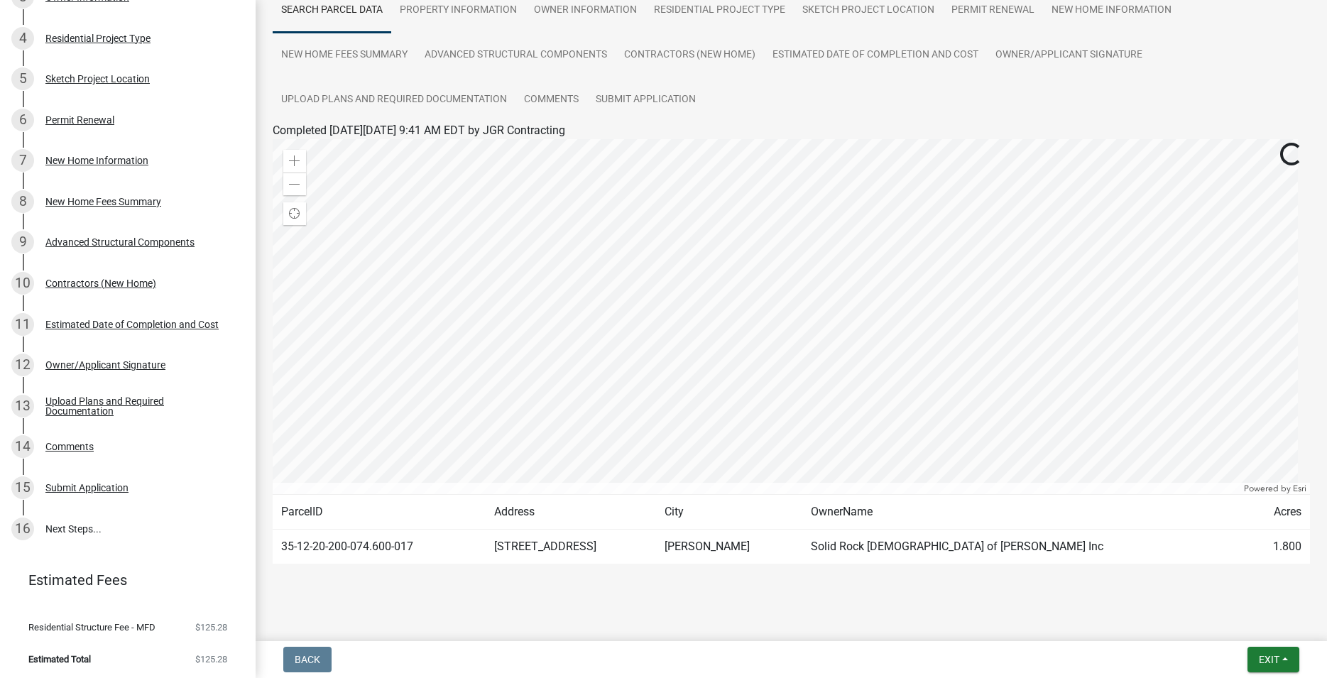
scroll to position [132, 0]
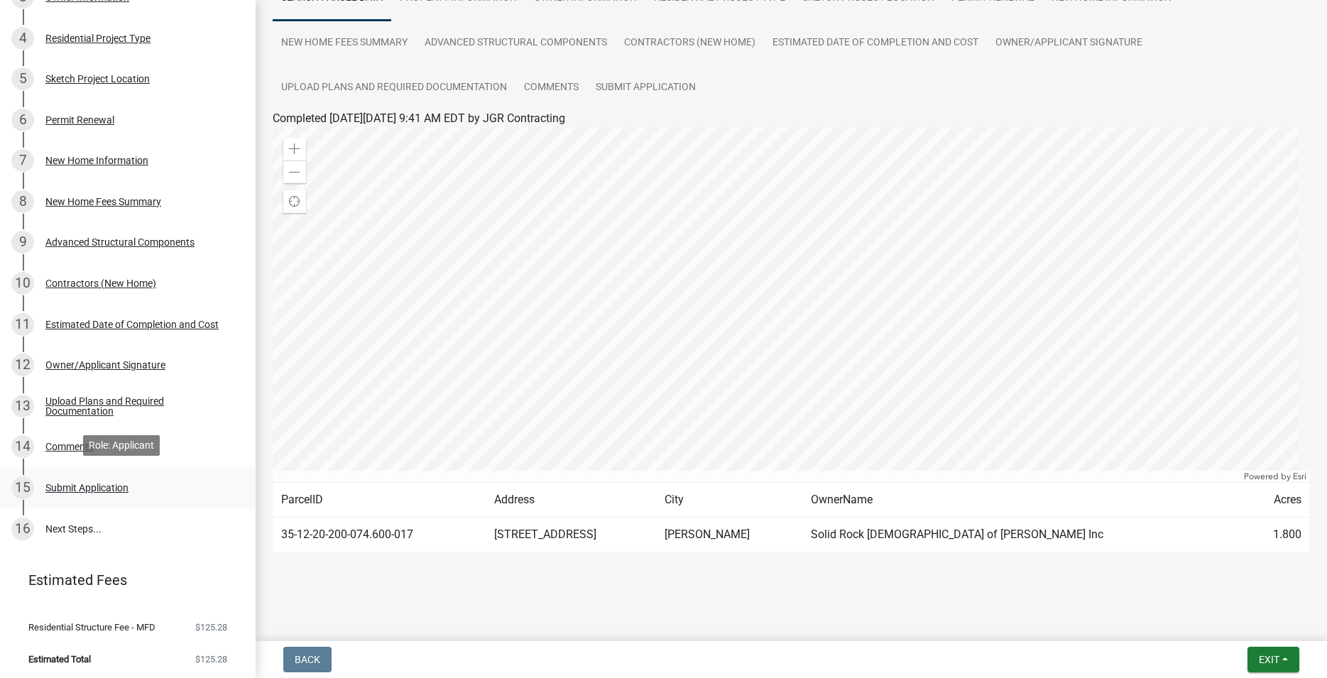
click at [58, 486] on div "Submit Application" at bounding box center [86, 488] width 83 height 10
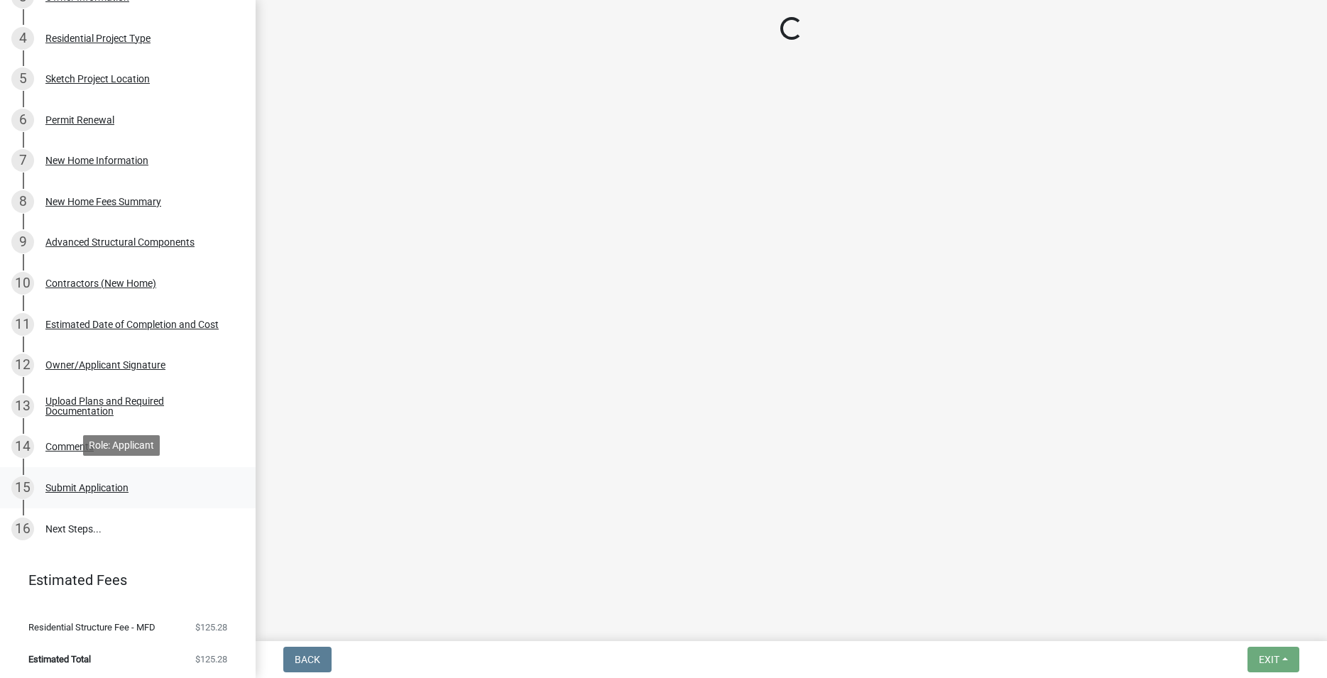
scroll to position [0, 0]
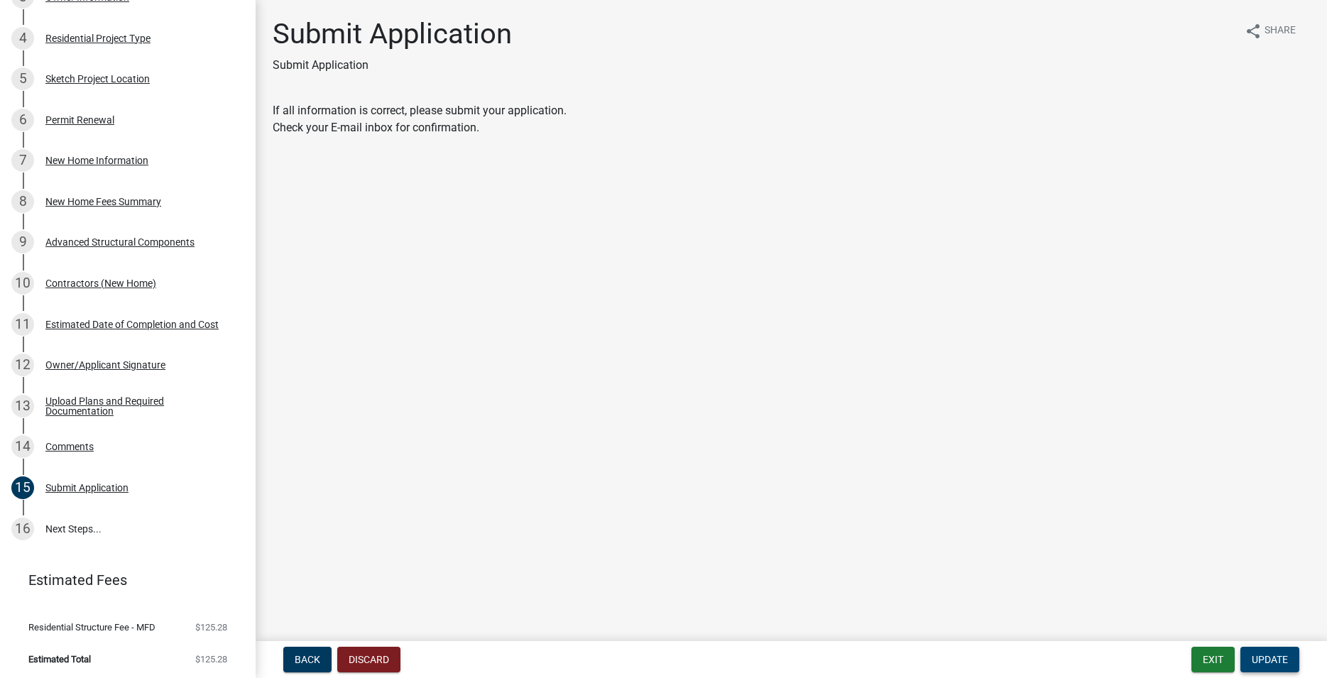
click at [1263, 655] on span "Update" at bounding box center [1269, 659] width 36 height 11
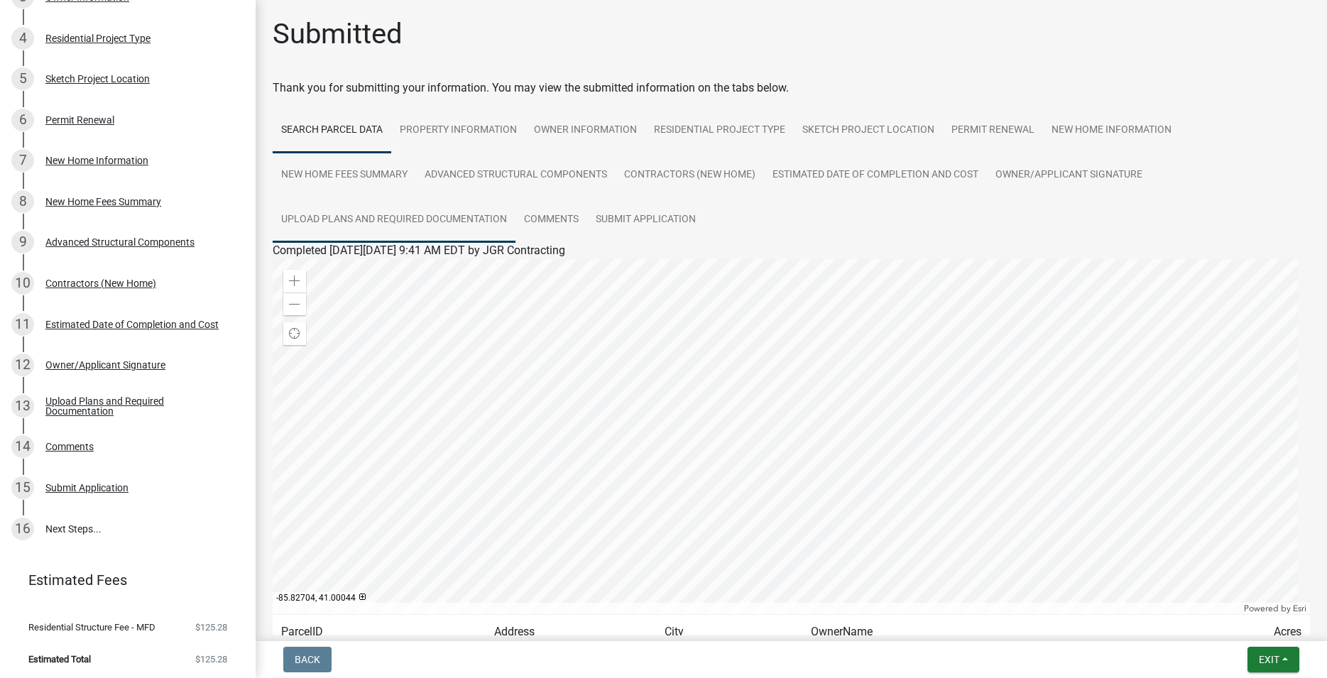
click at [441, 218] on link "Upload Plans and Required Documentation" at bounding box center [394, 219] width 243 height 45
